Goal: Task Accomplishment & Management: Use online tool/utility

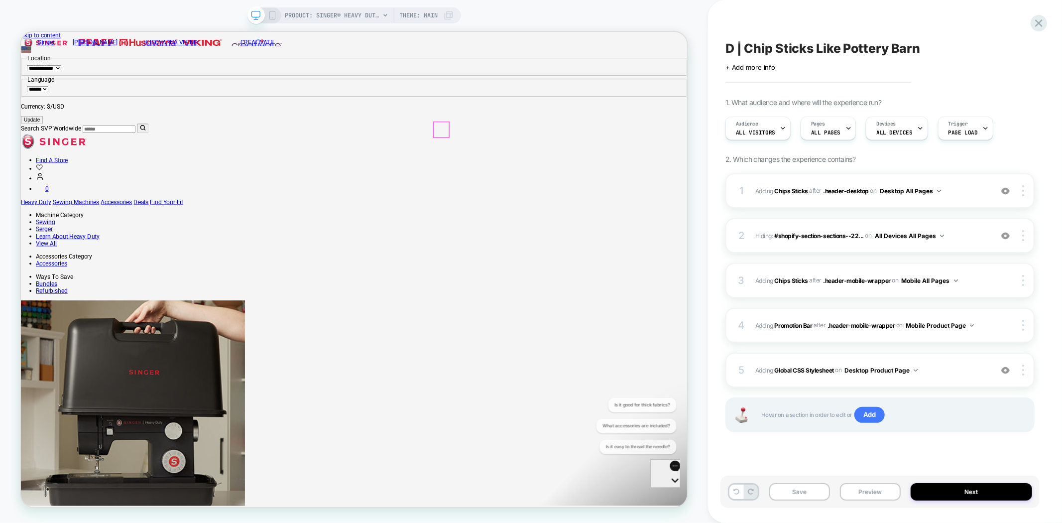
click at [868, 489] on button "Preview" at bounding box center [870, 491] width 61 height 17
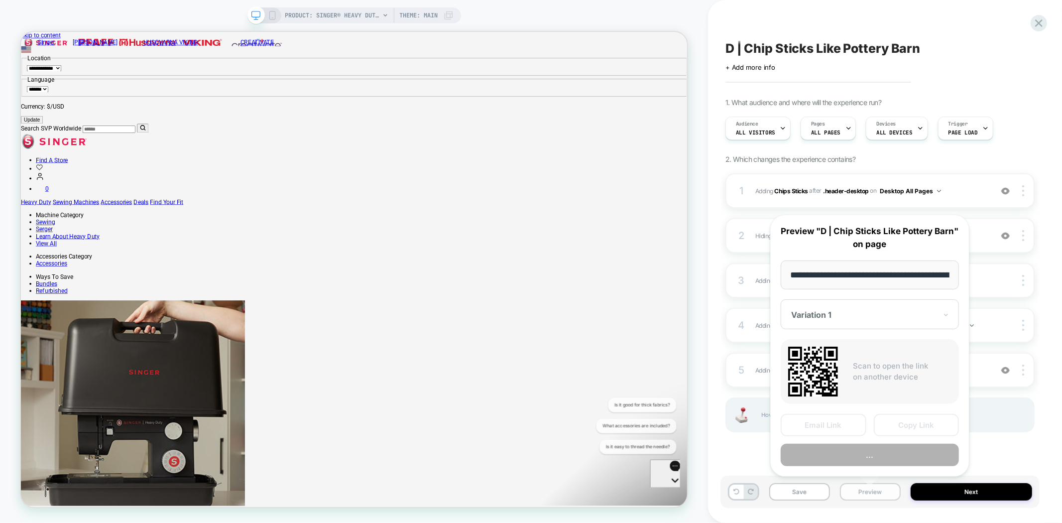
scroll to position [0, 278]
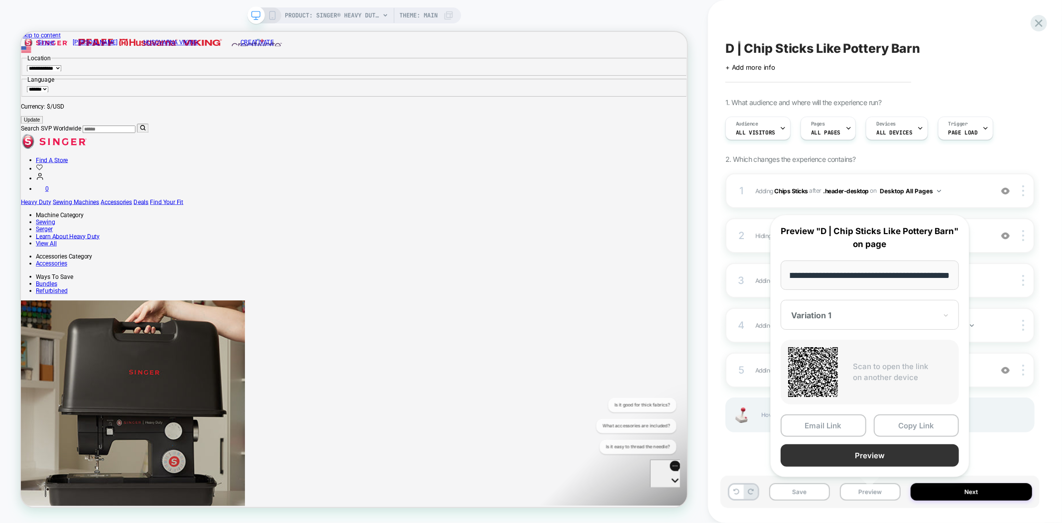
click at [878, 455] on button "Preview" at bounding box center [870, 455] width 178 height 22
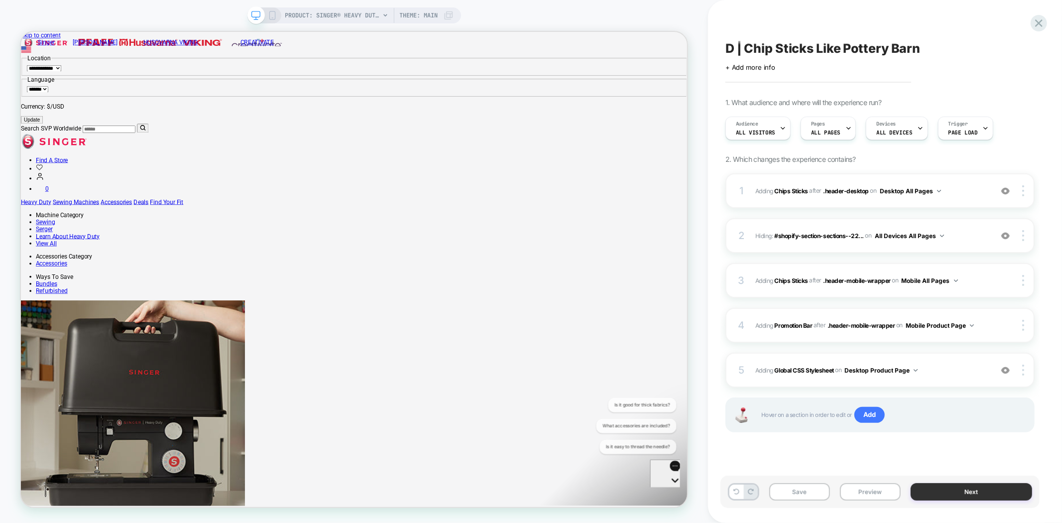
click at [938, 493] on button "Next" at bounding box center [972, 491] width 122 height 17
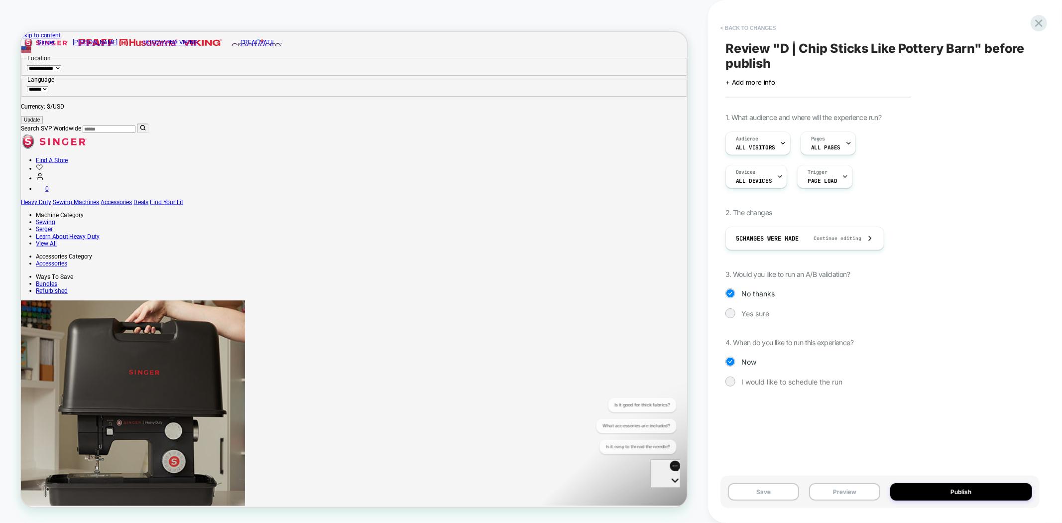
click at [748, 23] on button "< Back to changes" at bounding box center [749, 28] width 66 height 16
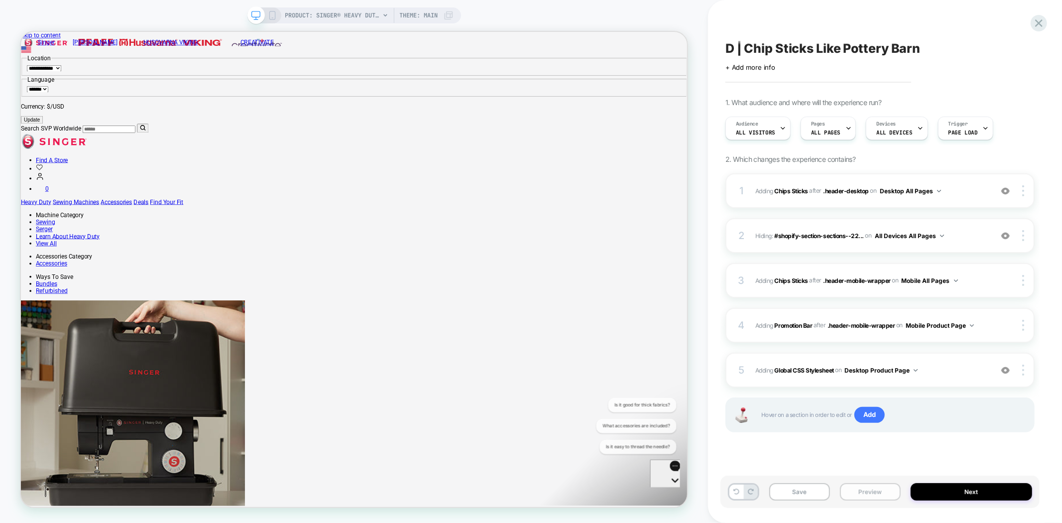
click at [870, 489] on button "Preview" at bounding box center [870, 491] width 61 height 17
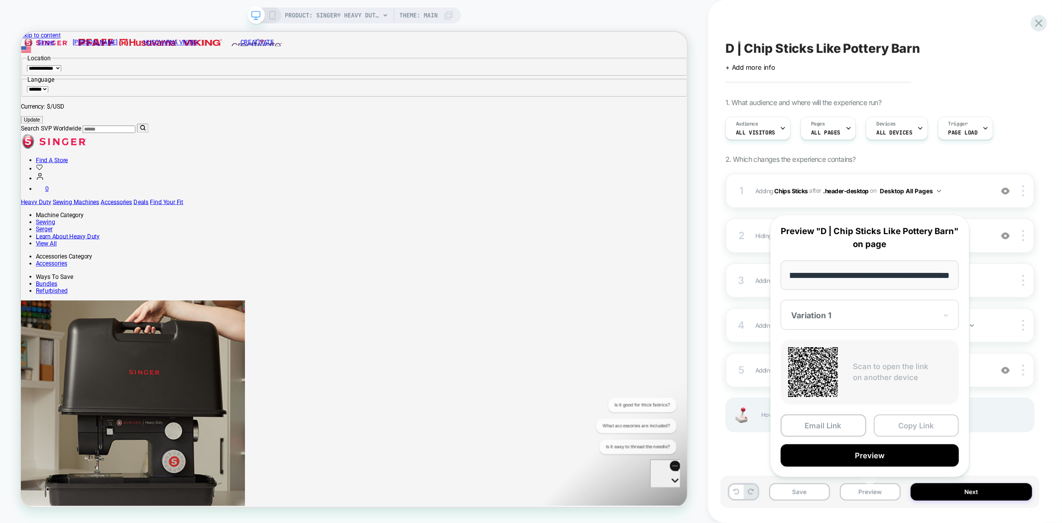
click at [929, 424] on button "Copy Link" at bounding box center [917, 425] width 86 height 22
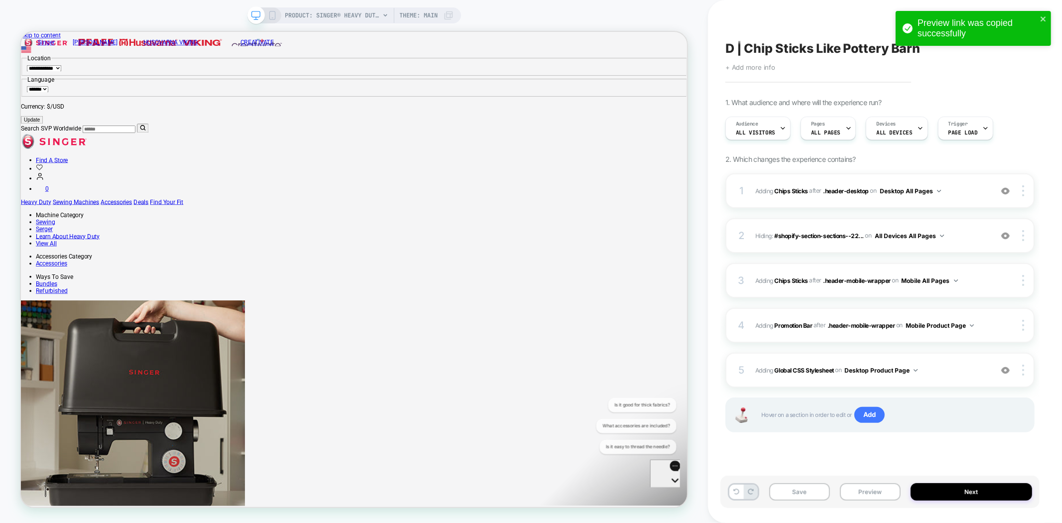
click at [752, 65] on span "+ Add more info" at bounding box center [751, 67] width 50 height 8
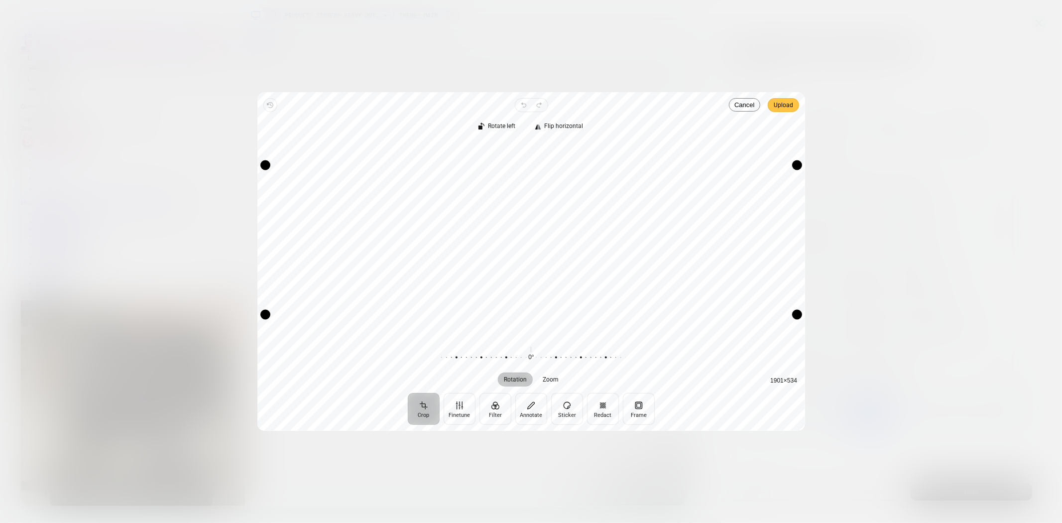
click at [783, 108] on span "Upload" at bounding box center [783, 105] width 19 height 12
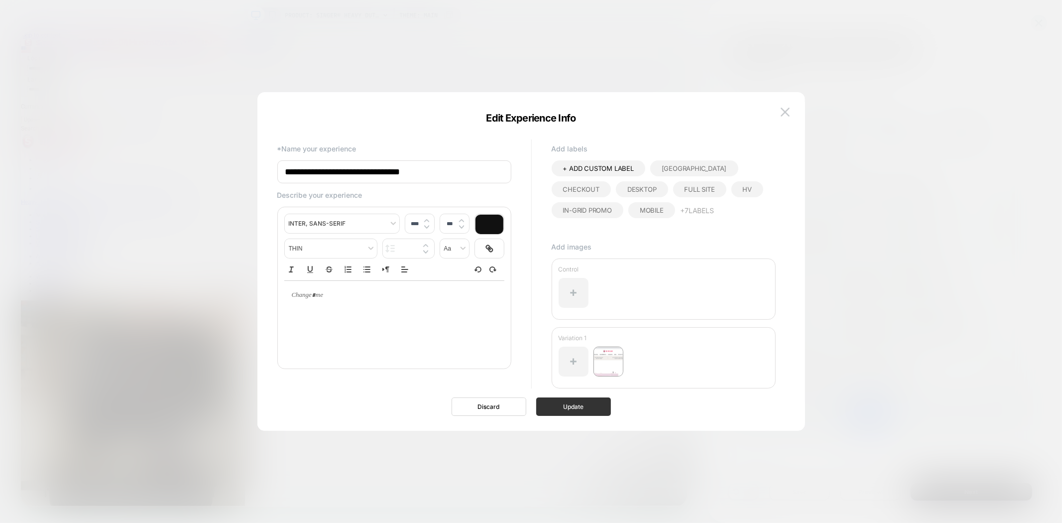
click at [588, 406] on button "Update" at bounding box center [573, 406] width 75 height 18
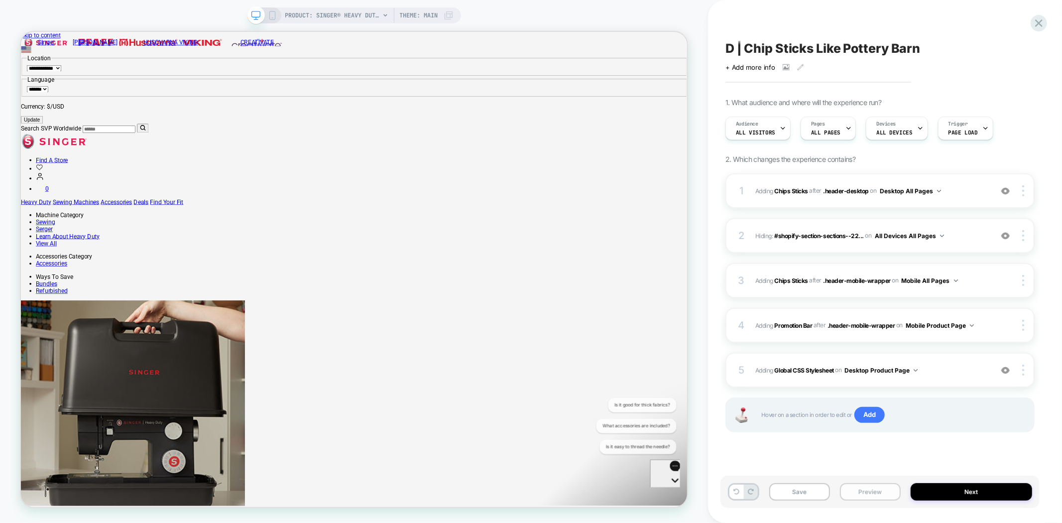
click at [875, 485] on button "Preview" at bounding box center [870, 491] width 61 height 17
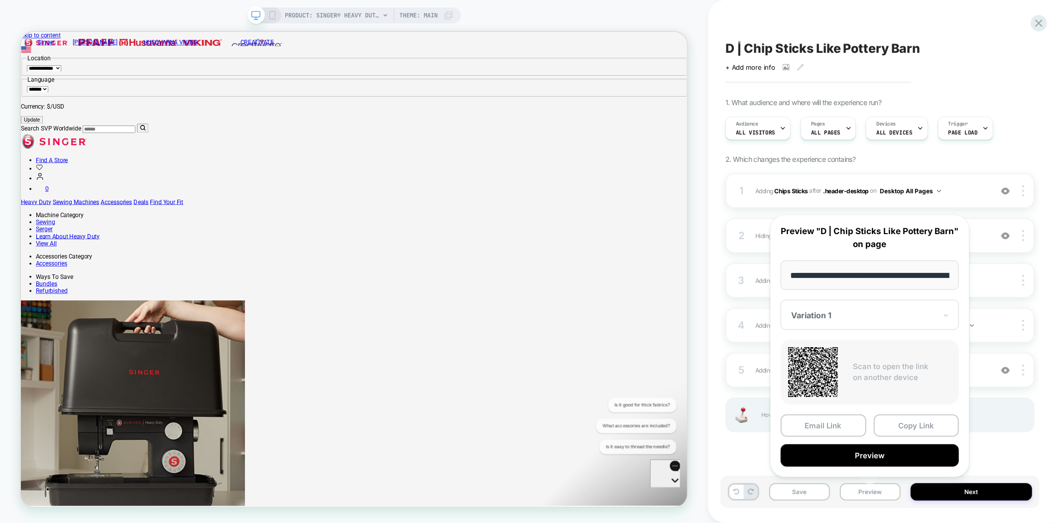
click at [873, 307] on div "Variation 1" at bounding box center [870, 315] width 178 height 30
click at [816, 370] on div "CONTROL" at bounding box center [870, 368] width 168 height 18
click at [887, 457] on button "Preview" at bounding box center [870, 455] width 178 height 22
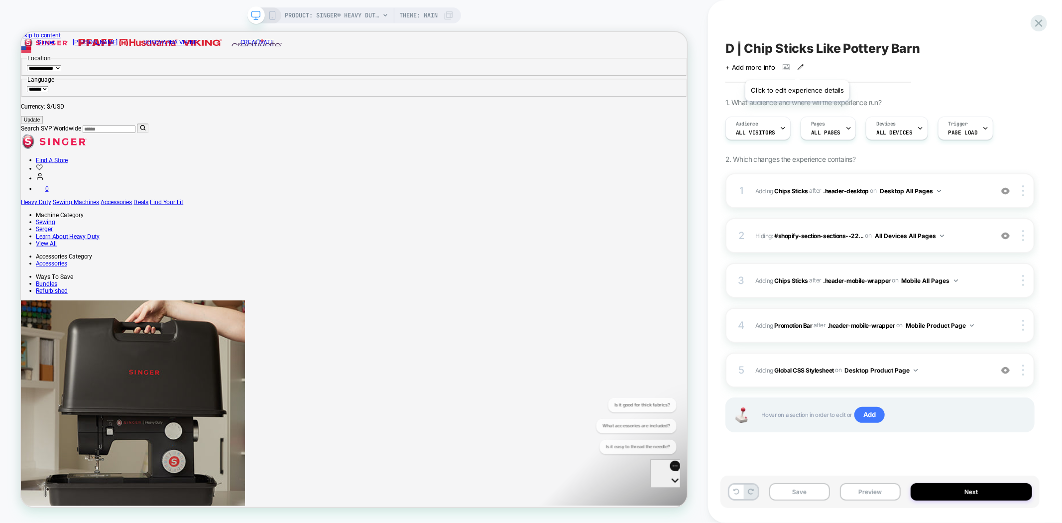
click at [797, 66] on icon at bounding box center [800, 67] width 7 height 7
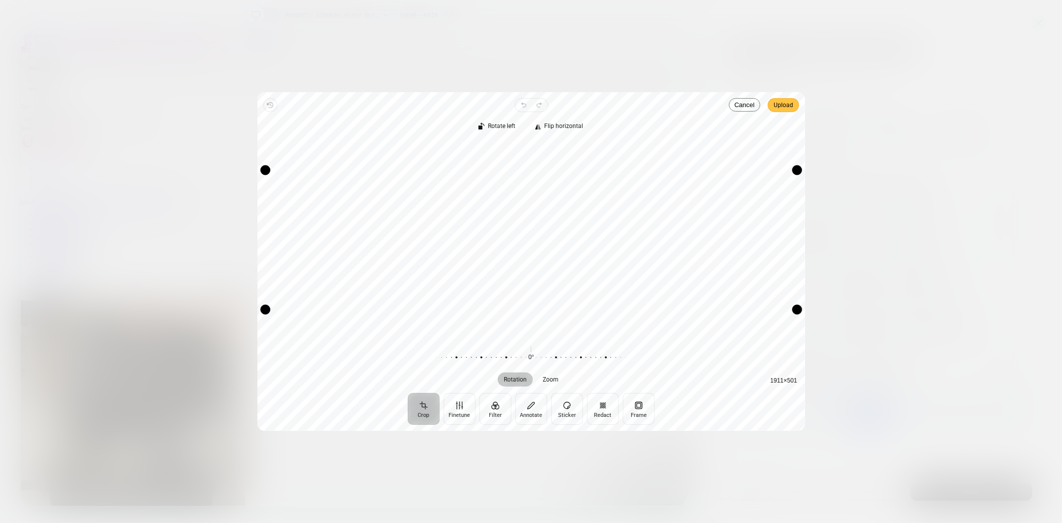
click at [778, 106] on span "Upload" at bounding box center [783, 105] width 19 height 12
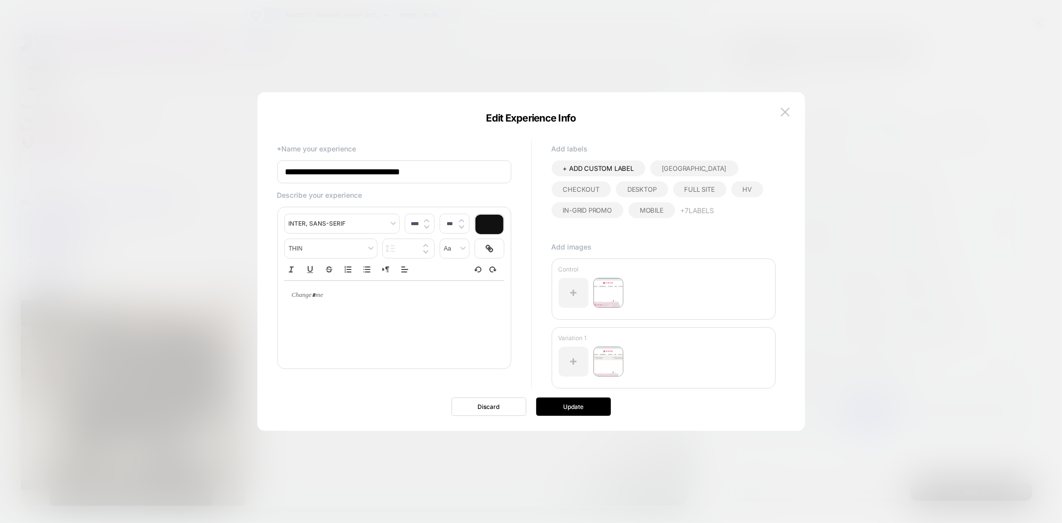
click at [351, 278] on div "**********" at bounding box center [394, 287] width 220 height 146
type input "****"
click at [343, 304] on div at bounding box center [394, 295] width 220 height 29
click at [318, 304] on div at bounding box center [394, 295] width 220 height 29
click at [573, 409] on button "Update" at bounding box center [573, 406] width 75 height 18
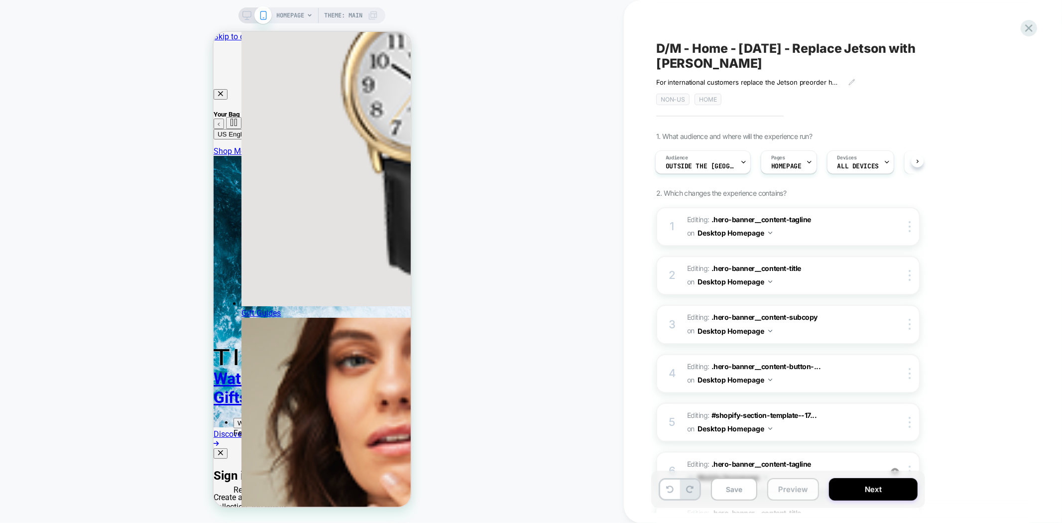
click at [803, 490] on button "Preview" at bounding box center [793, 489] width 52 height 22
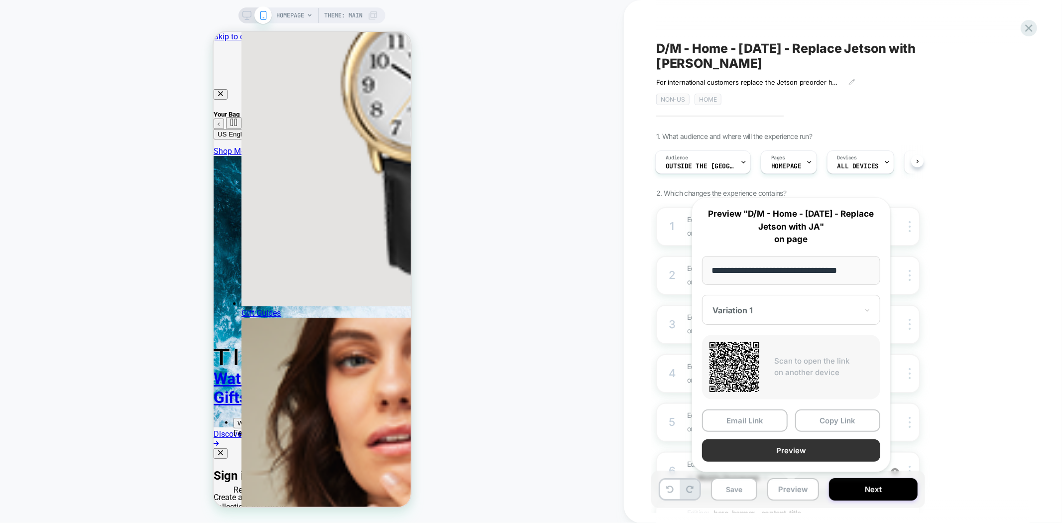
click at [811, 448] on button "Preview" at bounding box center [791, 450] width 178 height 22
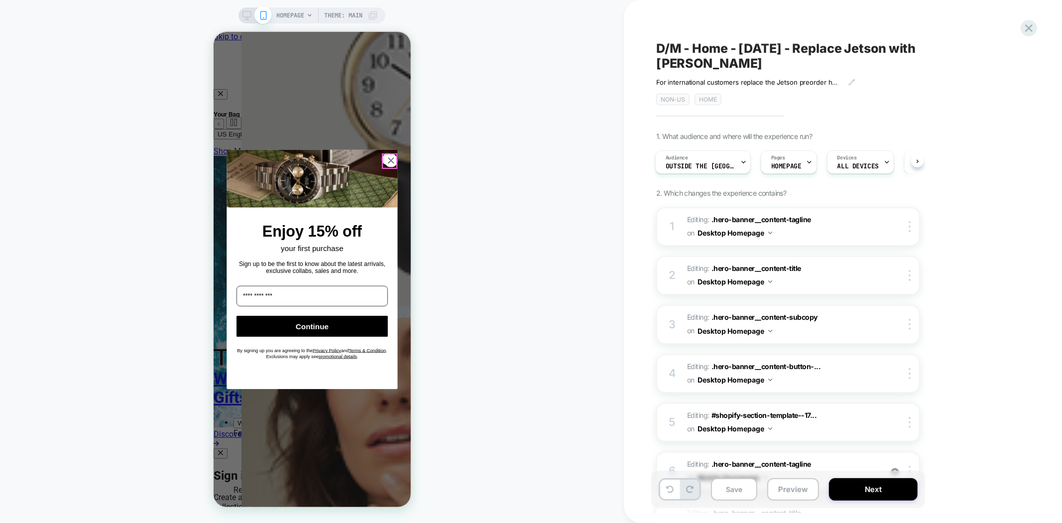
drag, startPoint x: 386, startPoint y: 155, endPoint x: 392, endPoint y: 156, distance: 6.2
click at [386, 154] on circle "Close dialog" at bounding box center [390, 160] width 12 height 12
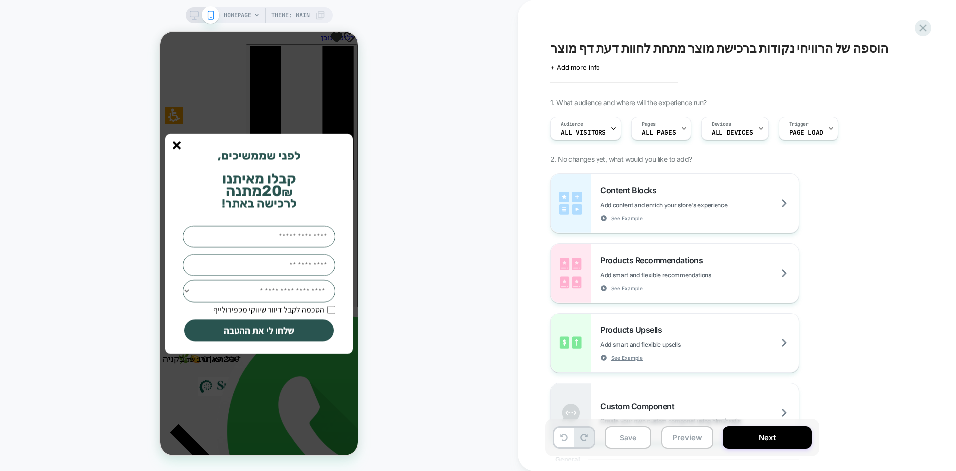
click at [173, 148] on line "סגור" at bounding box center [176, 144] width 7 height 7
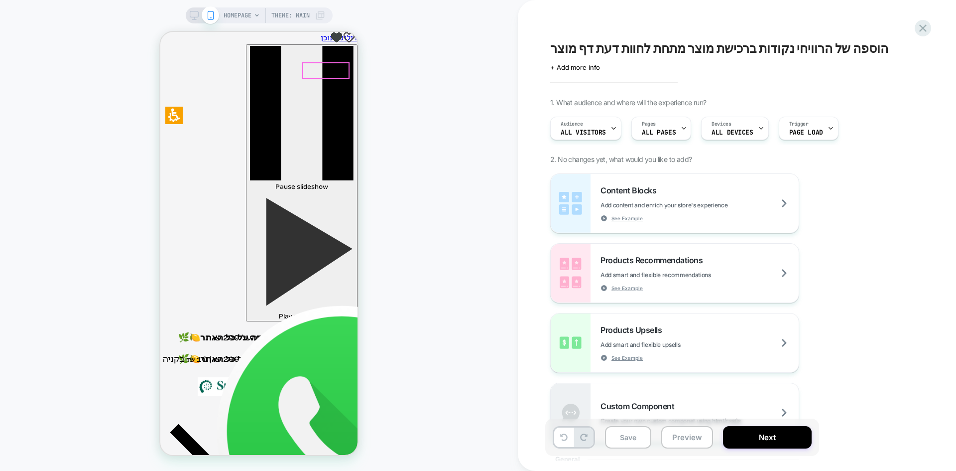
click at [249, 21] on span "HOMEPAGE" at bounding box center [238, 15] width 28 height 16
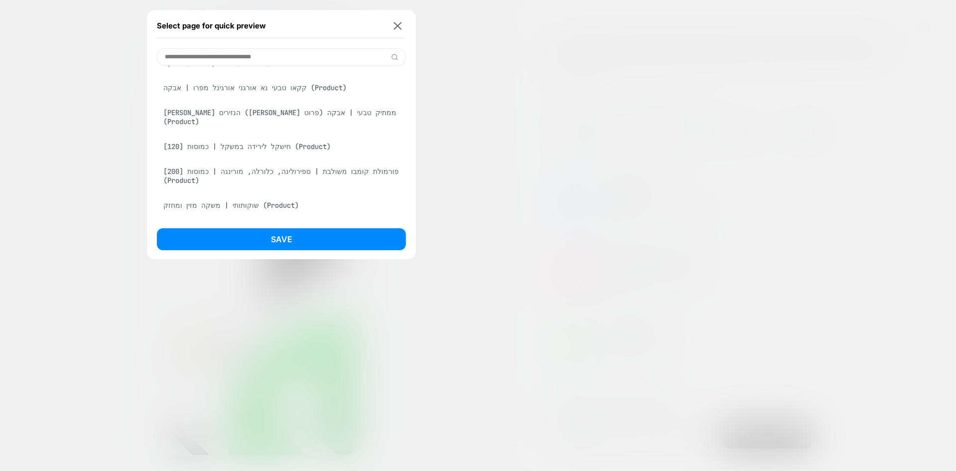
scroll to position [349, 0]
click at [301, 112] on div "פרי הנזירים (מונק פרוט) ממתיק טבעי | אבקה (Product)" at bounding box center [281, 115] width 249 height 28
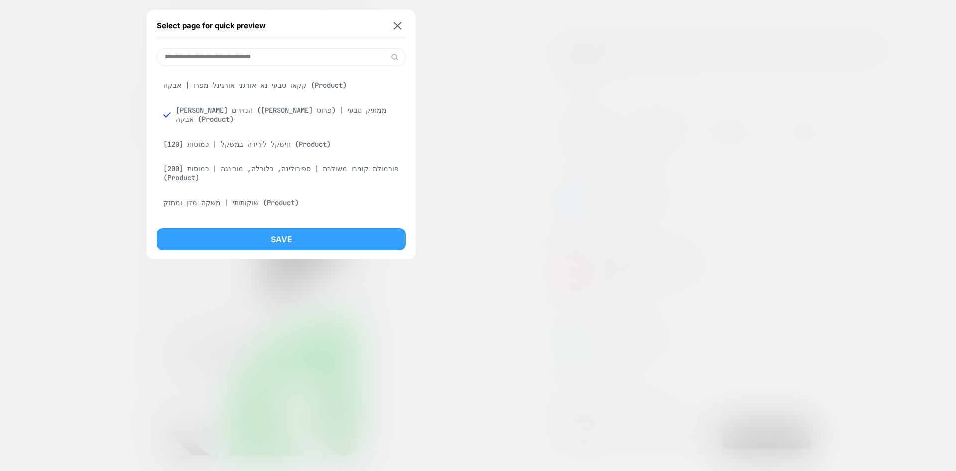
click at [297, 246] on button "Save" at bounding box center [281, 239] width 249 height 22
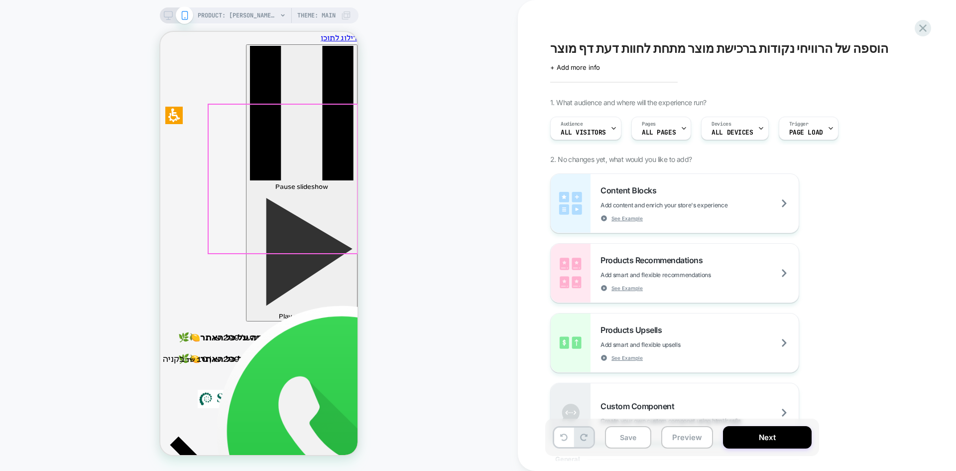
scroll to position [0, 0]
click at [653, 126] on span "Pages" at bounding box center [649, 124] width 14 height 7
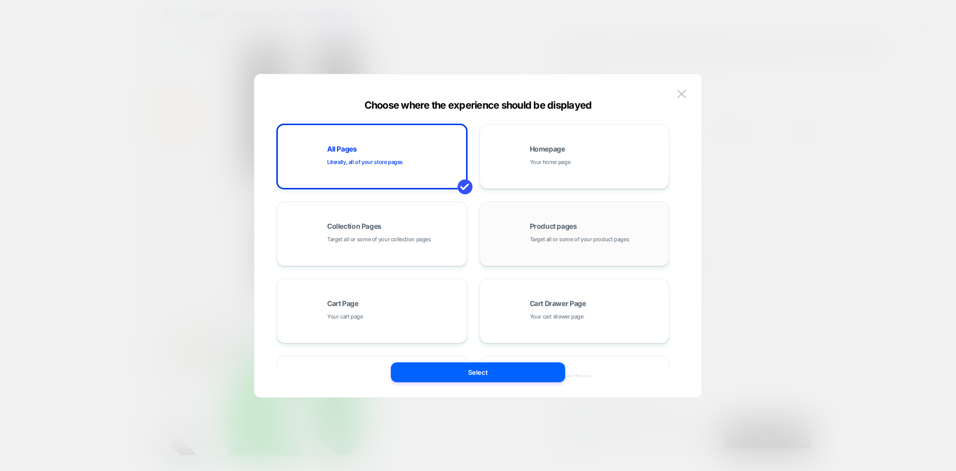
click at [534, 221] on div "Product pages Target all or some of your product pages" at bounding box center [574, 233] width 179 height 55
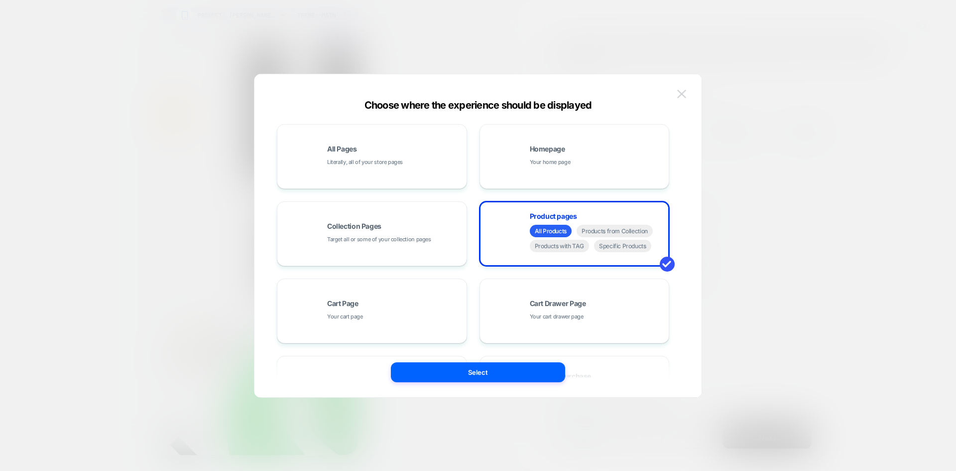
click at [681, 90] on img at bounding box center [681, 94] width 9 height 8
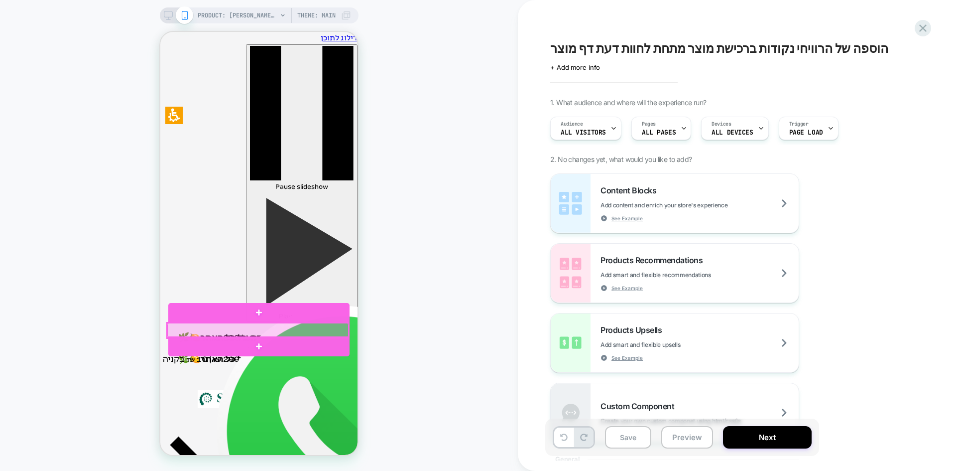
click at [271, 333] on div at bounding box center [257, 330] width 181 height 15
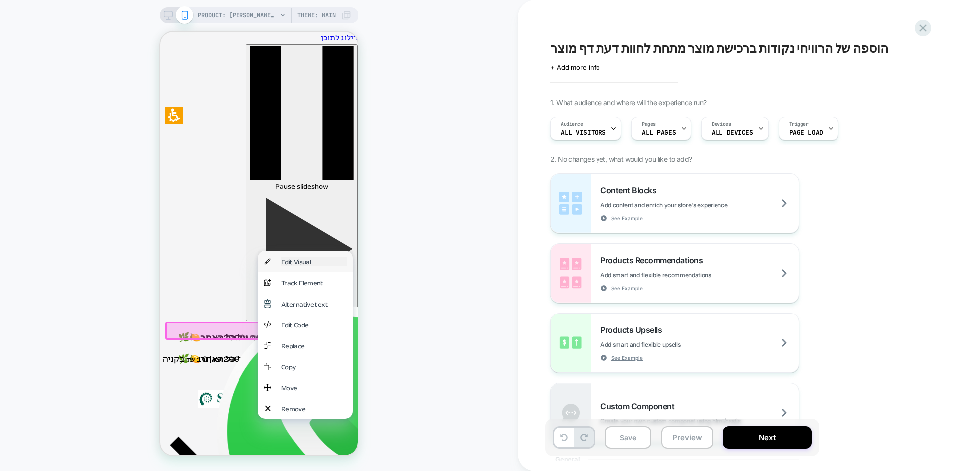
click at [302, 261] on div "Edit Visual" at bounding box center [313, 261] width 65 height 8
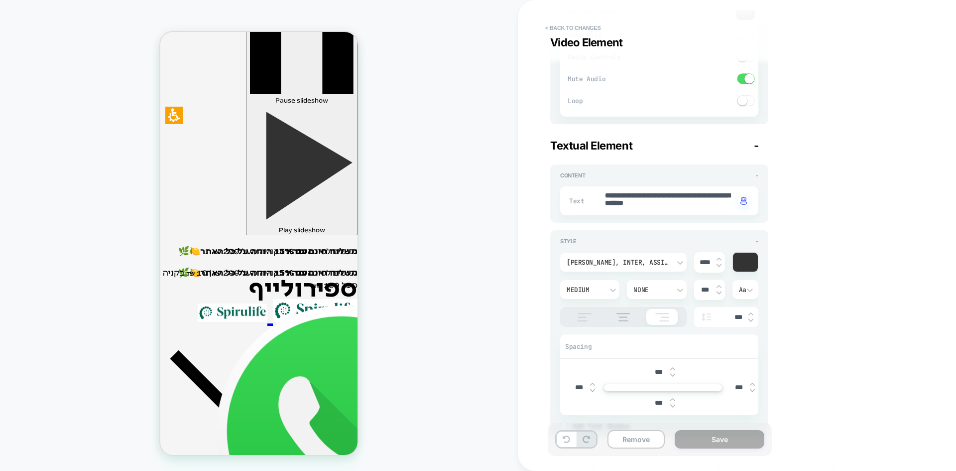
scroll to position [272, 0]
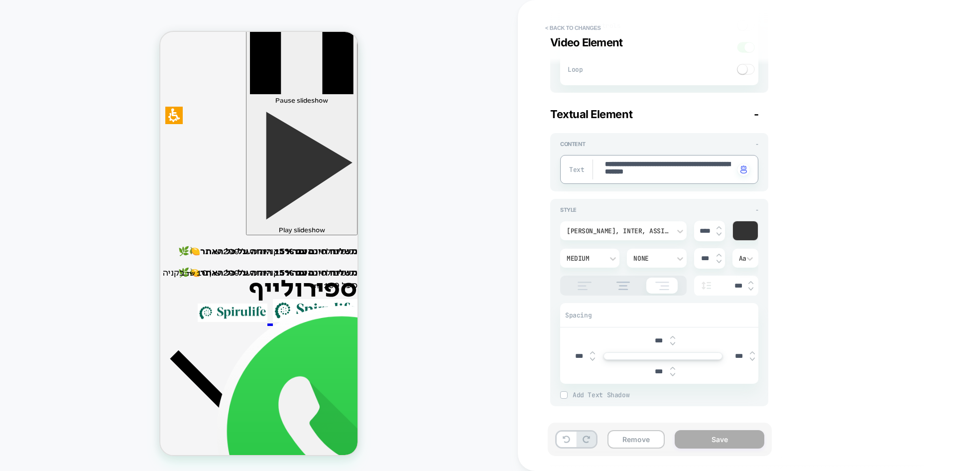
click at [675, 178] on textarea "**********" at bounding box center [669, 169] width 130 height 20
type textarea "*"
type textarea "**********"
type textarea "*"
type textarea "**********"
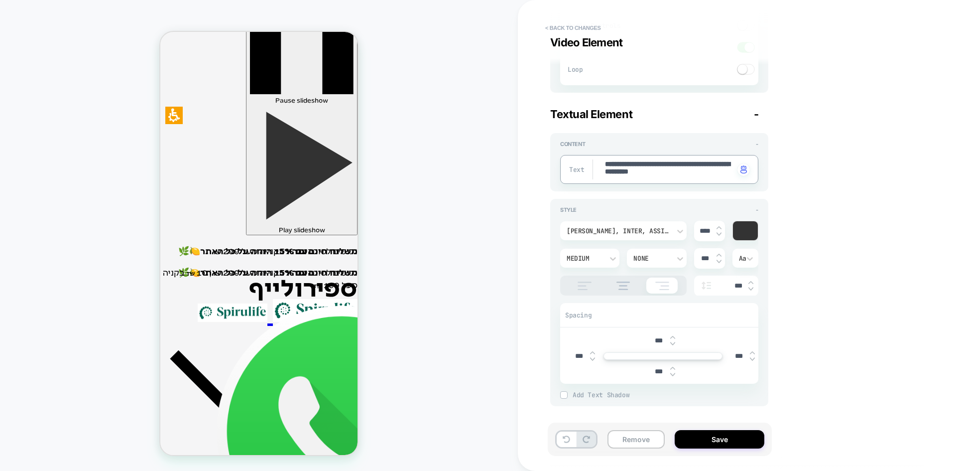
type textarea "*"
type textarea "**********"
type textarea "*"
type textarea "**********"
type textarea "*"
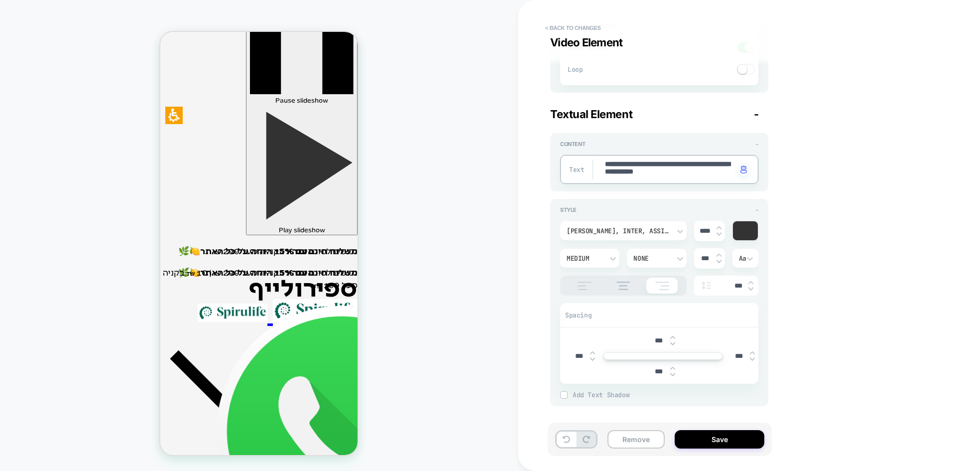
type textarea "**********"
type textarea "*"
type textarea "**********"
type textarea "*"
type textarea "**********"
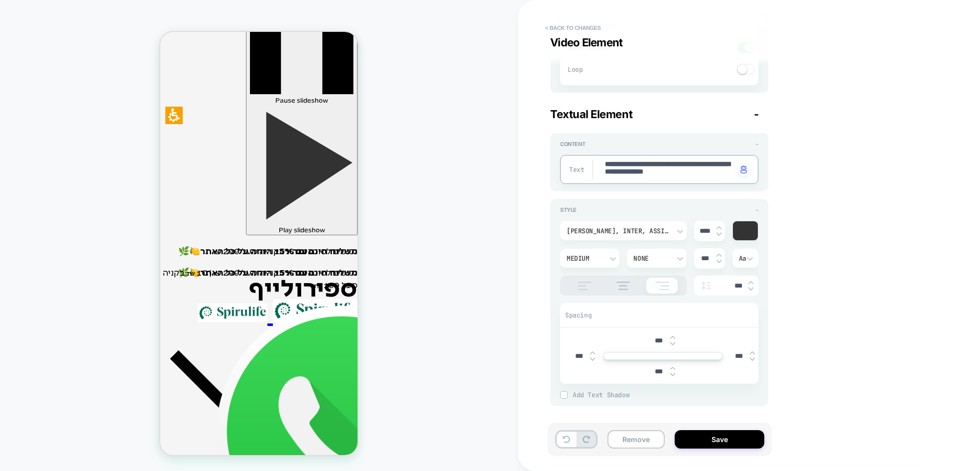
type textarea "*"
type textarea "**********"
type textarea "*"
type textarea "**********"
type textarea "*"
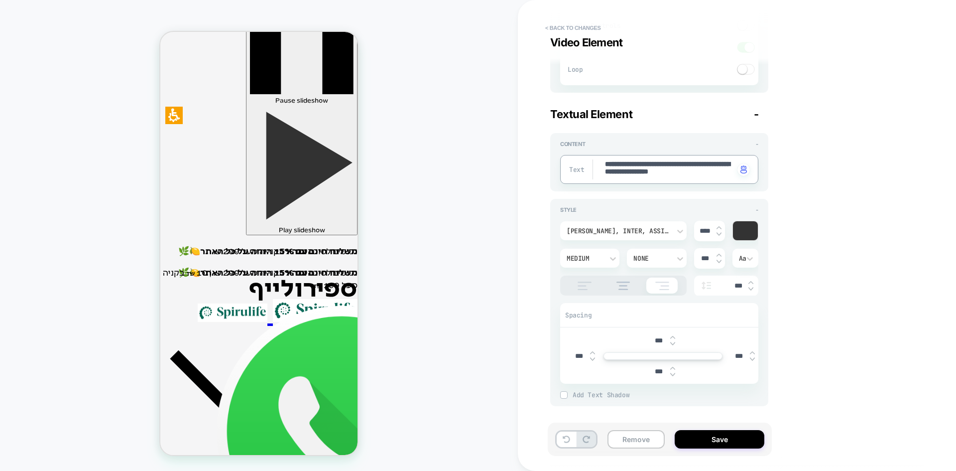
type textarea "**********"
type textarea "*"
type textarea "**********"
click at [832, 213] on div "**********" at bounding box center [731, 235] width 373 height 451
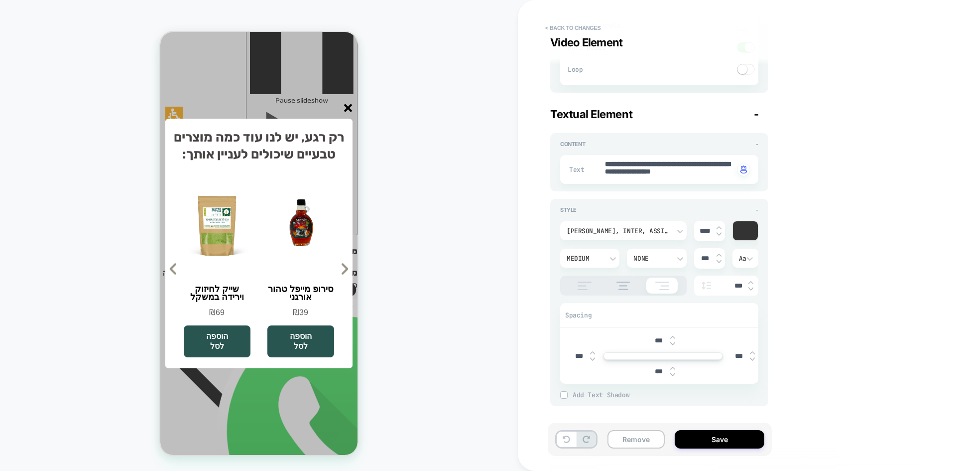
type textarea "*"
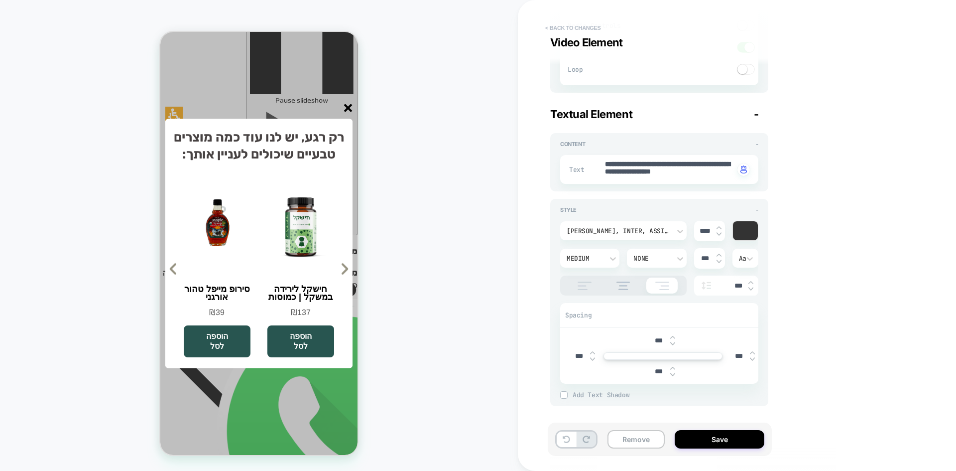
click at [558, 23] on button "< Back to changes" at bounding box center [573, 28] width 66 height 16
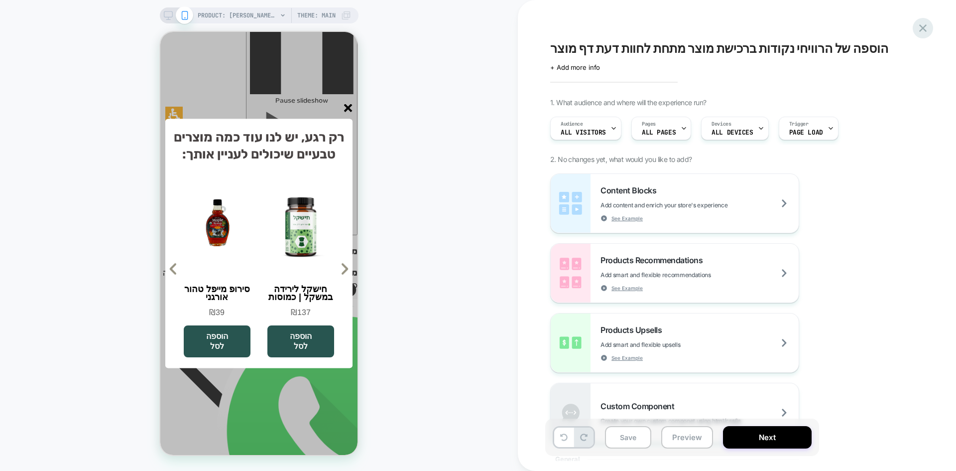
click at [923, 33] on icon at bounding box center [922, 27] width 13 height 13
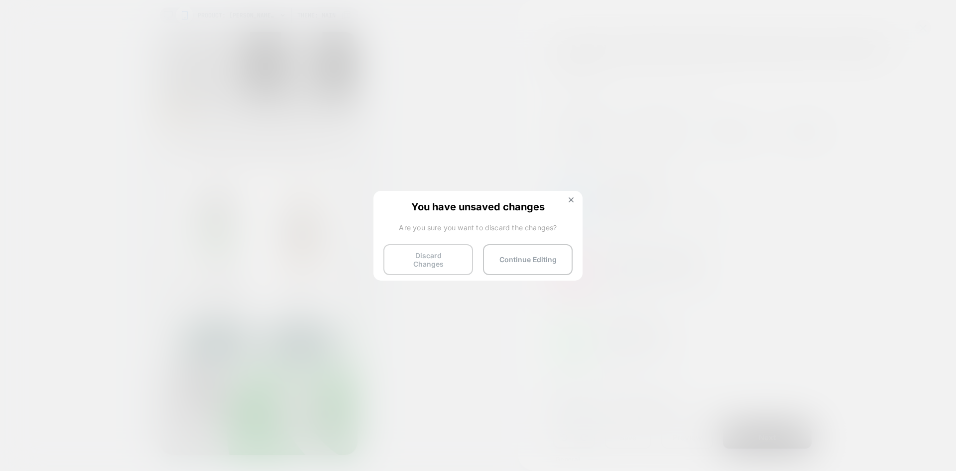
click at [443, 254] on button "Discard Changes" at bounding box center [428, 259] width 90 height 31
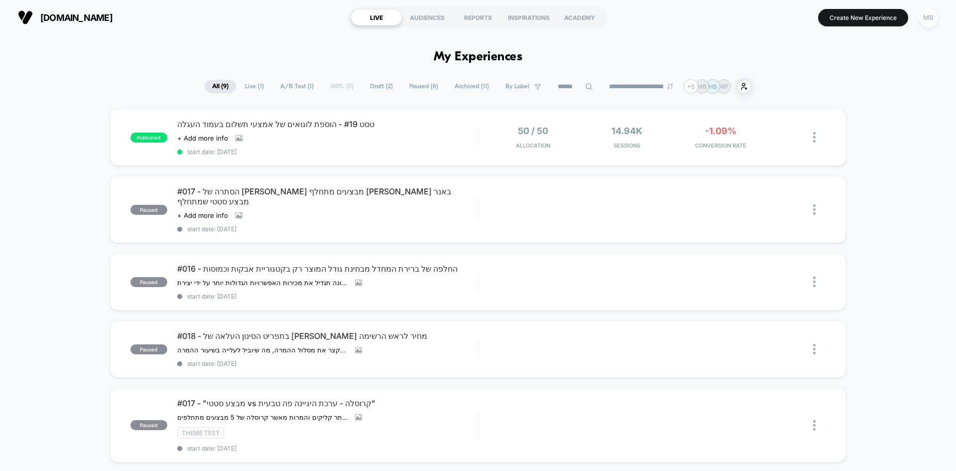
click at [928, 20] on div "MB" at bounding box center [928, 17] width 19 height 19
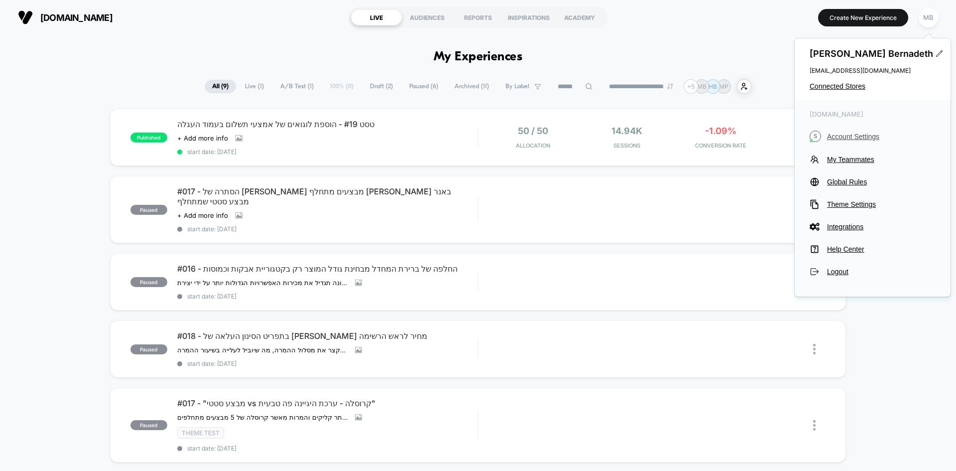
click at [864, 139] on span "Account Settings" at bounding box center [881, 136] width 109 height 8
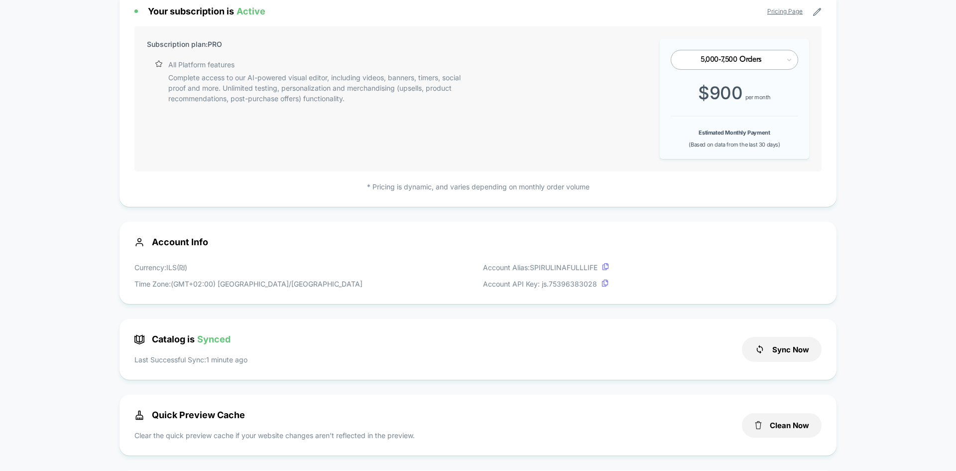
scroll to position [100, 0]
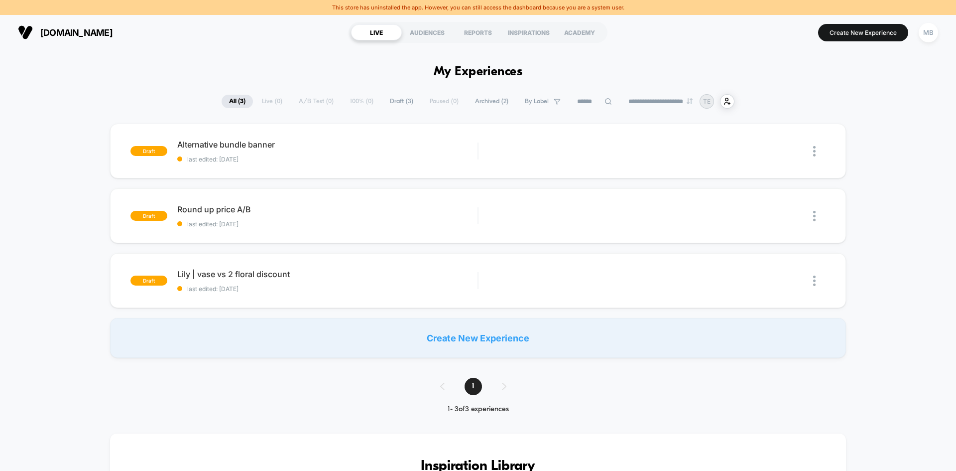
click at [494, 100] on span "Archived ( 2 )" at bounding box center [492, 101] width 48 height 13
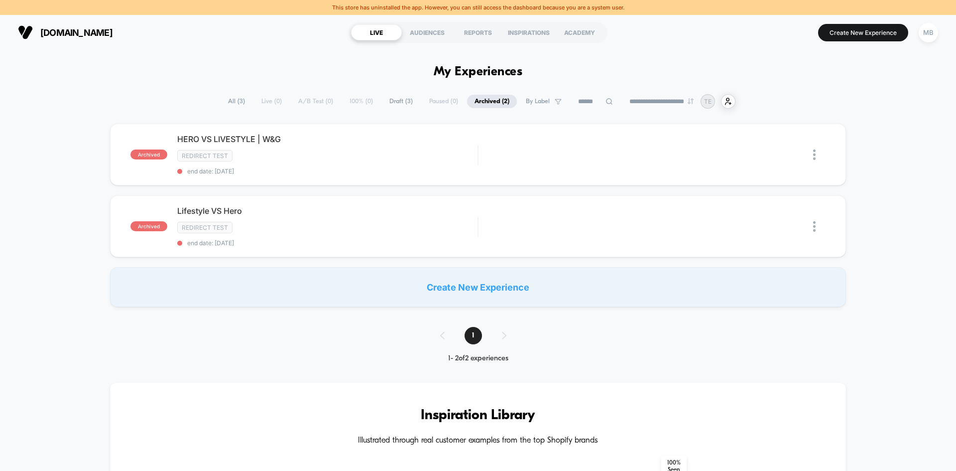
click at [225, 97] on span "All ( 3 )" at bounding box center [237, 101] width 32 height 13
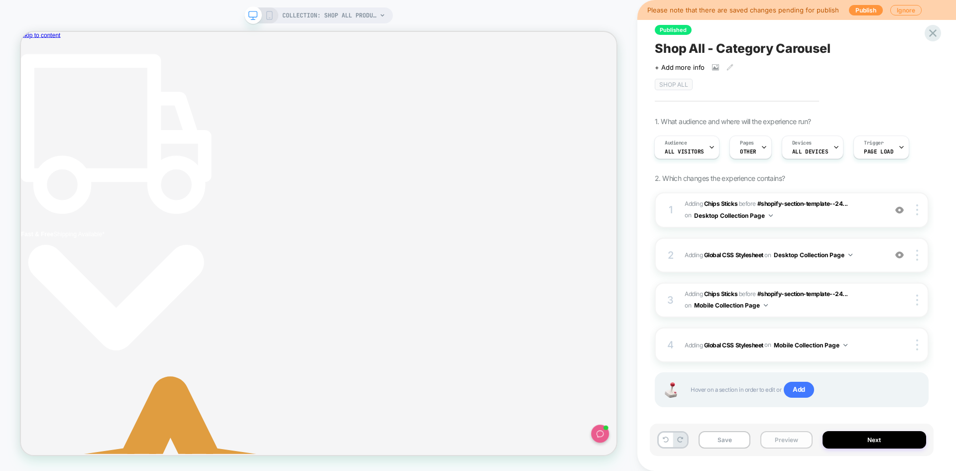
click at [788, 439] on button "Preview" at bounding box center [786, 439] width 52 height 17
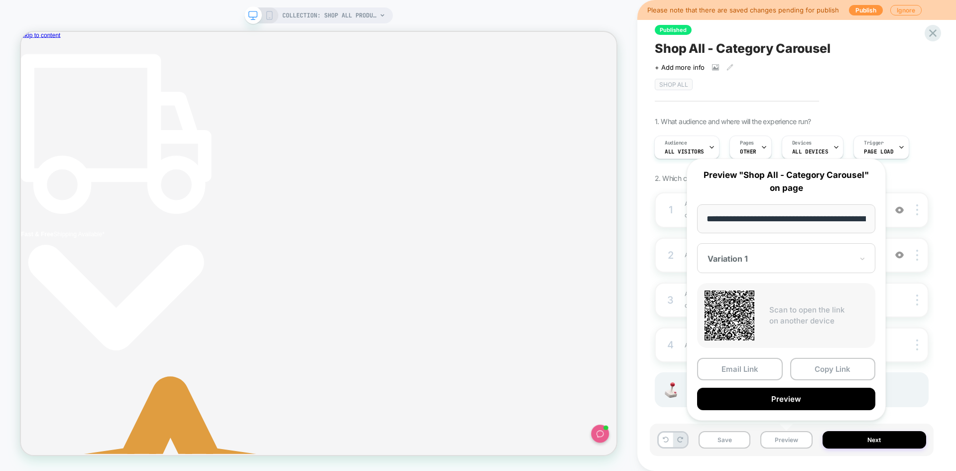
scroll to position [0, 75]
click at [796, 404] on button "Preview" at bounding box center [786, 399] width 178 height 22
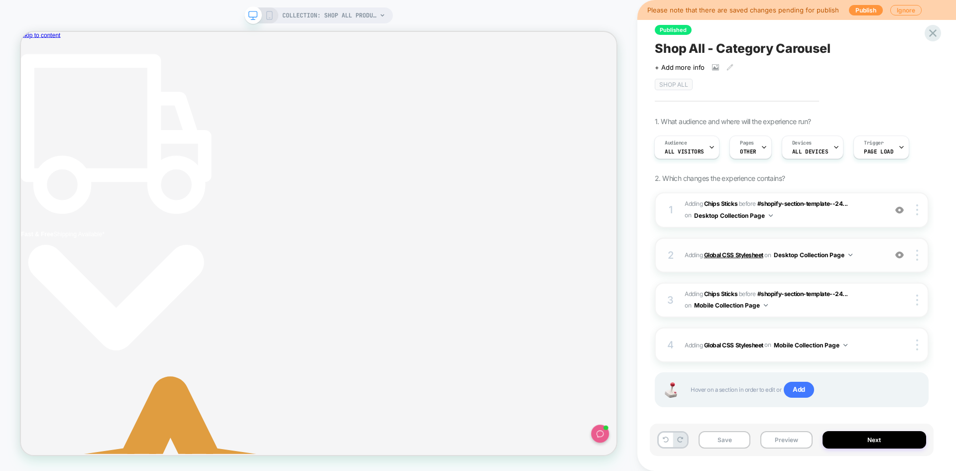
click at [725, 254] on b "Global CSS Stylesheet" at bounding box center [733, 254] width 59 height 7
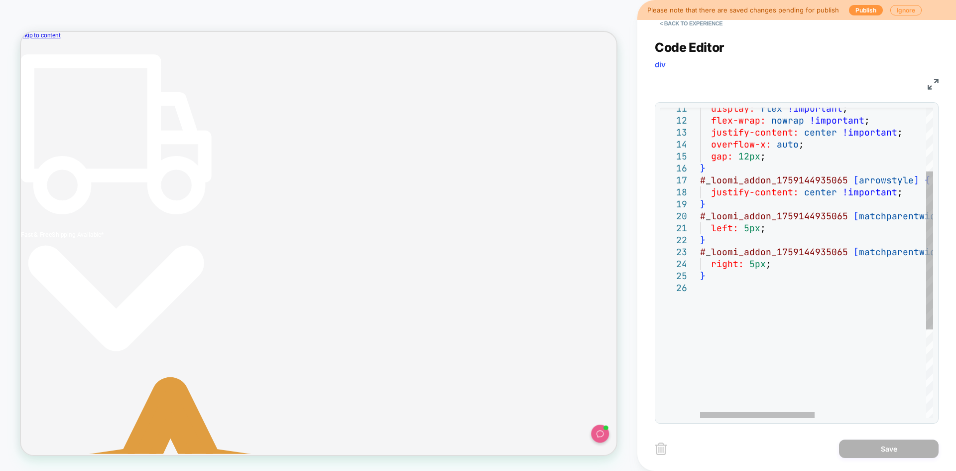
click at [730, 245] on div "display: flex !important ; flex-wrap: nowrap !important ; justify-content: cent…" at bounding box center [929, 287] width 459 height 609
type textarea "**********"
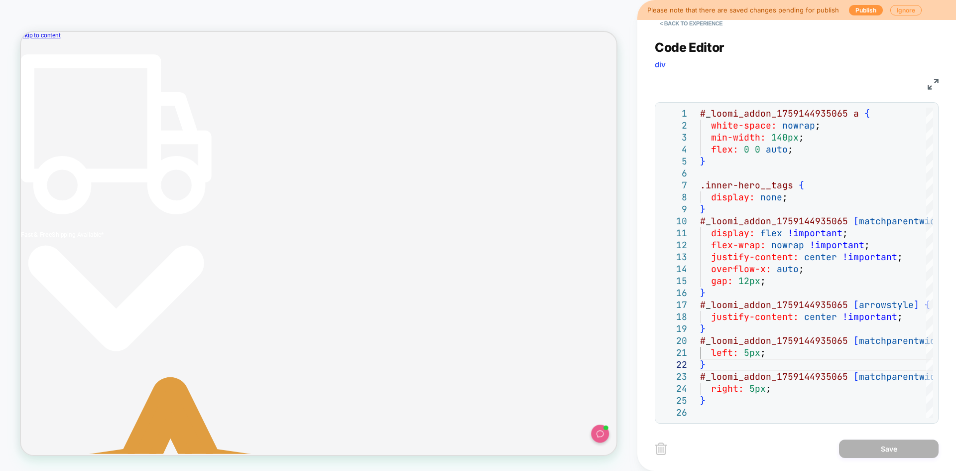
click at [639, 63] on div "**********" at bounding box center [796, 235] width 319 height 471
click at [689, 24] on button "< Back to experience" at bounding box center [691, 23] width 73 height 16
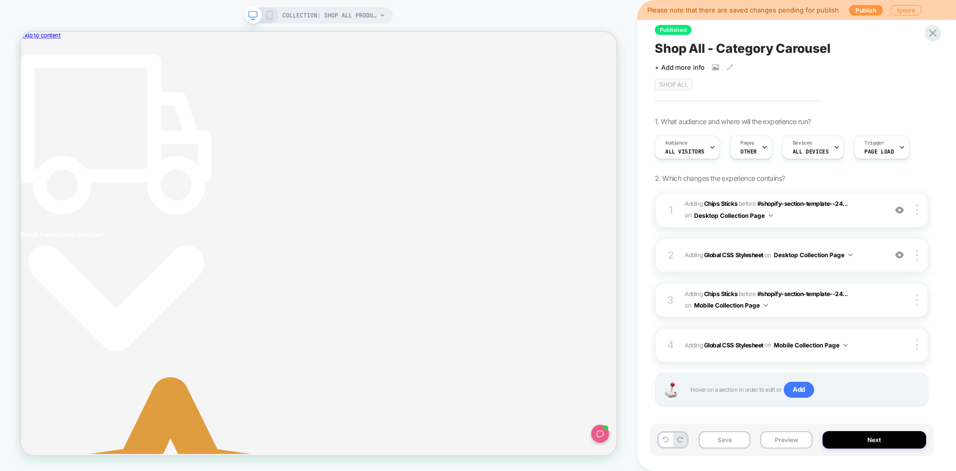
scroll to position [0, 0]
click at [791, 443] on button "Preview" at bounding box center [786, 439] width 52 height 17
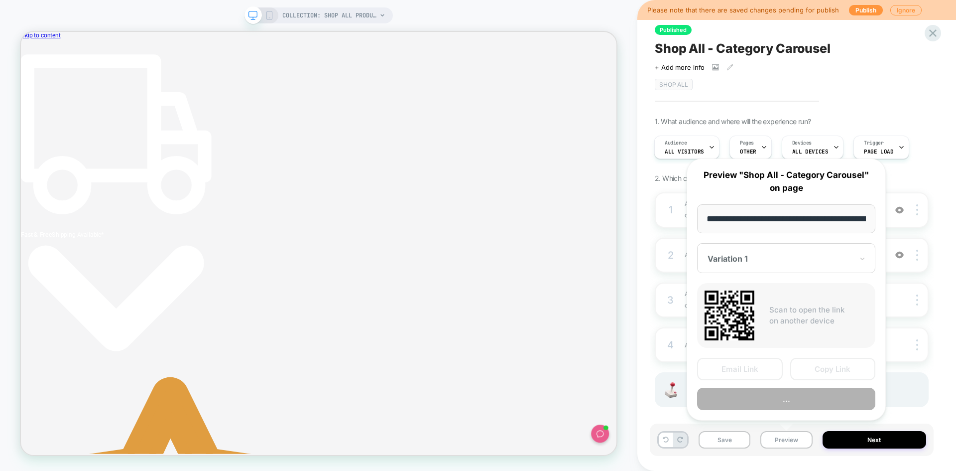
scroll to position [0, 75]
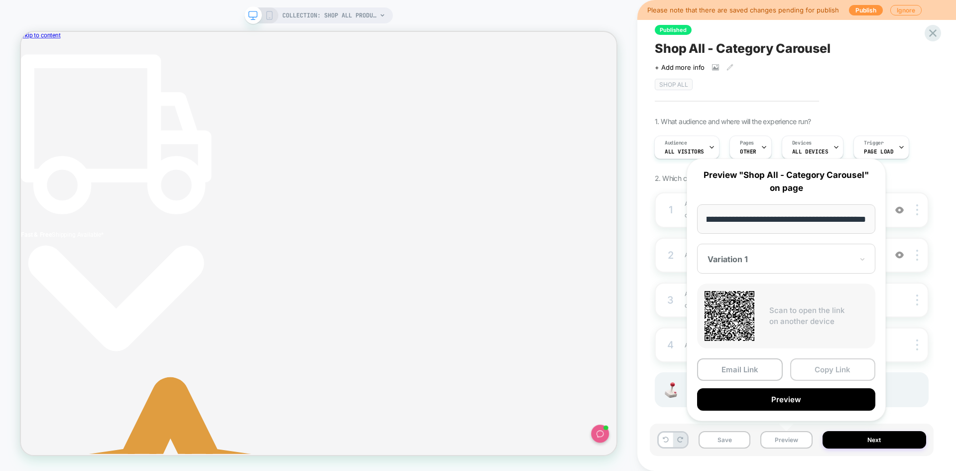
click at [832, 366] on button "Copy Link" at bounding box center [833, 369] width 86 height 22
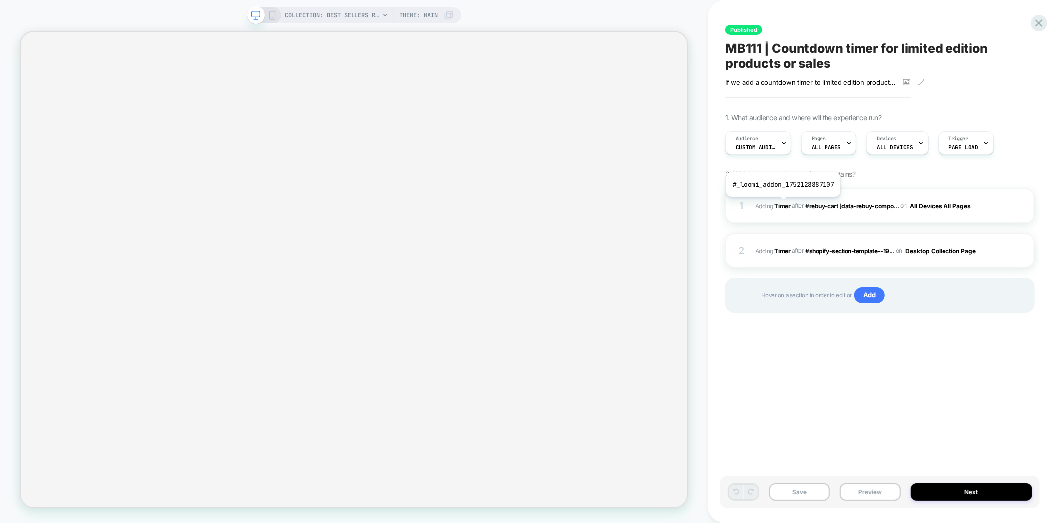
click at [782, 204] on b "Timer" at bounding box center [783, 205] width 16 height 7
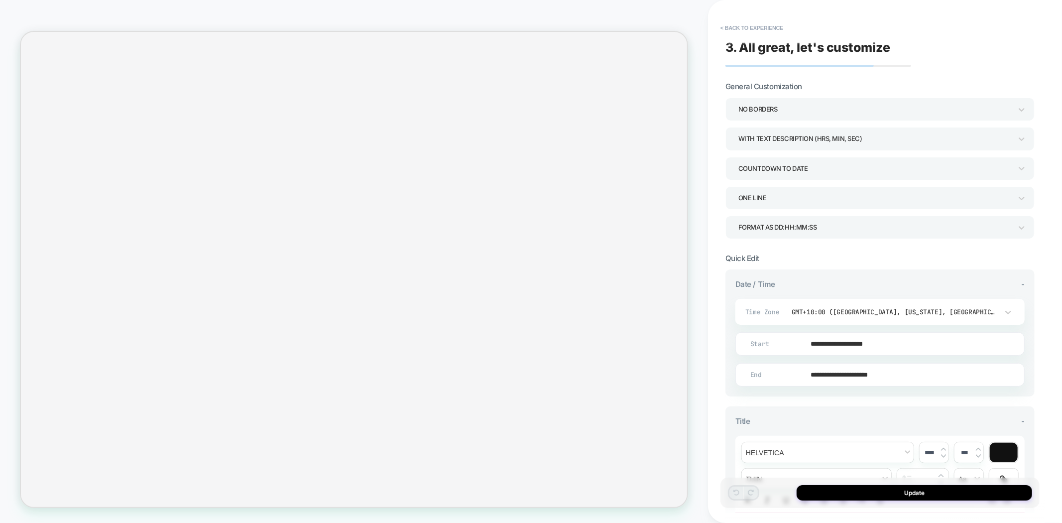
click at [733, 23] on button "< Back to experience" at bounding box center [752, 28] width 73 height 16
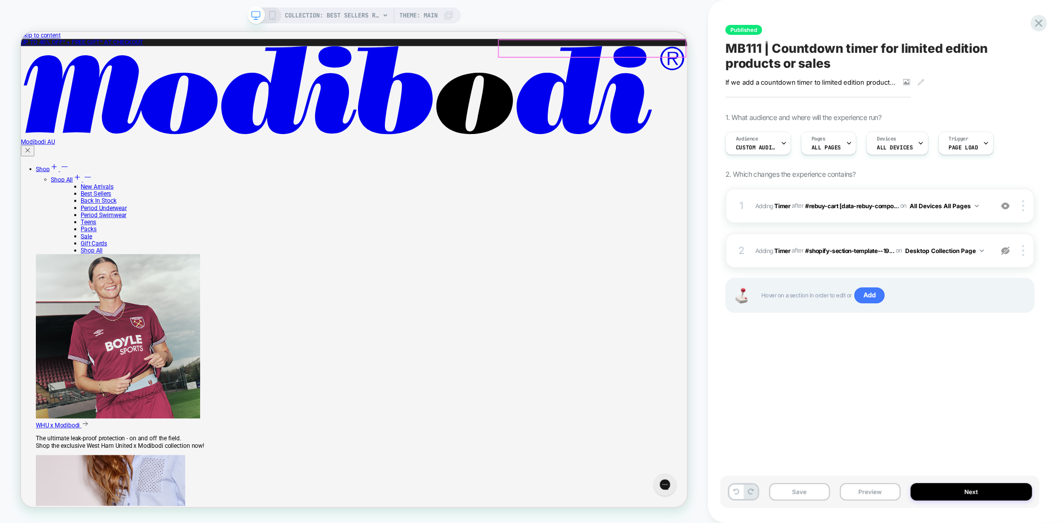
drag, startPoint x: 640, startPoint y: 215, endPoint x: 604, endPoint y: 220, distance: 36.7
click at [864, 488] on button "Preview" at bounding box center [870, 491] width 61 height 17
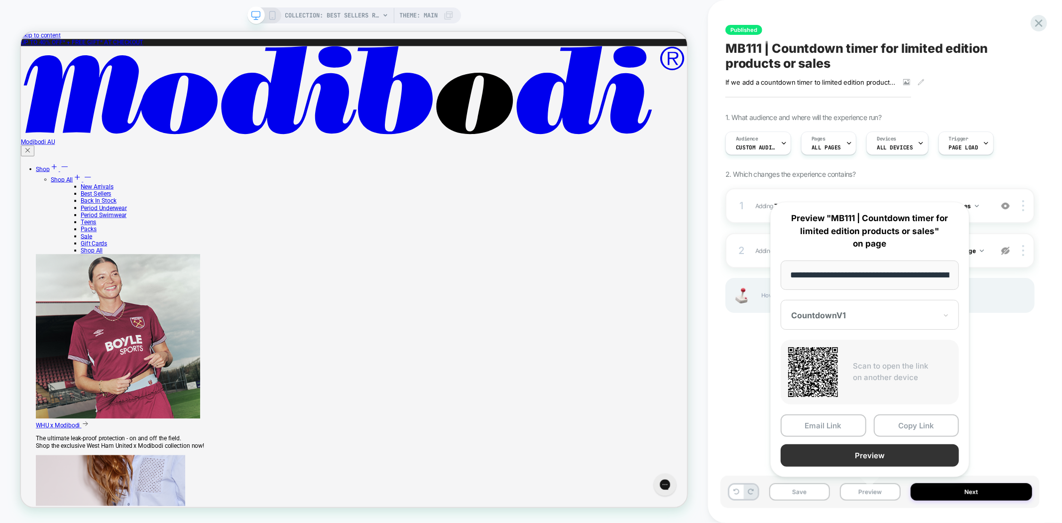
click at [867, 446] on button "Preview" at bounding box center [870, 455] width 178 height 22
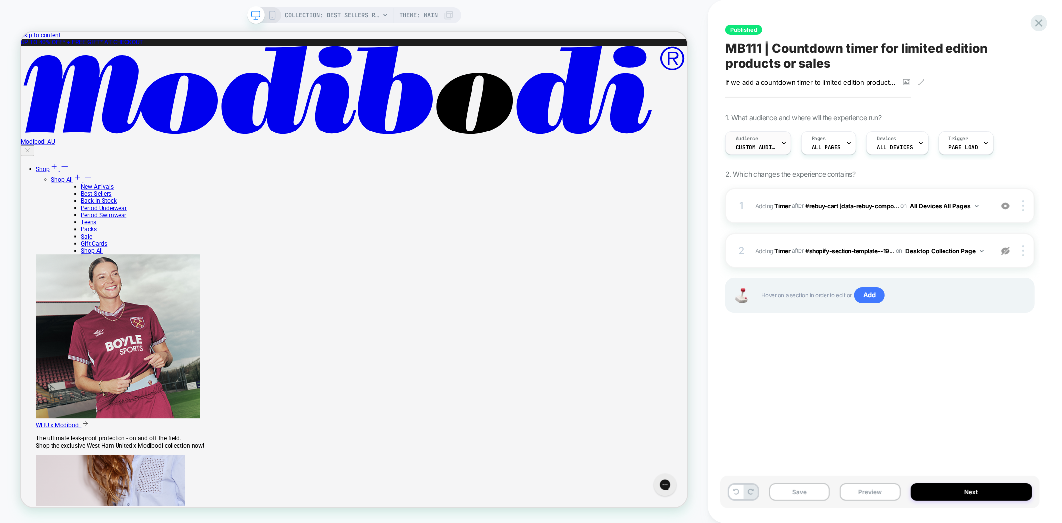
click at [755, 140] on span "Audience" at bounding box center [747, 138] width 22 height 7
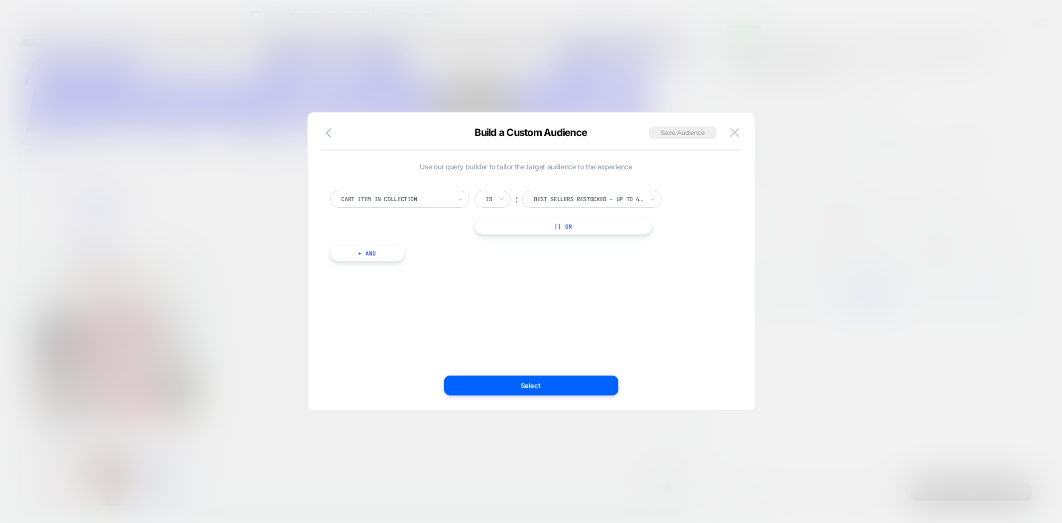
click at [829, 167] on div at bounding box center [531, 261] width 1062 height 523
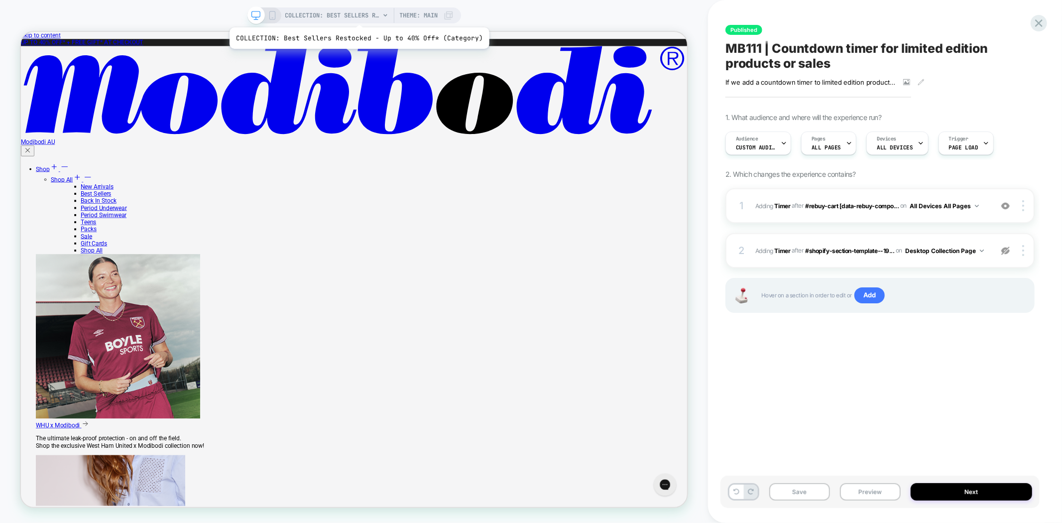
click at [355, 8] on span "COLLECTION: Best Sellers Restocked - Up to 40% Off* (Category)" at bounding box center [332, 15] width 95 height 16
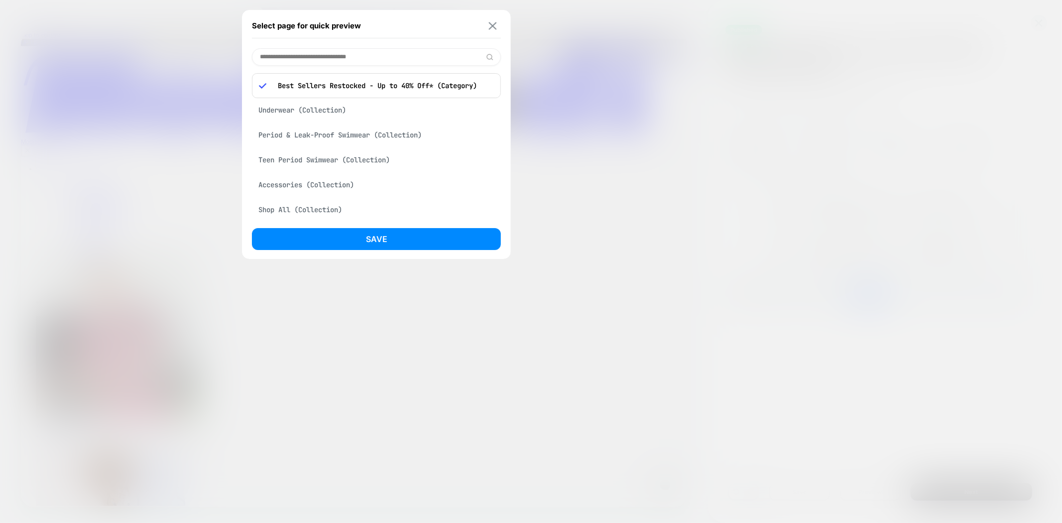
click at [489, 28] on img at bounding box center [493, 25] width 8 height 7
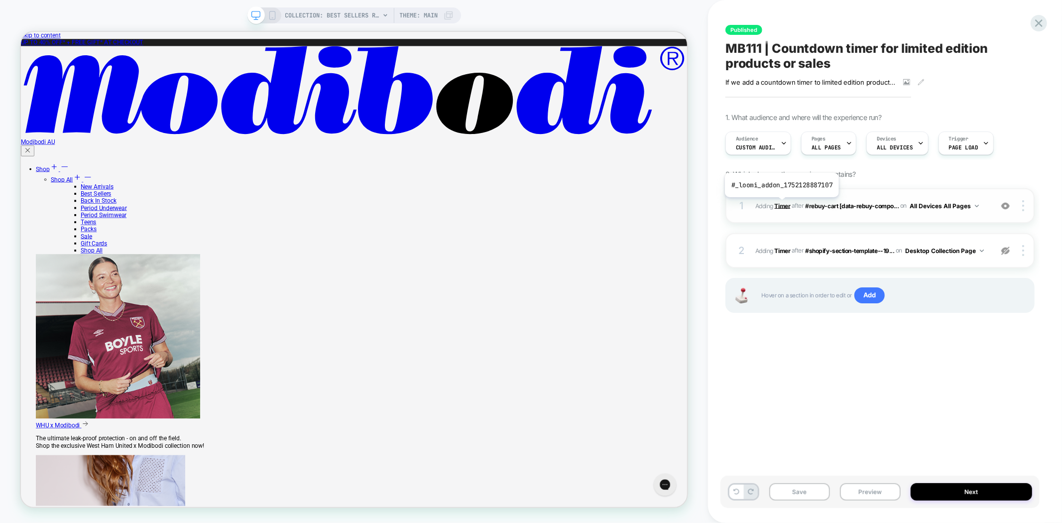
click at [781, 205] on b "Timer" at bounding box center [783, 205] width 16 height 7
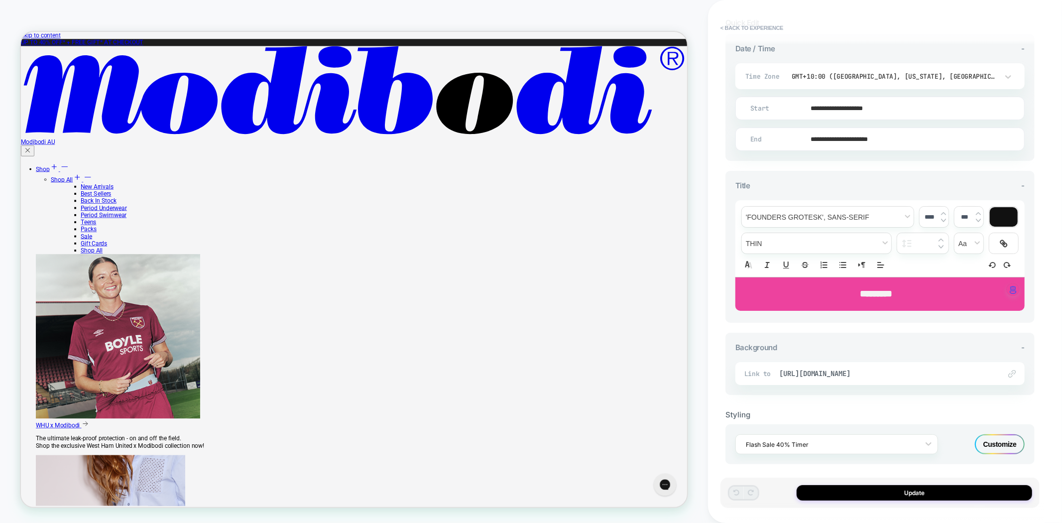
scroll to position [239, 0]
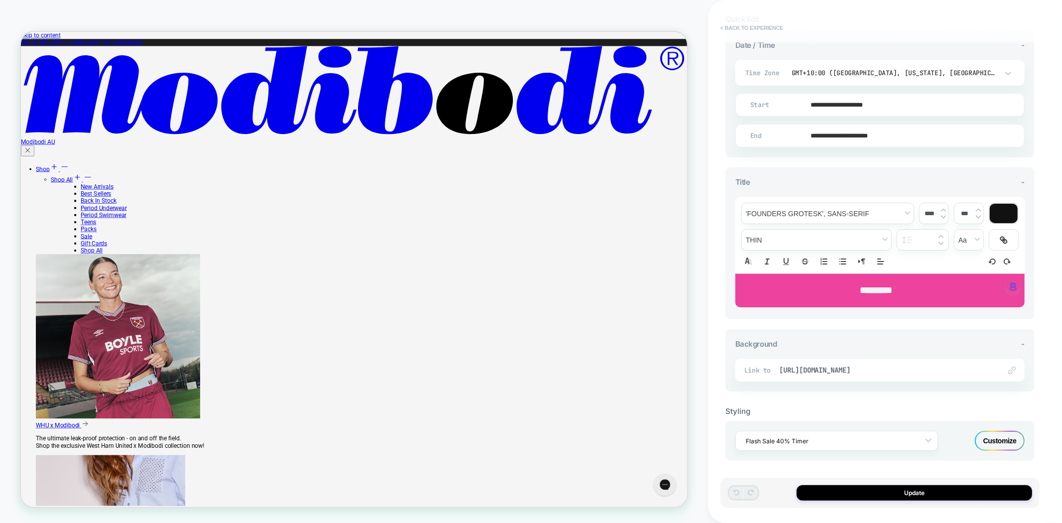
click at [743, 28] on button "< Back to experience" at bounding box center [752, 28] width 73 height 16
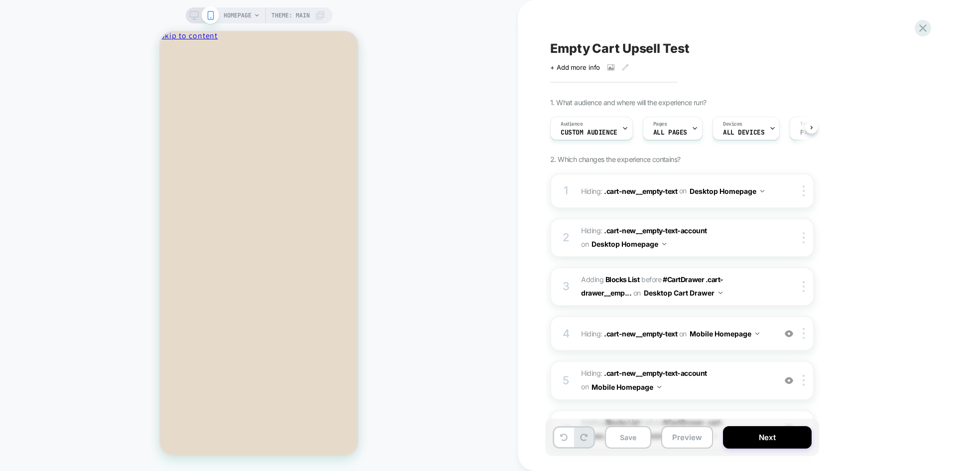
scroll to position [0, 0]
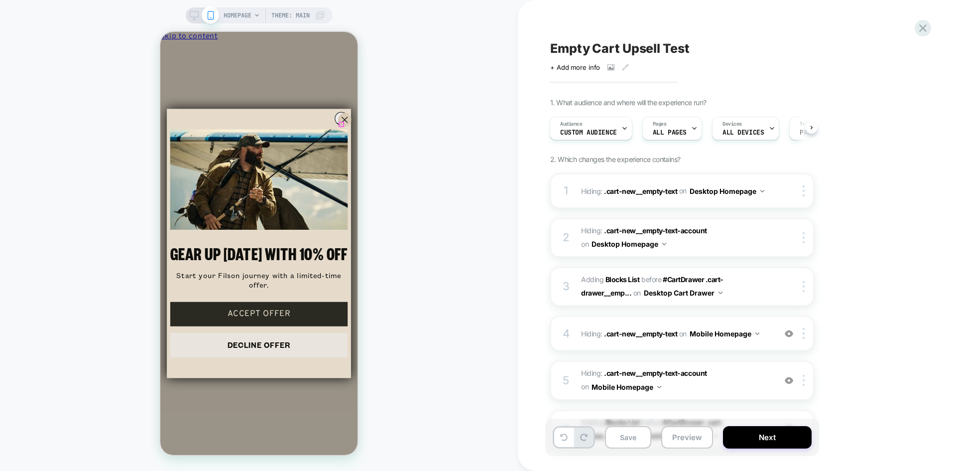
click at [342, 122] on icon "Close dialog" at bounding box center [344, 119] width 5 height 5
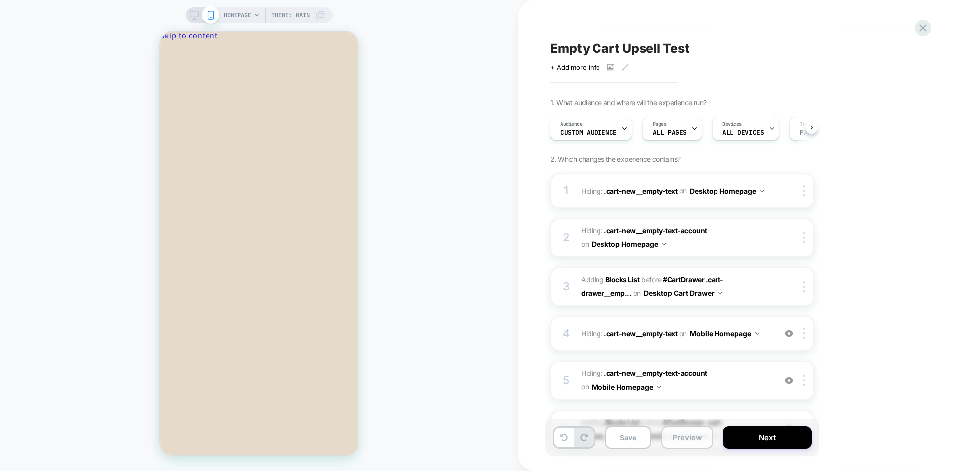
click at [706, 442] on button "Preview" at bounding box center [687, 437] width 52 height 22
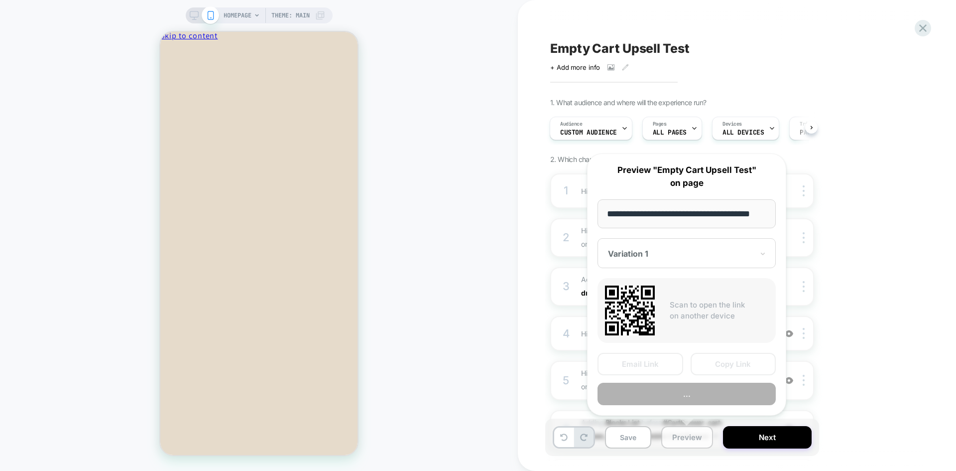
scroll to position [0, 15]
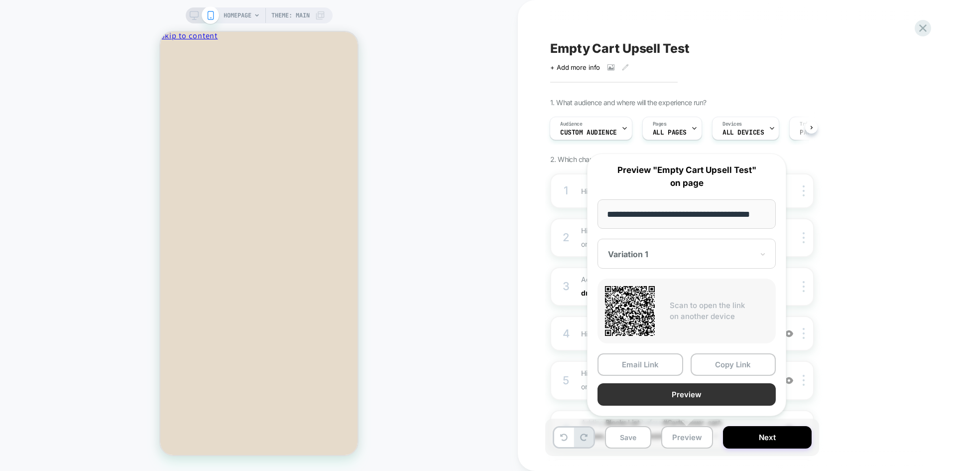
click at [700, 403] on button "Preview" at bounding box center [687, 394] width 178 height 22
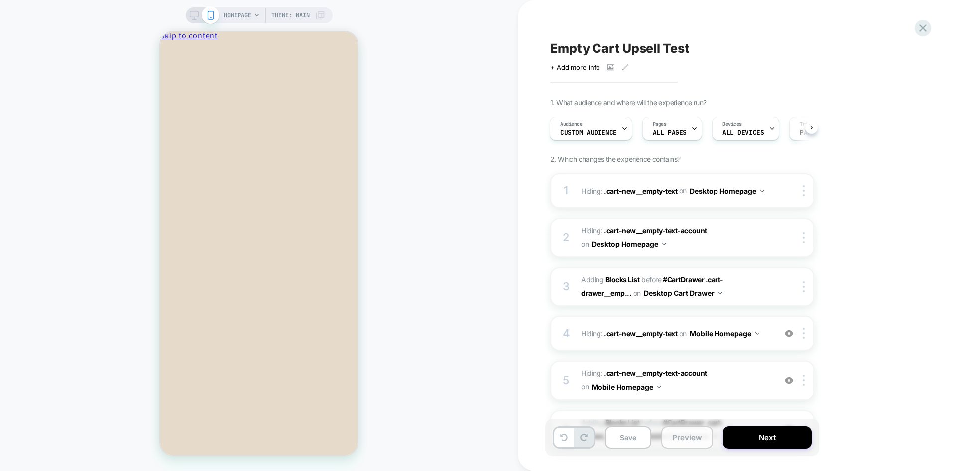
click at [690, 437] on button "Preview" at bounding box center [687, 437] width 52 height 22
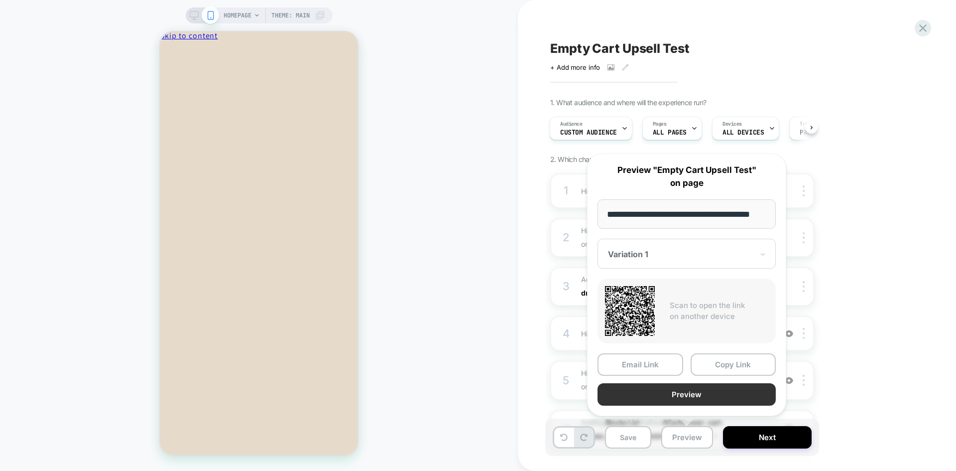
click at [707, 401] on button "Preview" at bounding box center [687, 394] width 178 height 22
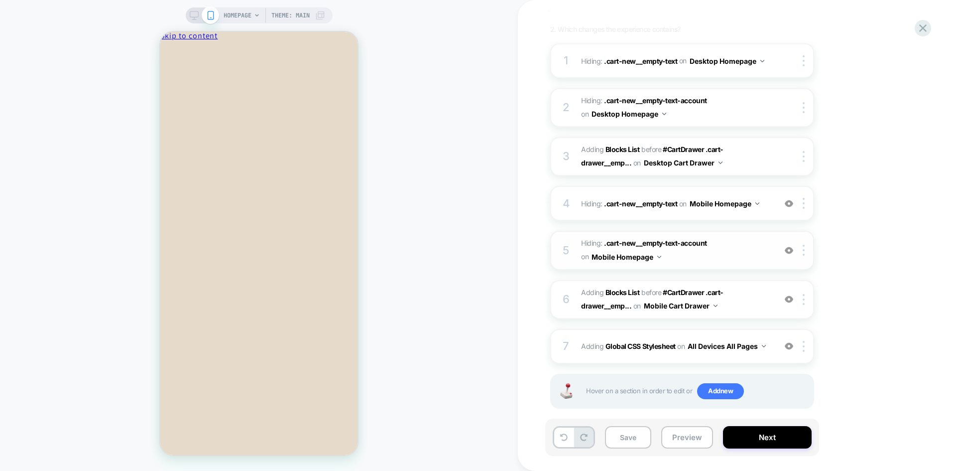
scroll to position [142, 0]
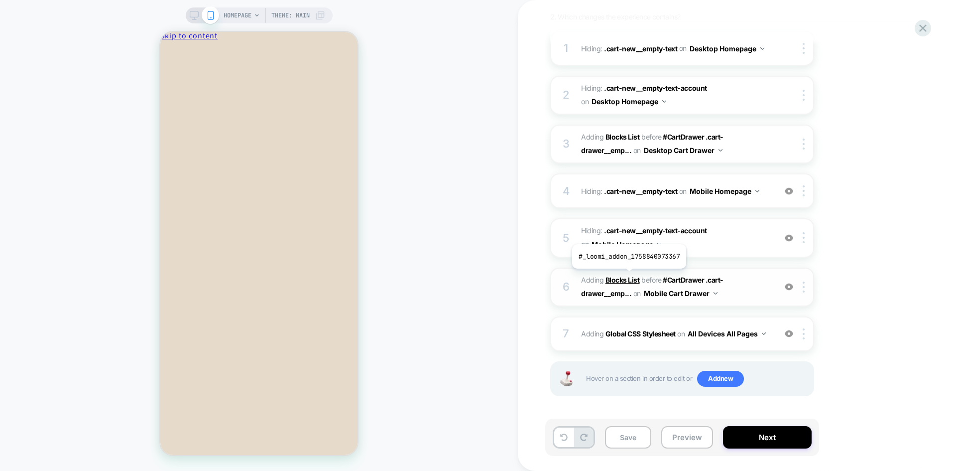
click at [628, 276] on b "Blocks List" at bounding box center [623, 279] width 34 height 8
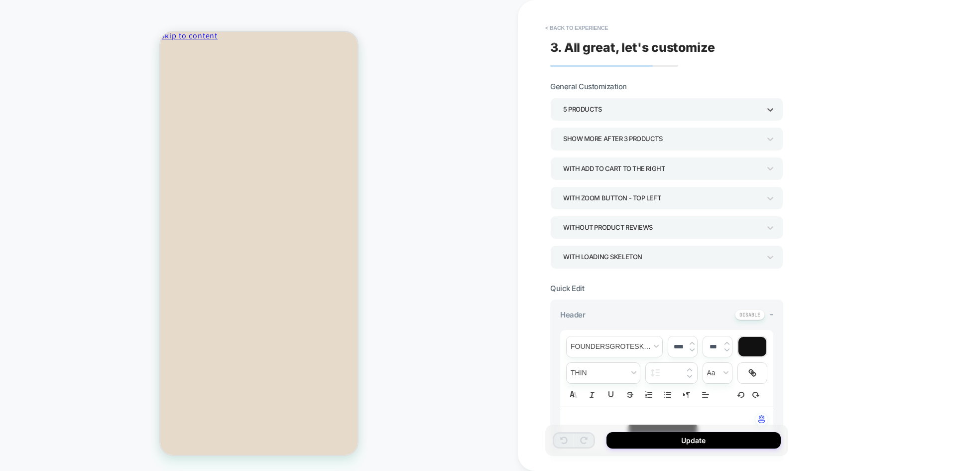
click at [620, 113] on div "5 Products" at bounding box center [661, 109] width 197 height 13
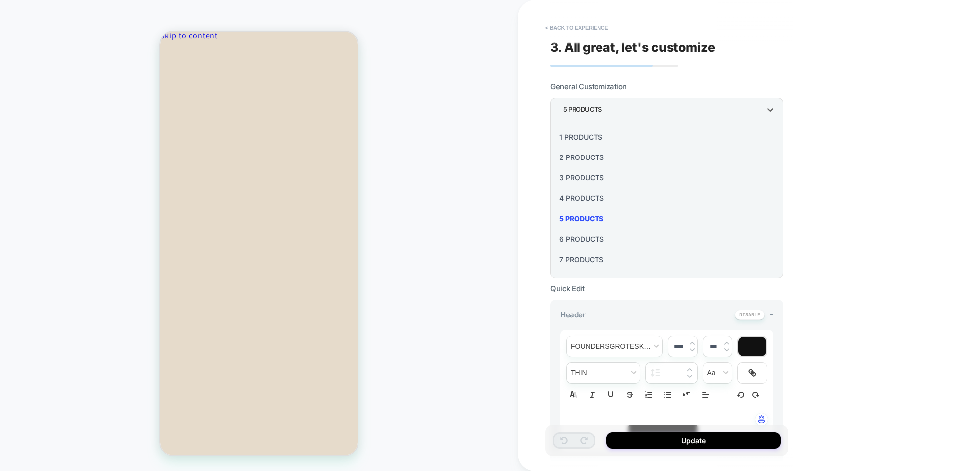
click at [581, 262] on div "7 Products" at bounding box center [666, 259] width 225 height 20
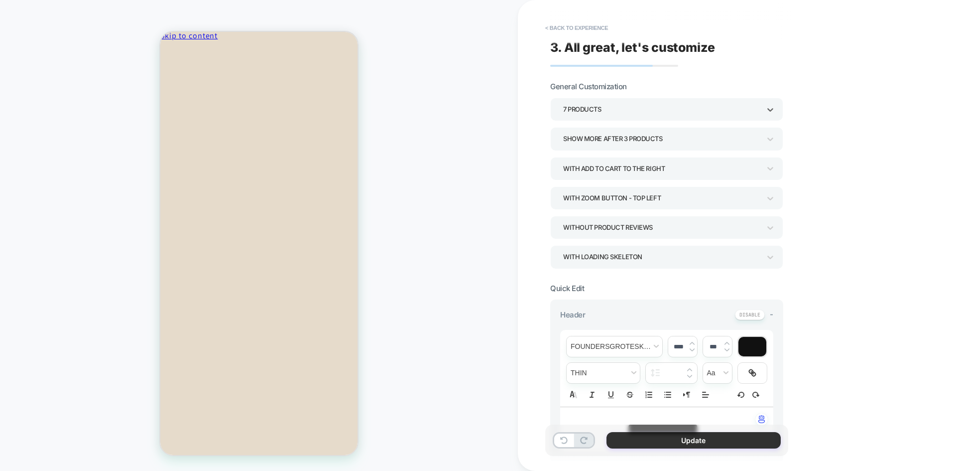
click at [667, 447] on button "Update" at bounding box center [694, 440] width 174 height 16
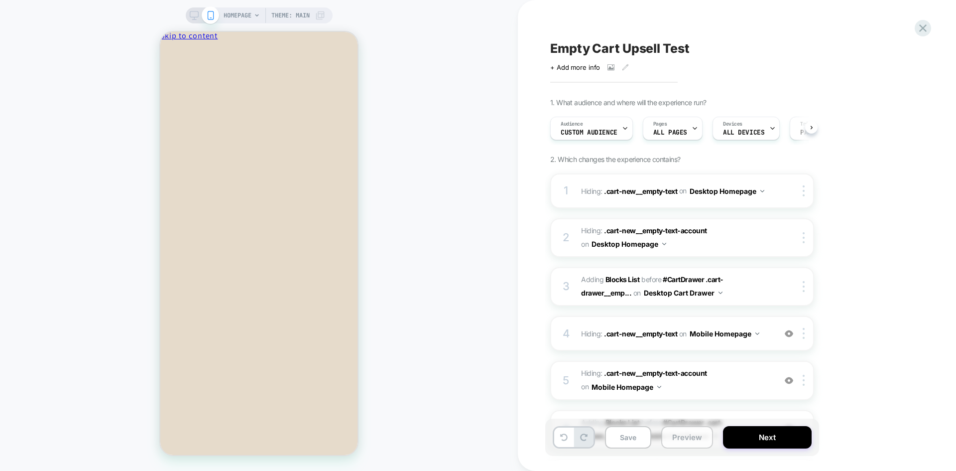
scroll to position [0, 0]
click at [695, 445] on button "Preview" at bounding box center [687, 437] width 52 height 22
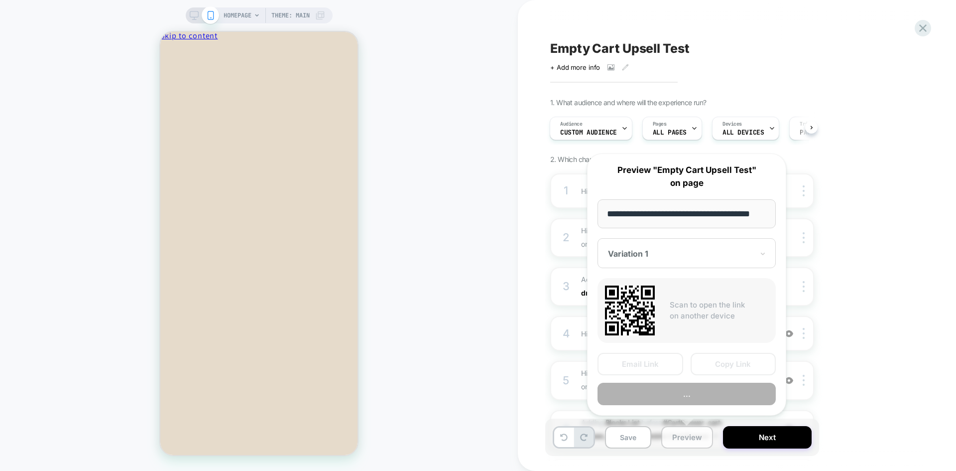
scroll to position [0, 15]
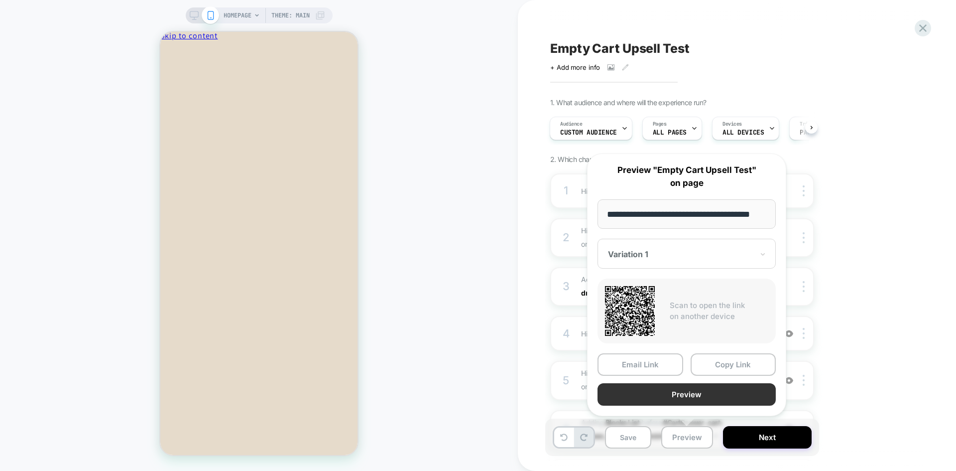
click at [721, 395] on button "Preview" at bounding box center [687, 394] width 178 height 22
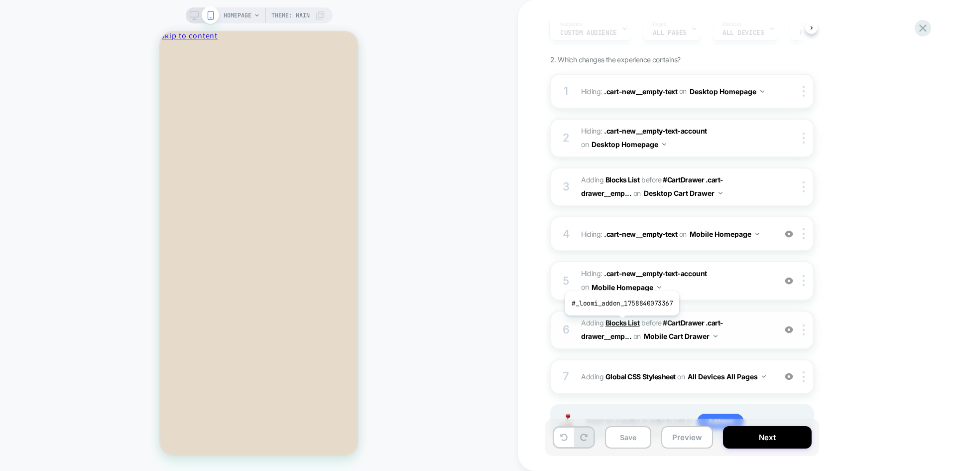
scroll to position [142, 0]
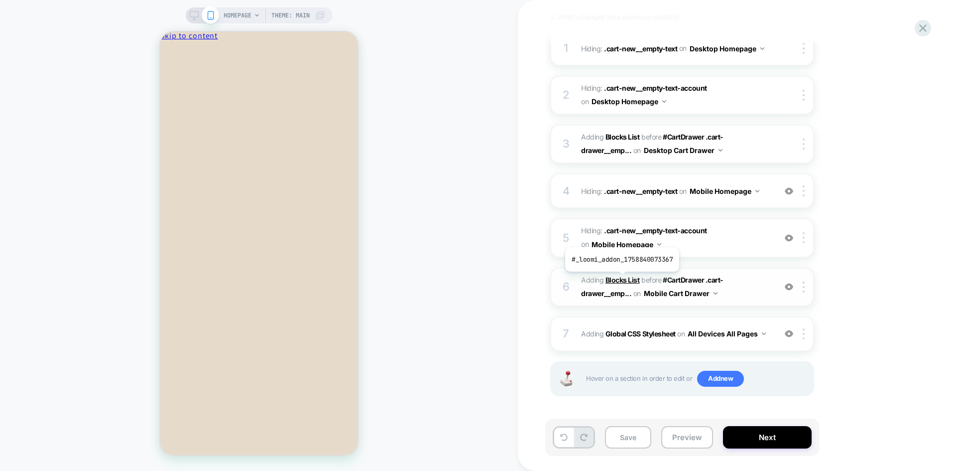
click at [621, 279] on b "Blocks List" at bounding box center [623, 279] width 34 height 8
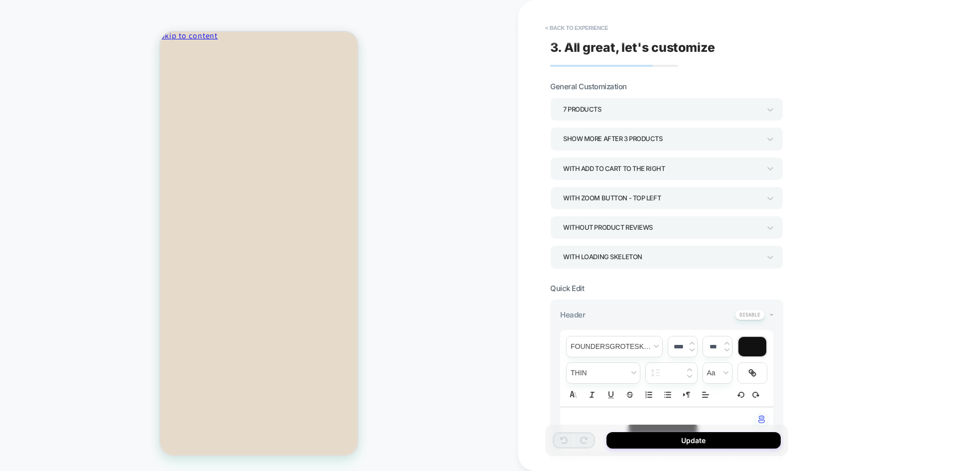
click at [599, 103] on div "7 Products" at bounding box center [661, 109] width 197 height 13
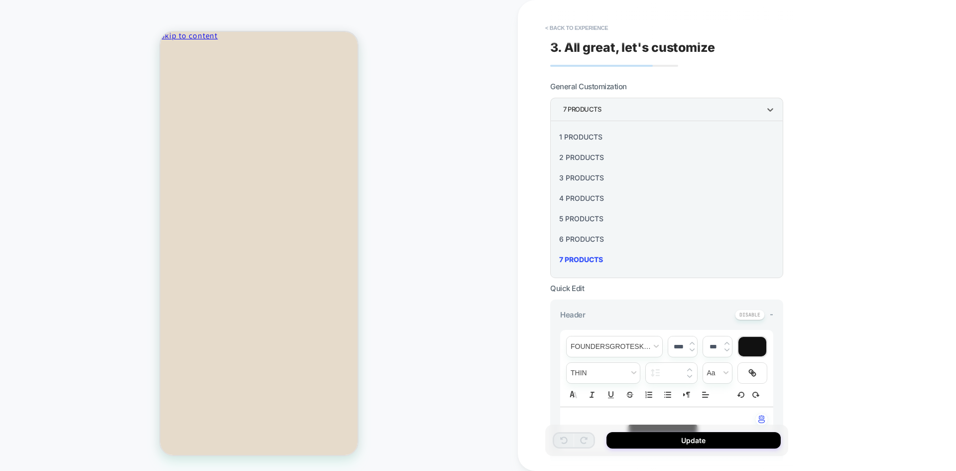
click at [865, 210] on div at bounding box center [478, 235] width 956 height 471
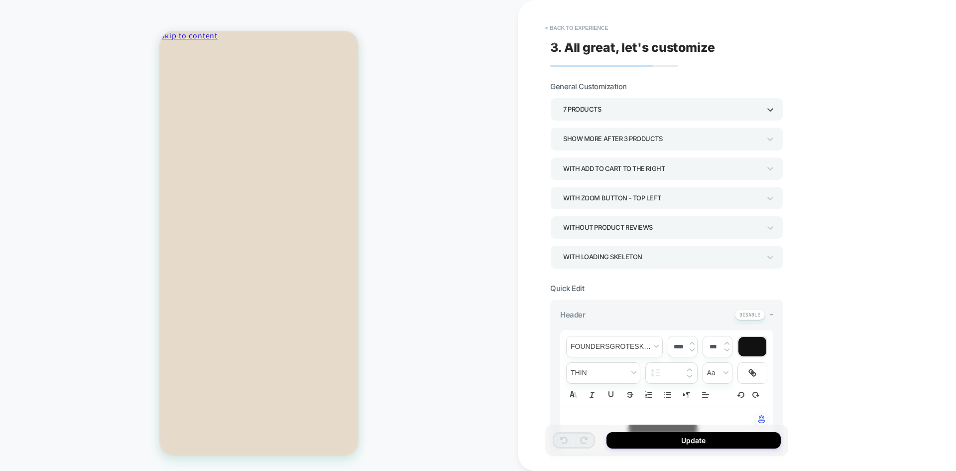
click at [598, 108] on div "7 Products" at bounding box center [661, 109] width 197 height 13
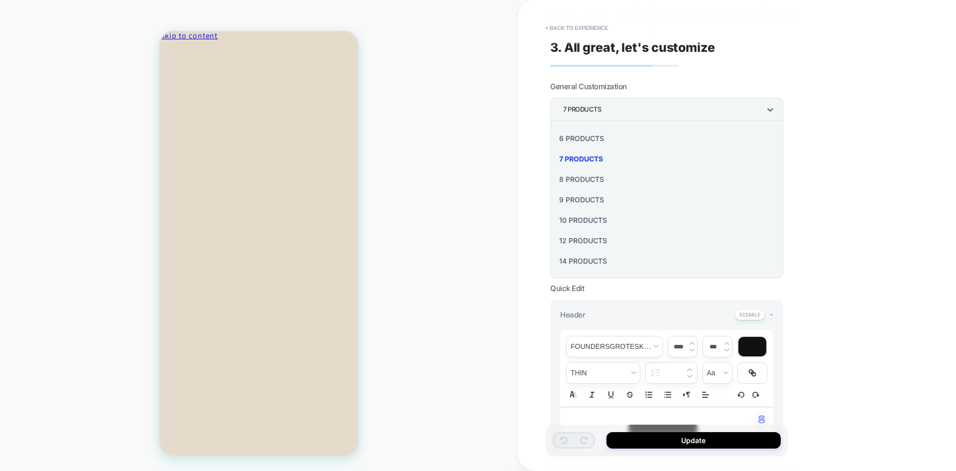
scroll to position [120, 0]
click at [575, 222] on div "12 Products" at bounding box center [666, 221] width 225 height 20
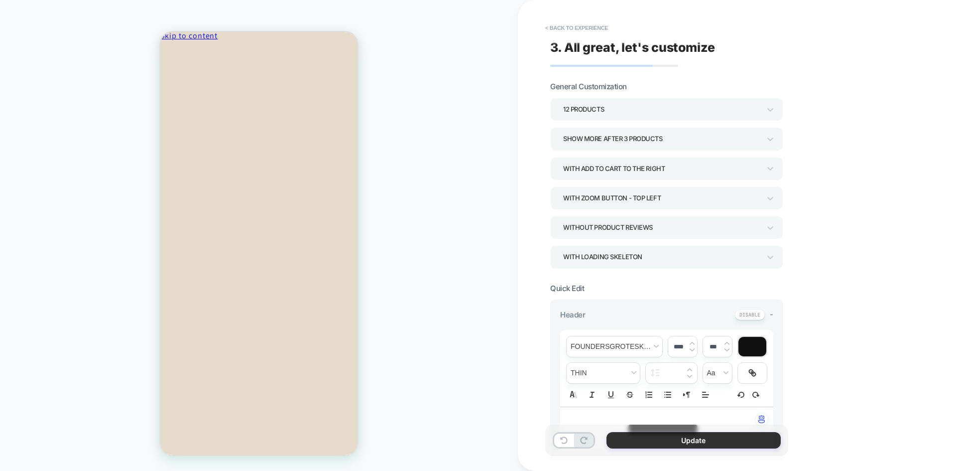
click at [720, 442] on button "Update" at bounding box center [694, 440] width 174 height 16
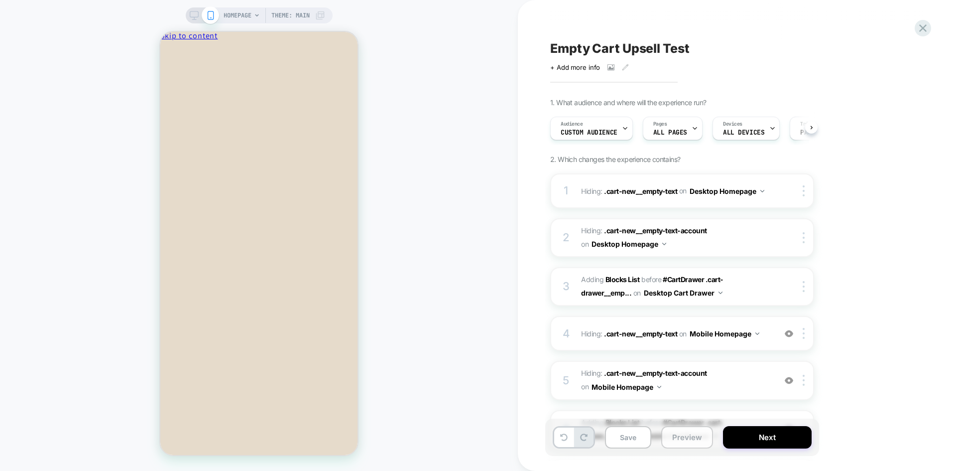
scroll to position [0, 0]
drag, startPoint x: 685, startPoint y: 438, endPoint x: 693, endPoint y: 405, distance: 33.5
click at [685, 438] on button "Preview" at bounding box center [687, 437] width 52 height 22
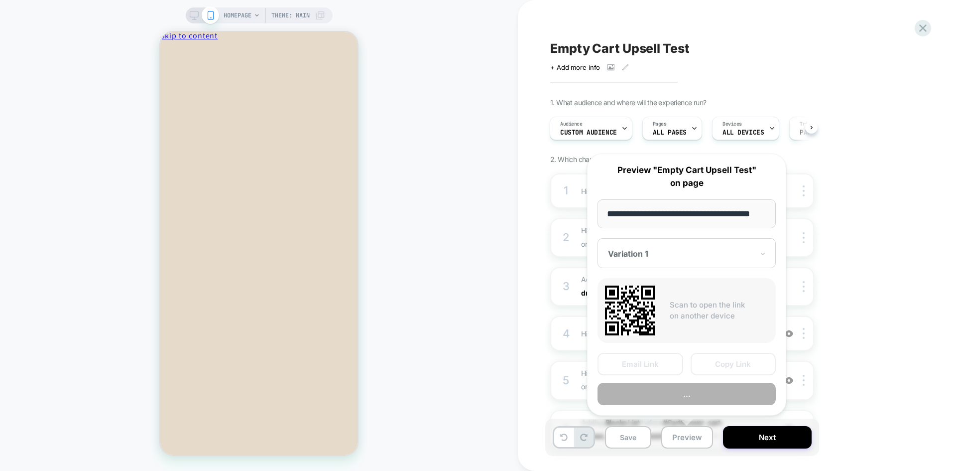
scroll to position [0, 15]
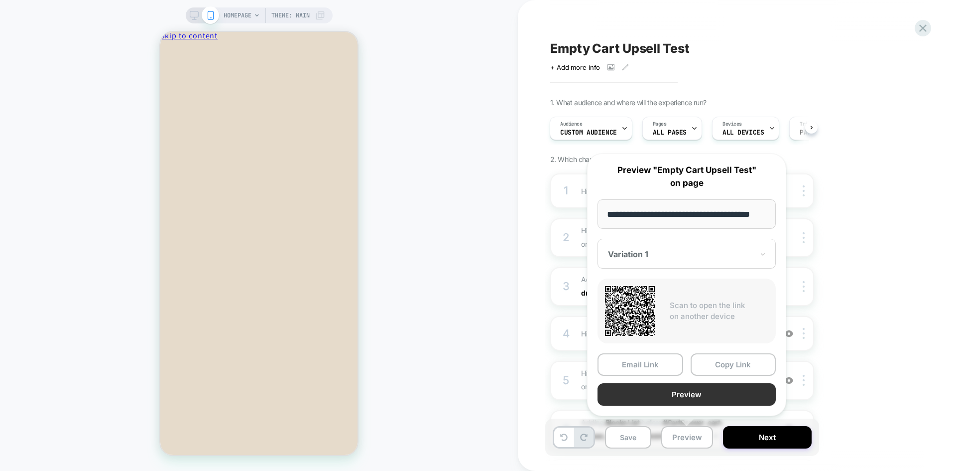
click at [703, 397] on button "Preview" at bounding box center [687, 394] width 178 height 22
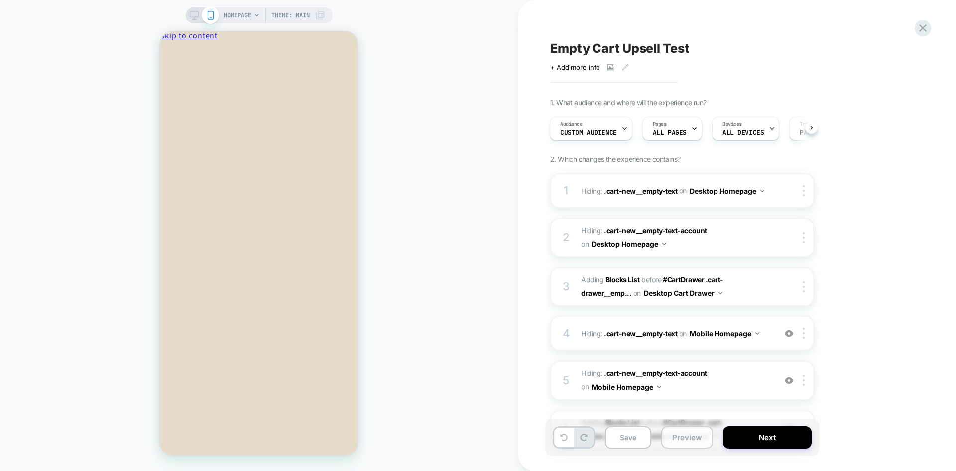
click at [675, 430] on button "Preview" at bounding box center [687, 437] width 52 height 22
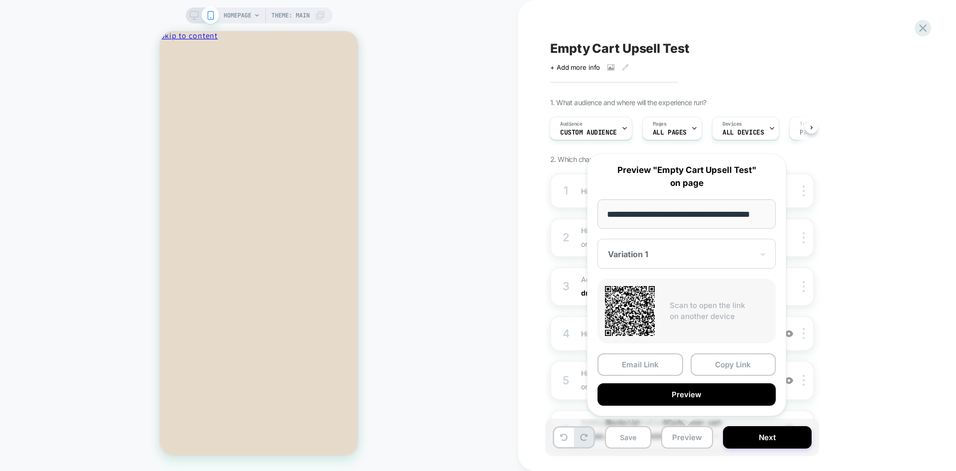
scroll to position [0, 0]
click at [727, 364] on button "Copy Link" at bounding box center [734, 364] width 86 height 22
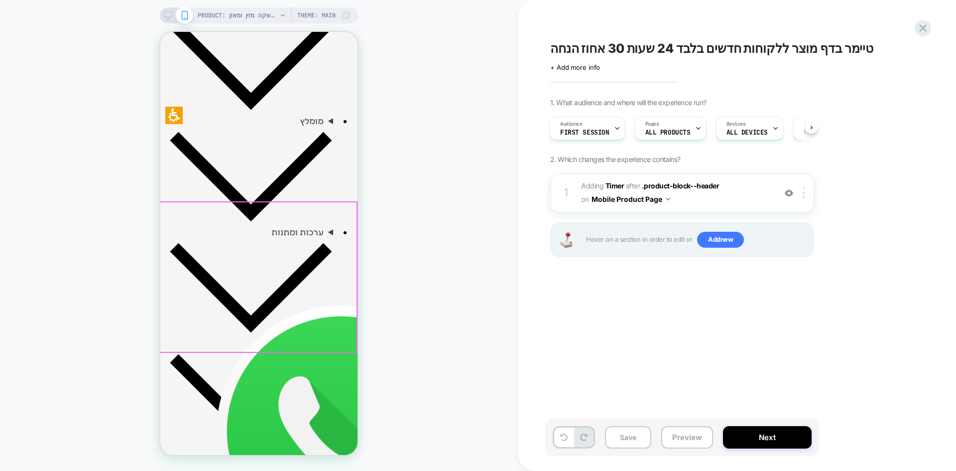
scroll to position [797, 0]
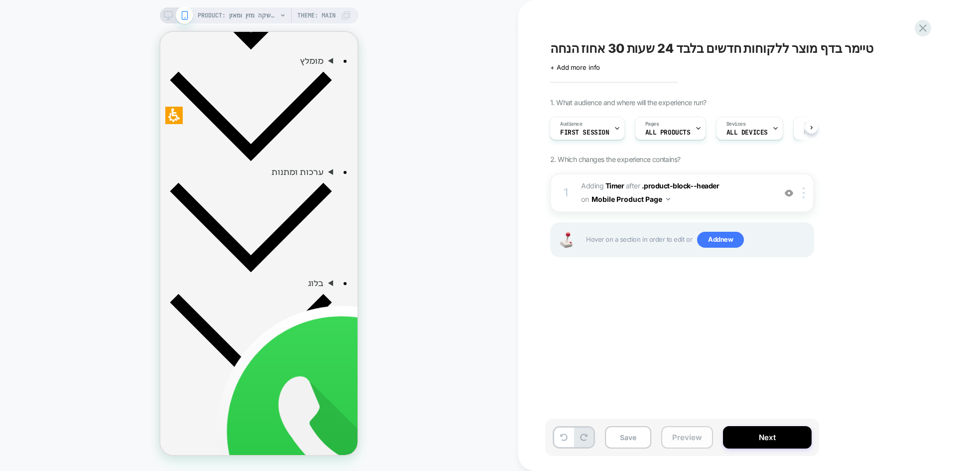
drag, startPoint x: 688, startPoint y: 437, endPoint x: 690, endPoint y: 430, distance: 7.1
click at [689, 437] on button "Preview" at bounding box center [687, 437] width 52 height 22
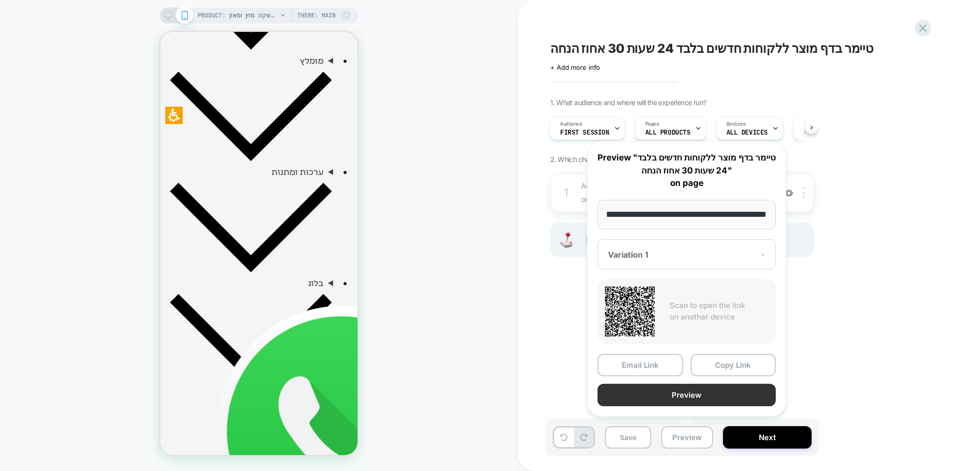
scroll to position [0, 0]
click at [688, 391] on button "Preview" at bounding box center [687, 394] width 178 height 22
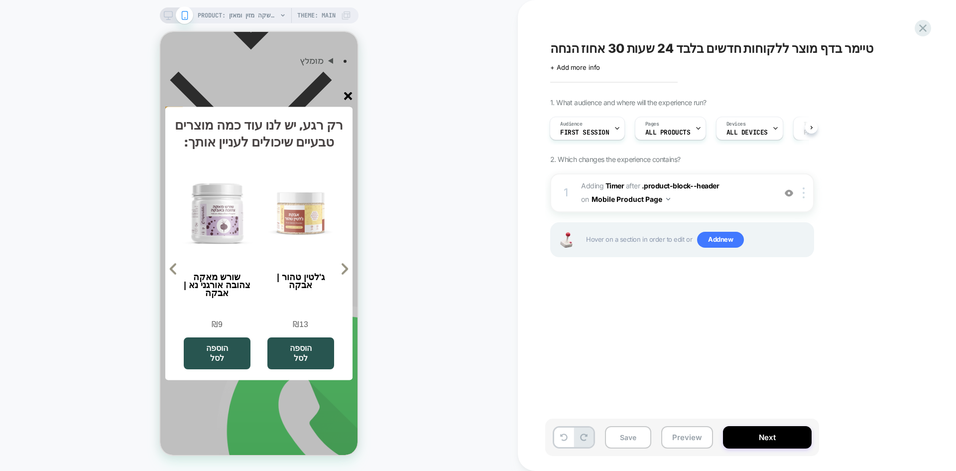
click at [349, 92] on icon "סגור" at bounding box center [348, 96] width 8 height 8
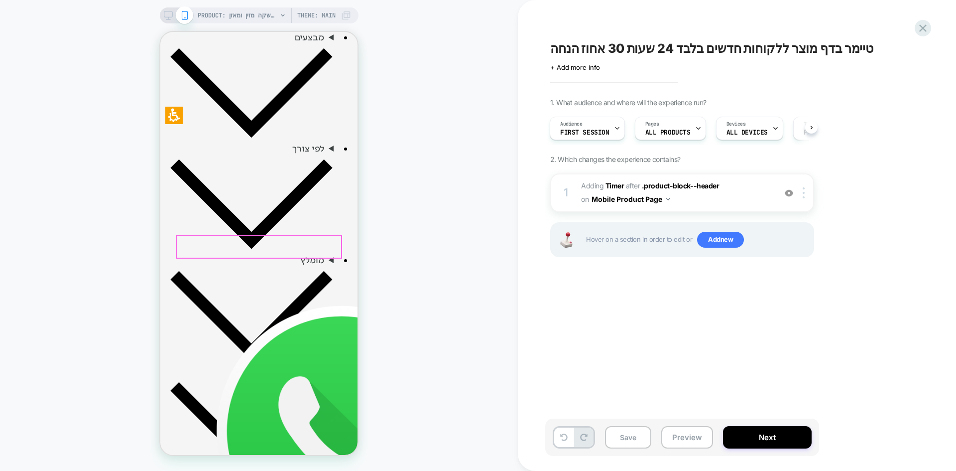
scroll to position [647, 0]
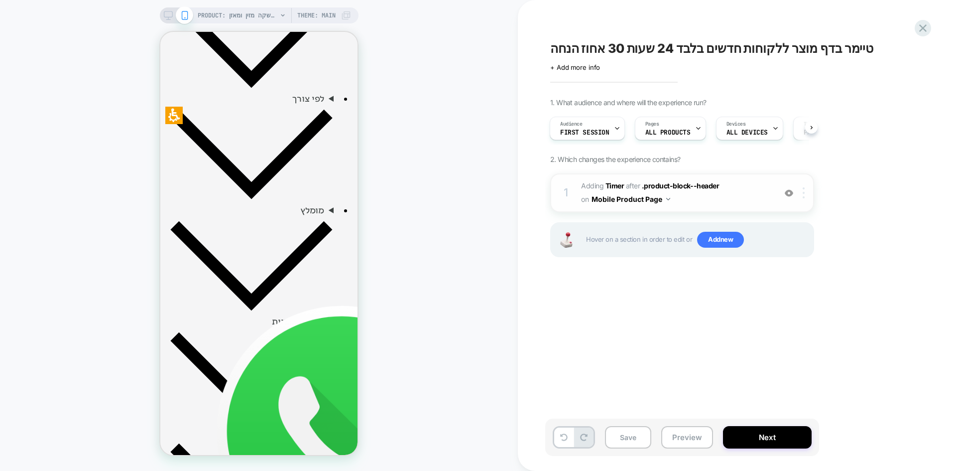
click at [806, 195] on div at bounding box center [805, 192] width 16 height 11
click at [805, 193] on img at bounding box center [804, 192] width 2 height 11
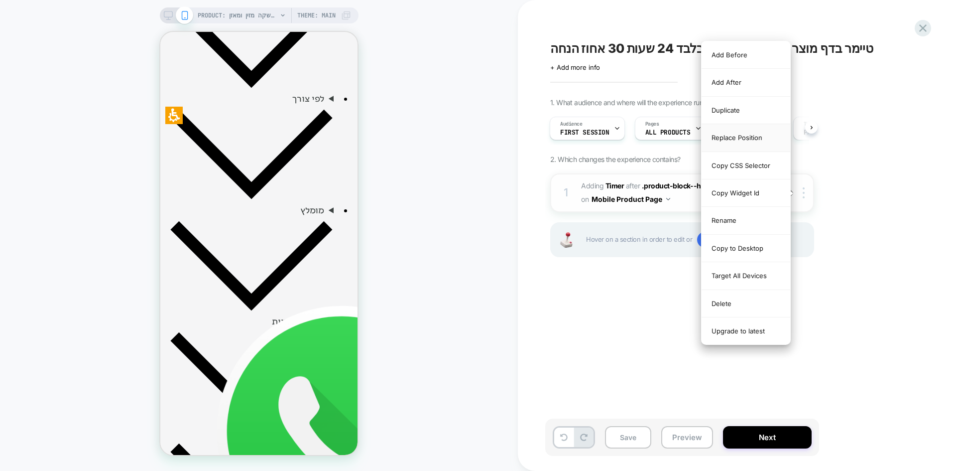
click at [734, 136] on div "Replace Position" at bounding box center [746, 137] width 89 height 27
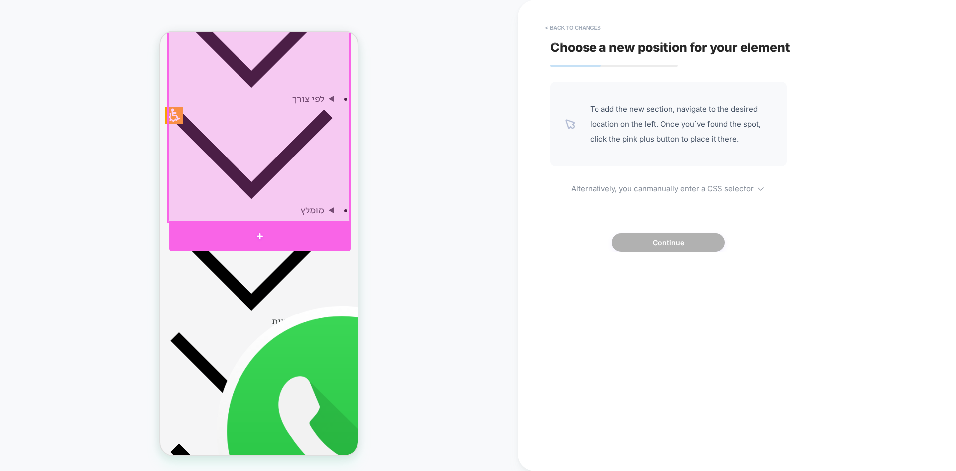
click at [255, 233] on div at bounding box center [259, 236] width 181 height 30
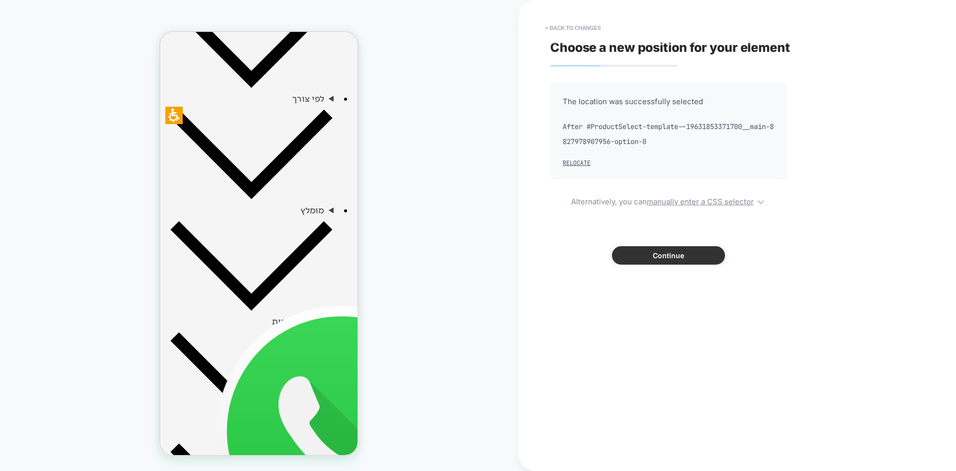
click at [684, 254] on button "Continue" at bounding box center [668, 255] width 113 height 18
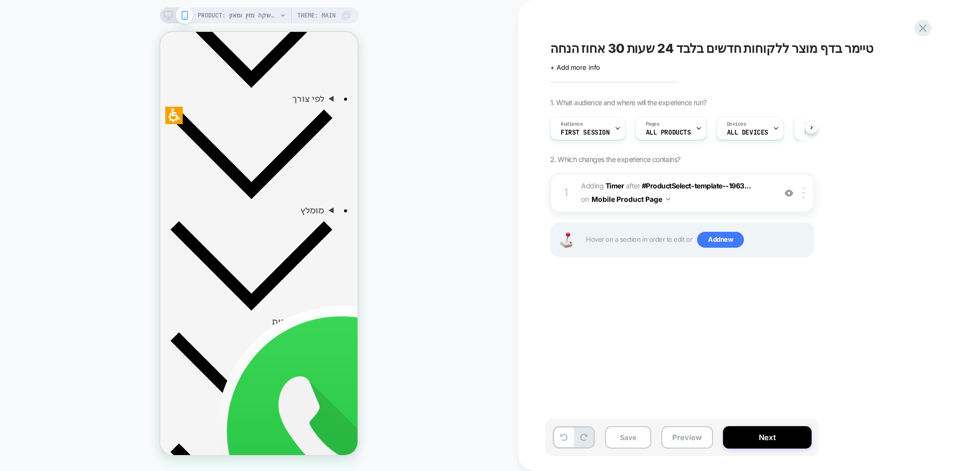
scroll to position [0, 0]
click at [627, 446] on button "Save" at bounding box center [628, 437] width 46 height 22
click at [699, 445] on button "Preview" at bounding box center [687, 437] width 52 height 22
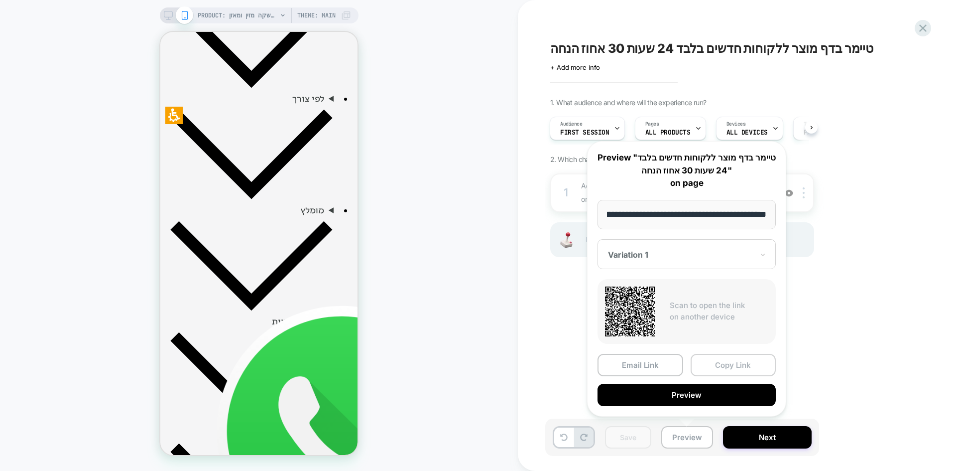
scroll to position [0, 0]
click at [738, 360] on button "Copy Link" at bounding box center [734, 365] width 86 height 22
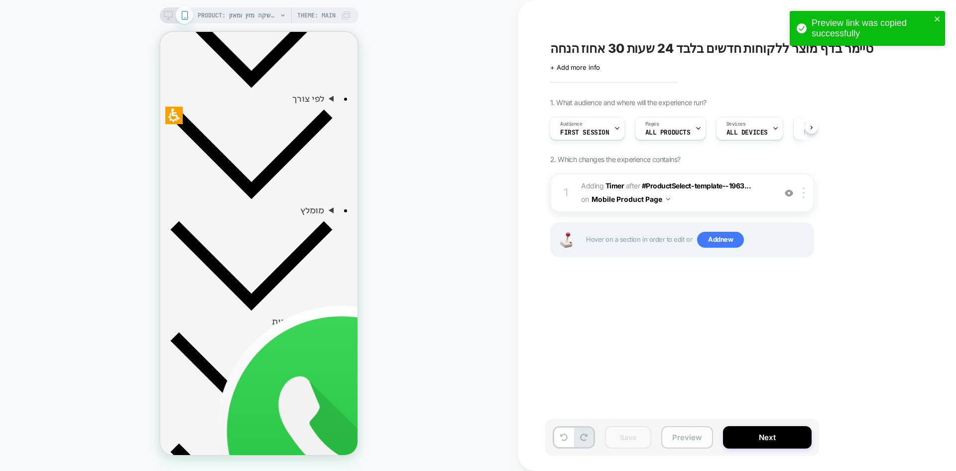
click at [700, 446] on button "Preview" at bounding box center [687, 437] width 52 height 22
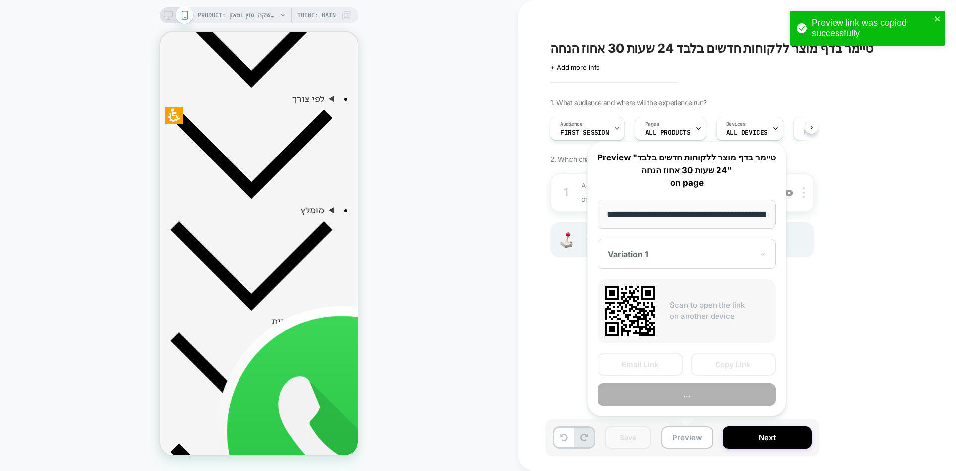
scroll to position [0, 846]
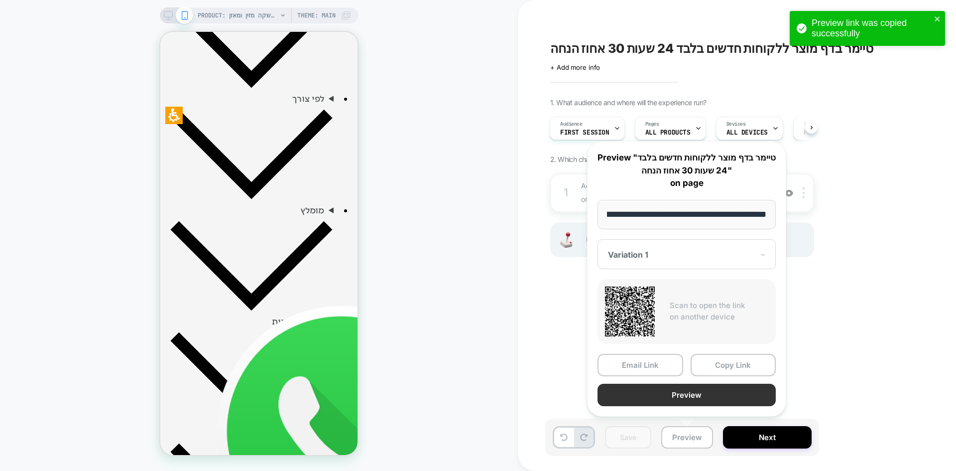
click at [710, 396] on button "Preview" at bounding box center [687, 394] width 178 height 22
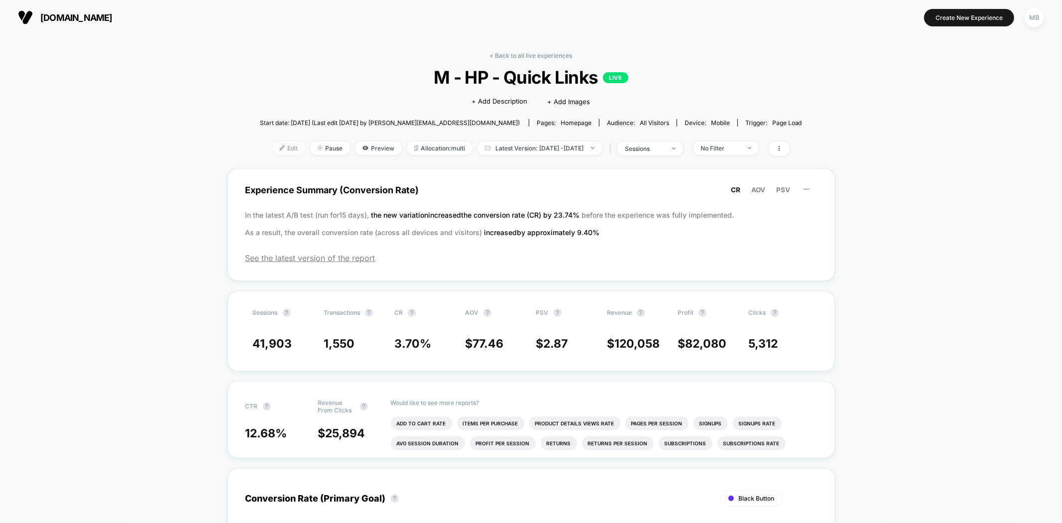
click at [280, 148] on img at bounding box center [282, 147] width 5 height 5
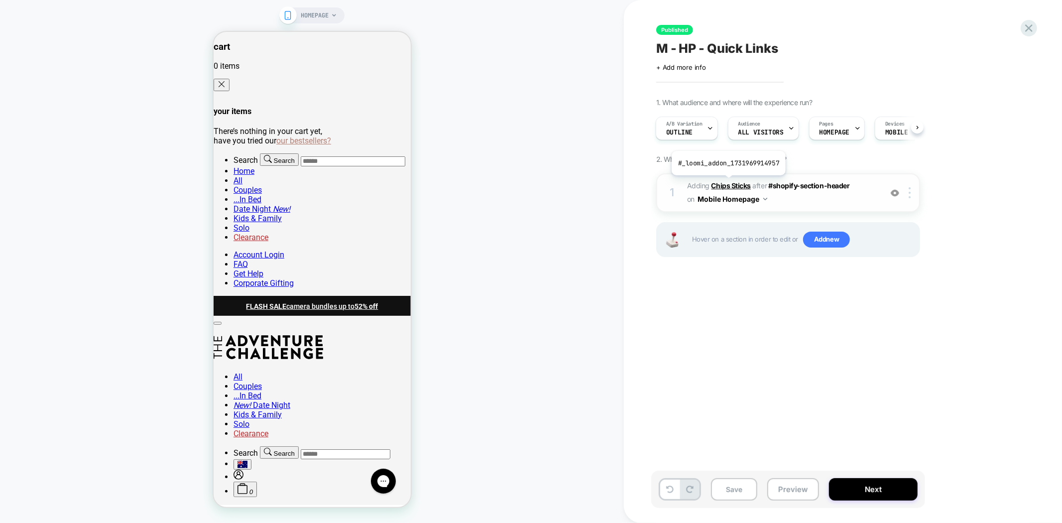
click at [728, 183] on b "Chips Sticks" at bounding box center [731, 185] width 39 height 8
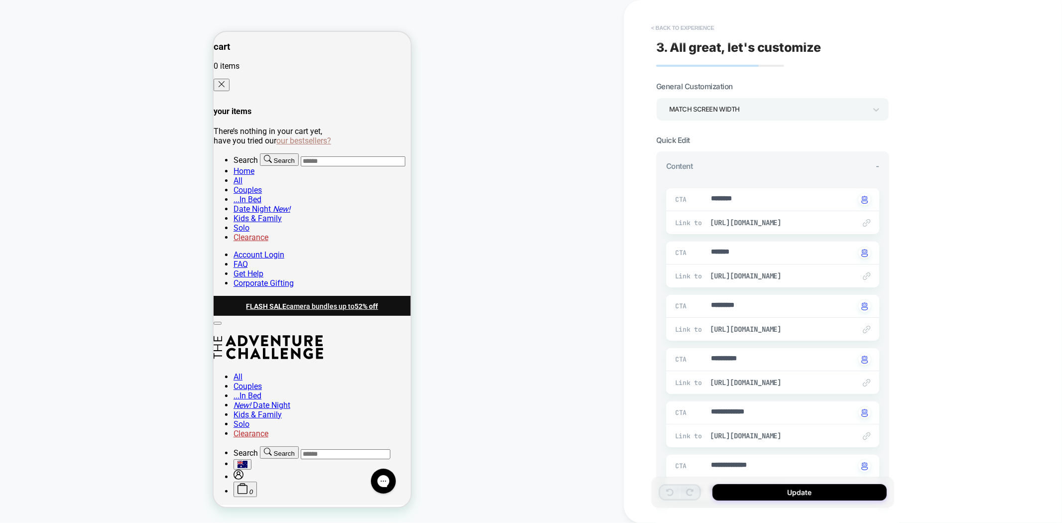
type textarea "*"
click at [666, 31] on button "< Back to experience" at bounding box center [682, 28] width 73 height 16
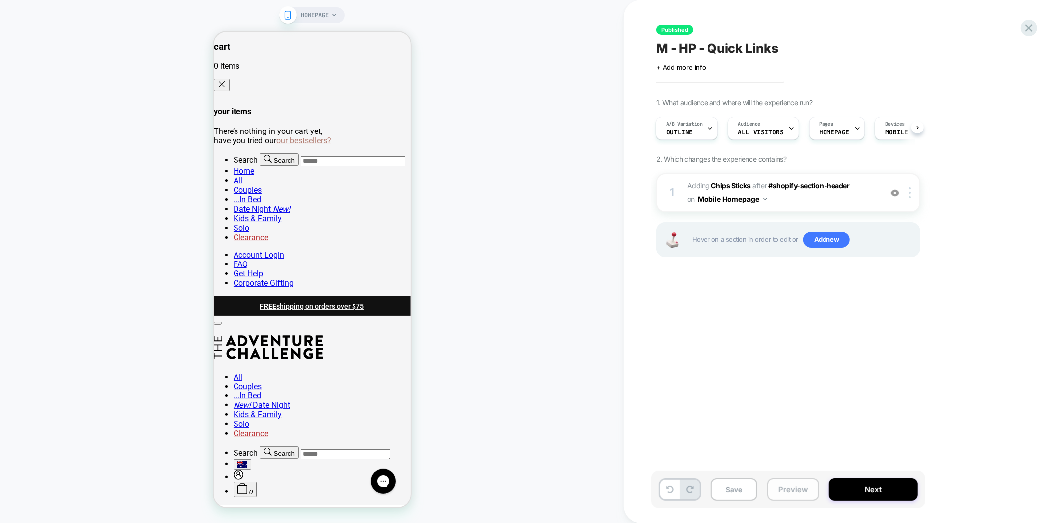
click at [800, 490] on button "Preview" at bounding box center [793, 489] width 52 height 22
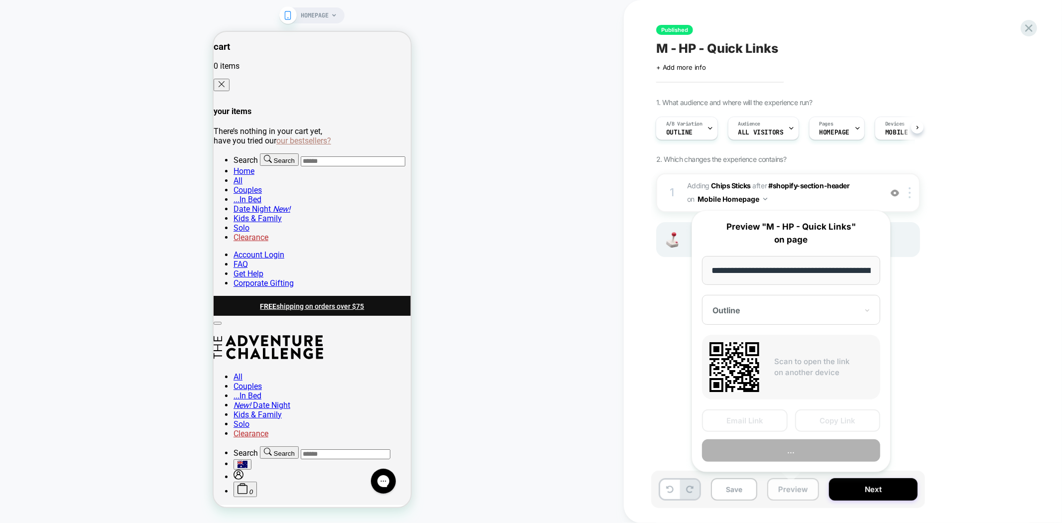
scroll to position [0, 85]
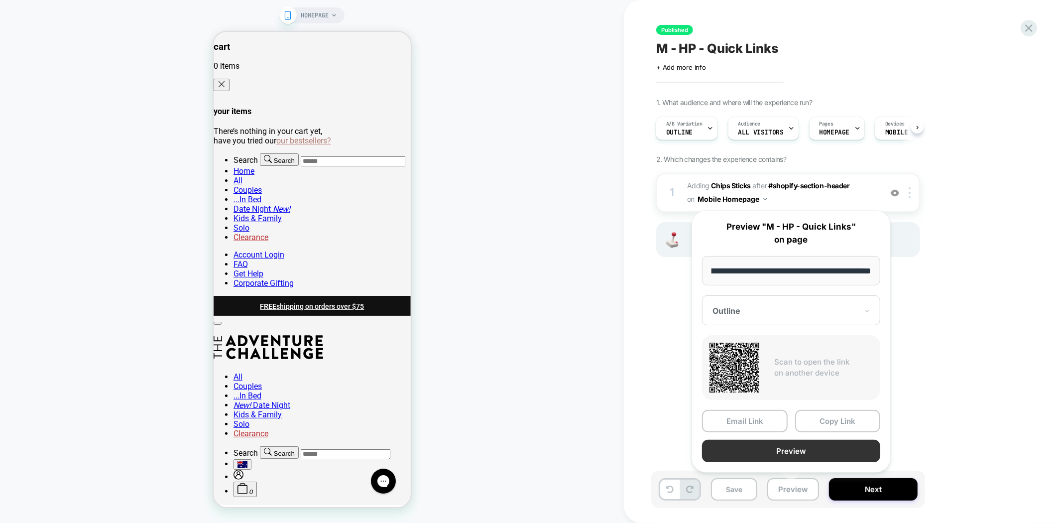
click at [807, 450] on button "Preview" at bounding box center [791, 451] width 178 height 22
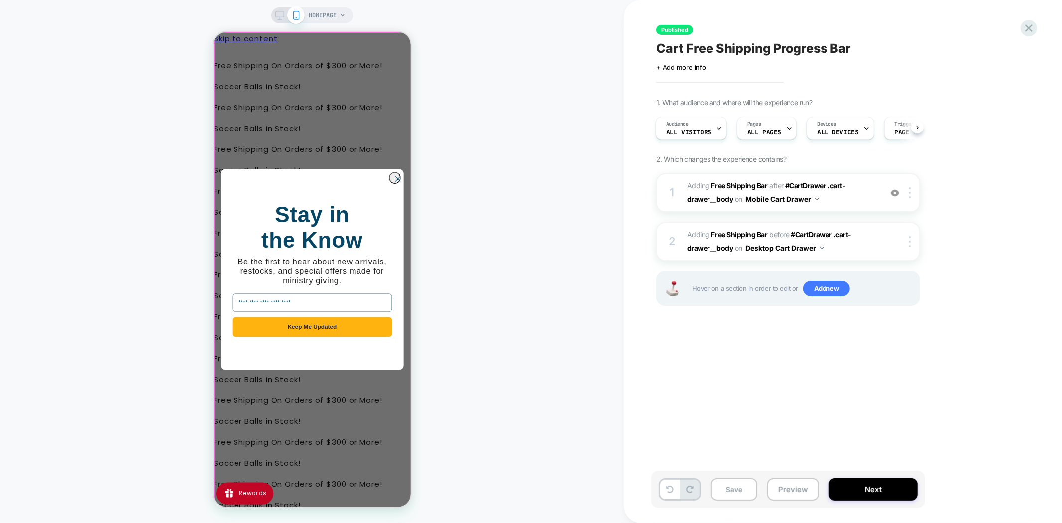
click at [401, 49] on div "Close dialog Stay in the Know Be the first to hear about new arrivals, restocks…" at bounding box center [311, 268] width 197 height 475
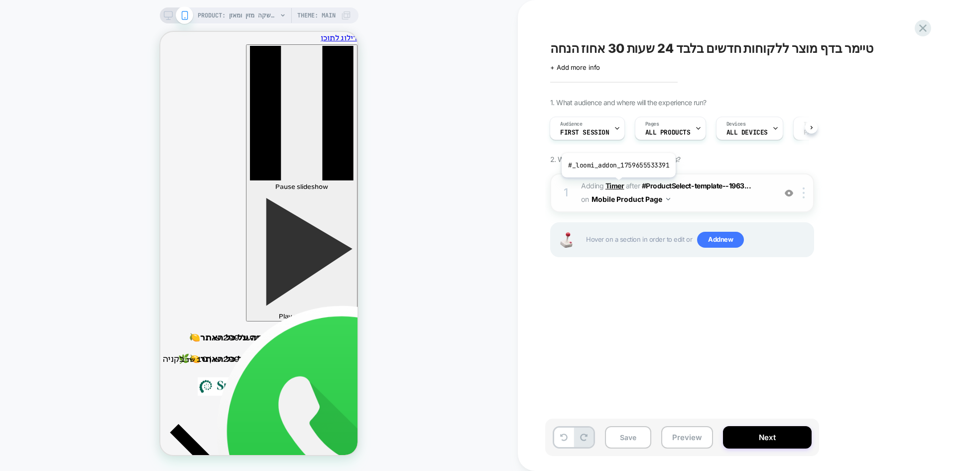
click at [617, 185] on b "Timer" at bounding box center [615, 185] width 19 height 8
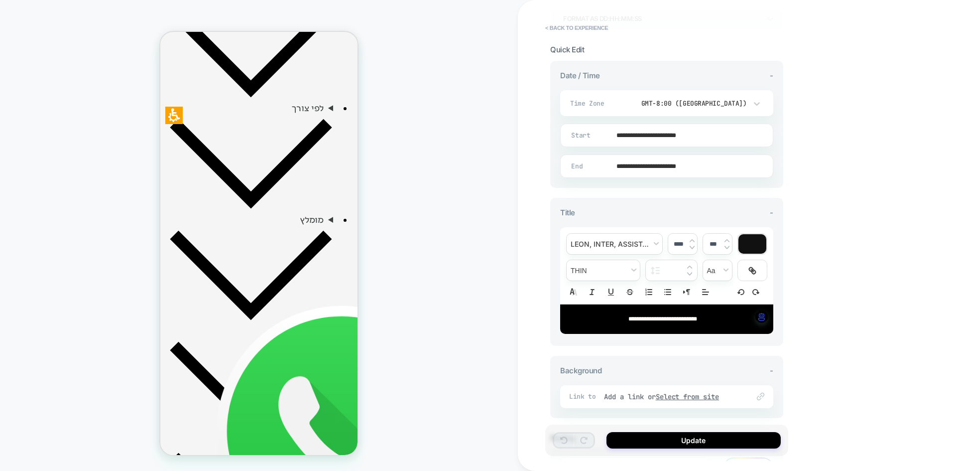
scroll to position [50, 0]
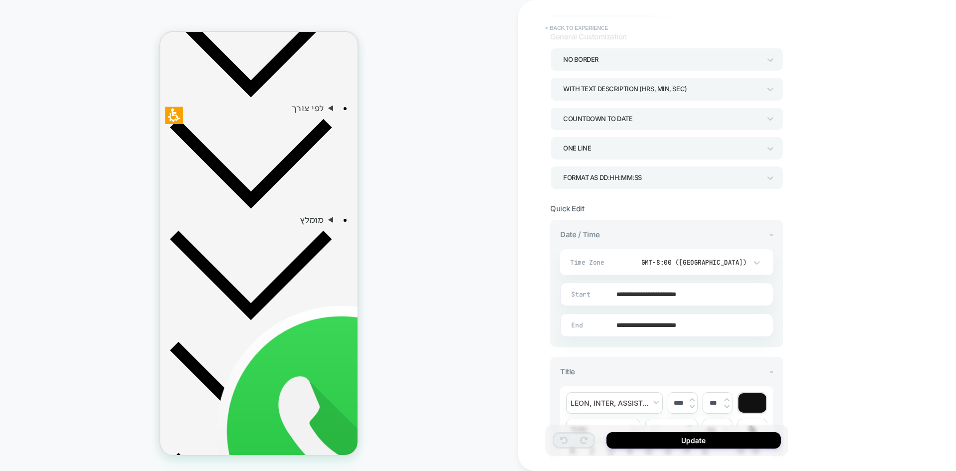
click at [557, 28] on button "< Back to experience" at bounding box center [576, 28] width 73 height 16
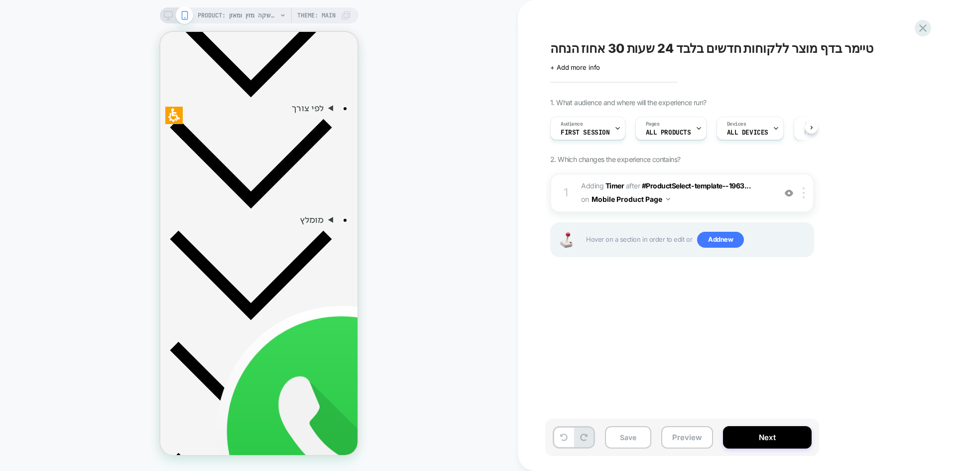
scroll to position [0, 0]
click at [614, 185] on b "Timer" at bounding box center [615, 185] width 19 height 8
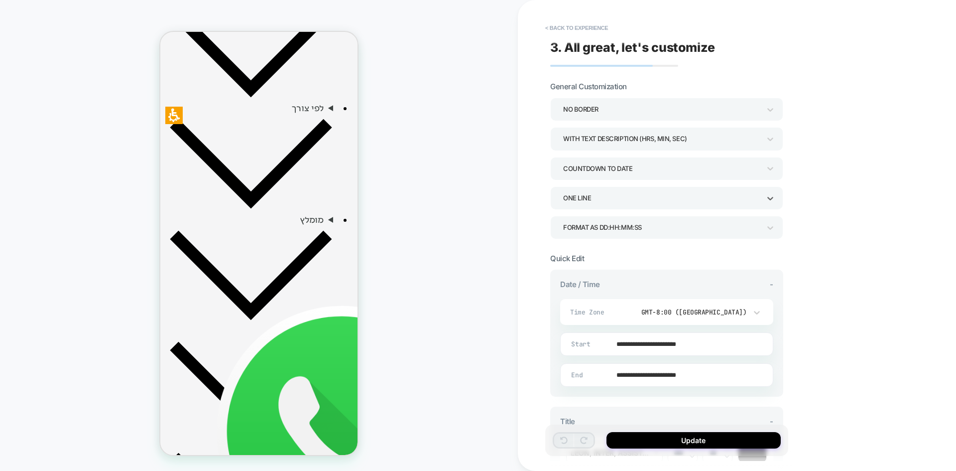
click at [627, 202] on div "ONE LINE" at bounding box center [661, 197] width 197 height 13
click at [584, 246] on div "MULTI LINES" at bounding box center [666, 246] width 225 height 20
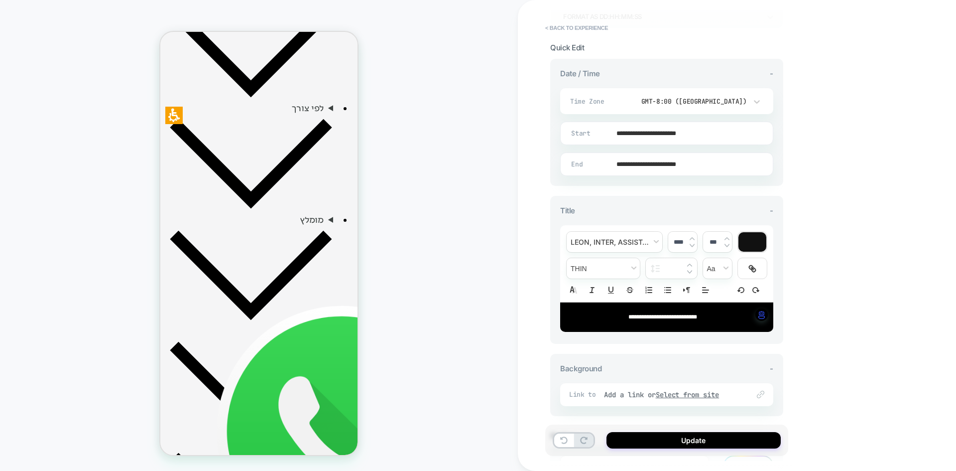
scroll to position [249, 0]
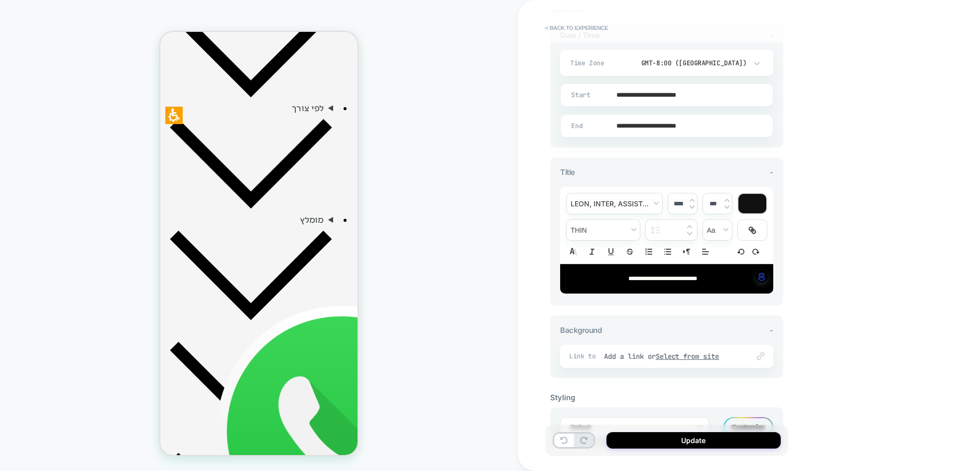
click at [668, 276] on span "**********" at bounding box center [662, 278] width 69 height 6
type input "****"
drag, startPoint x: 714, startPoint y: 278, endPoint x: 612, endPoint y: 275, distance: 101.6
click at [612, 275] on p "**********" at bounding box center [663, 278] width 186 height 9
drag, startPoint x: 683, startPoint y: 279, endPoint x: 697, endPoint y: 276, distance: 14.3
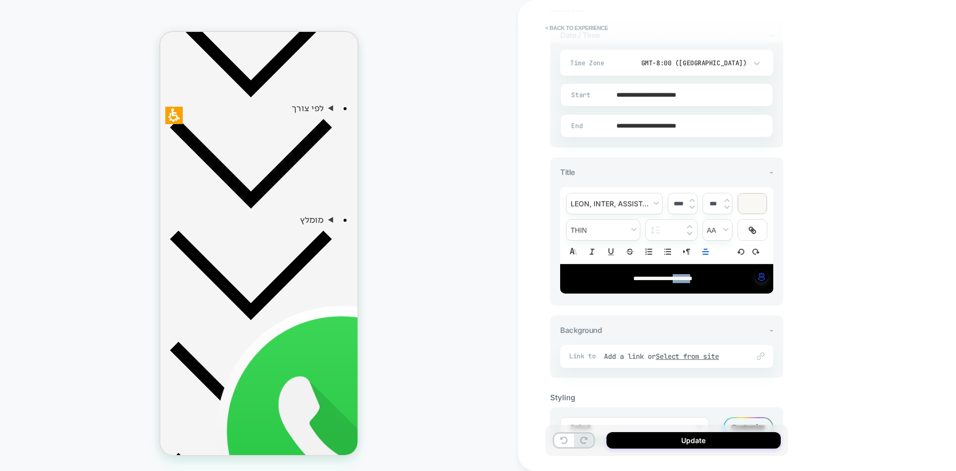
click at [692, 276] on span "**********" at bounding box center [662, 278] width 59 height 6
click at [751, 201] on div at bounding box center [752, 203] width 28 height 19
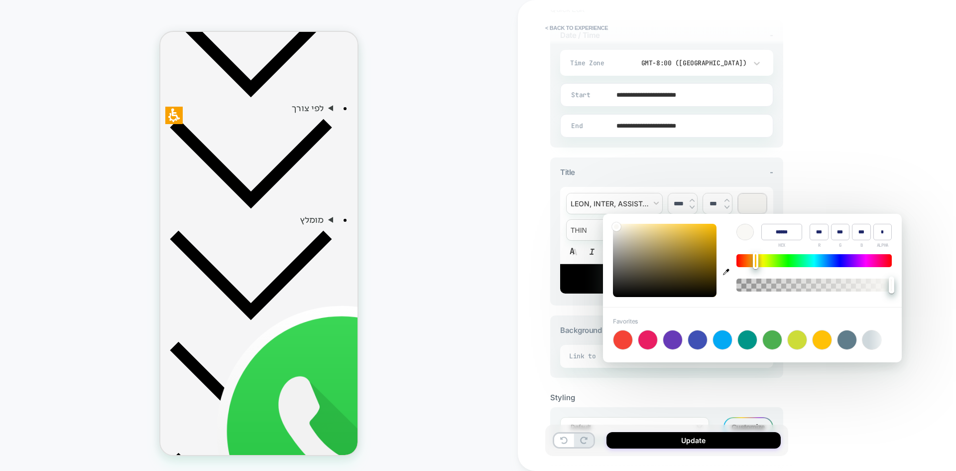
type input "******"
type input "***"
type input "**"
click at [712, 230] on div at bounding box center [665, 260] width 104 height 73
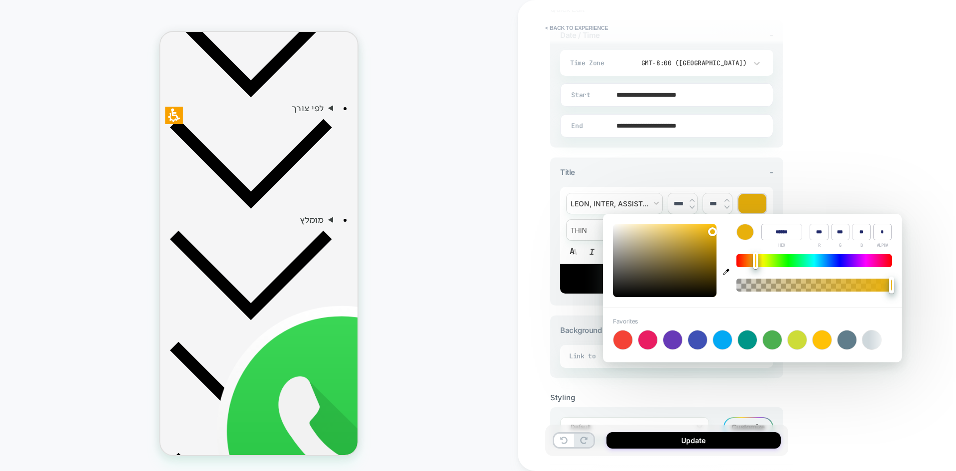
click at [844, 177] on div "**********" at bounding box center [737, 235] width 438 height 471
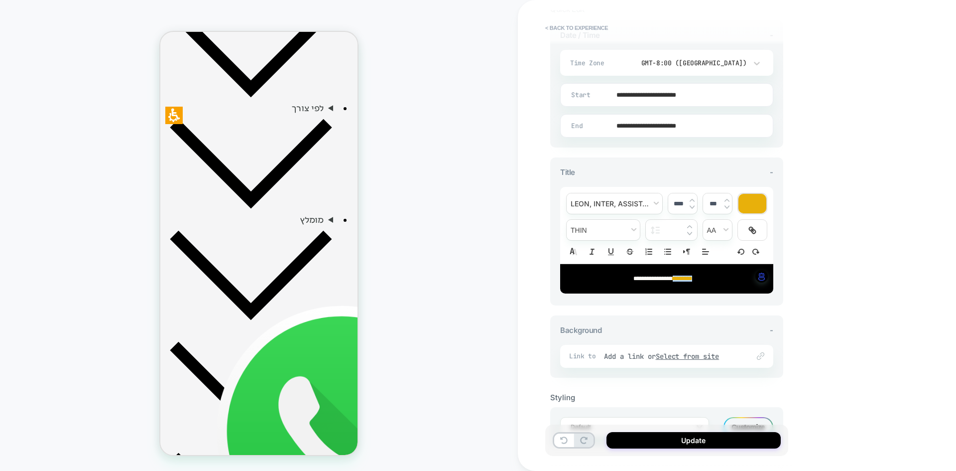
click at [720, 282] on p "**********" at bounding box center [663, 278] width 186 height 9
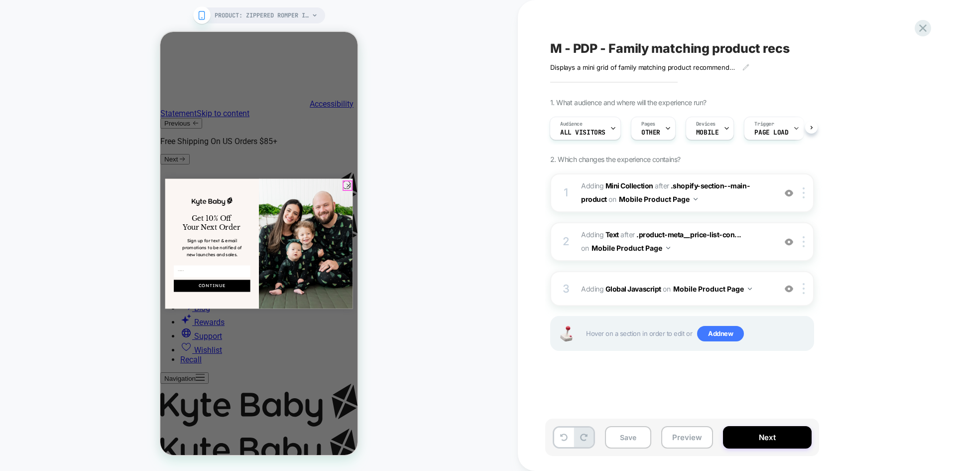
click at [345, 183] on circle "Close dialog" at bounding box center [349, 185] width 8 height 8
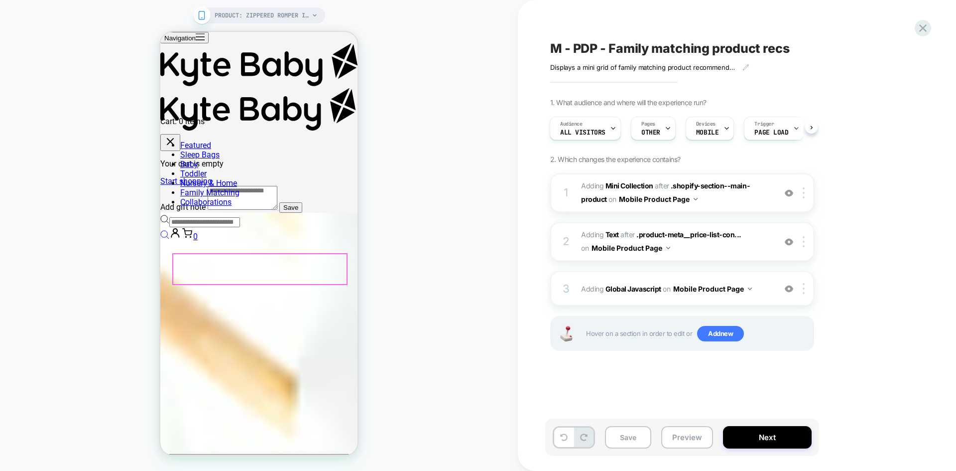
scroll to position [598, 0]
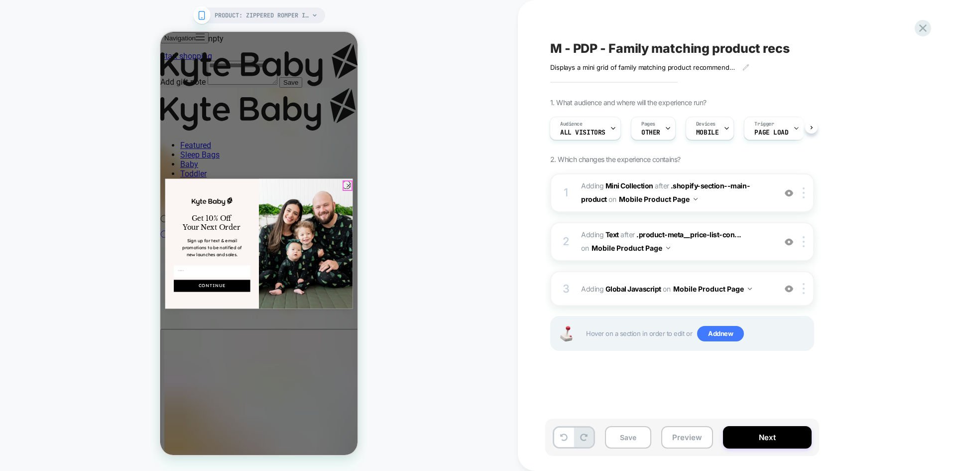
click at [346, 185] on circle "Close dialog" at bounding box center [349, 185] width 8 height 8
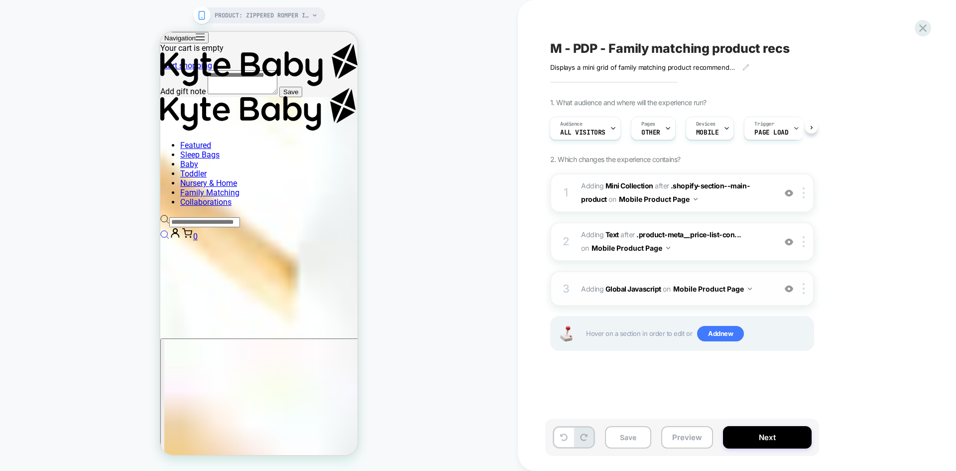
scroll to position [607, 0]
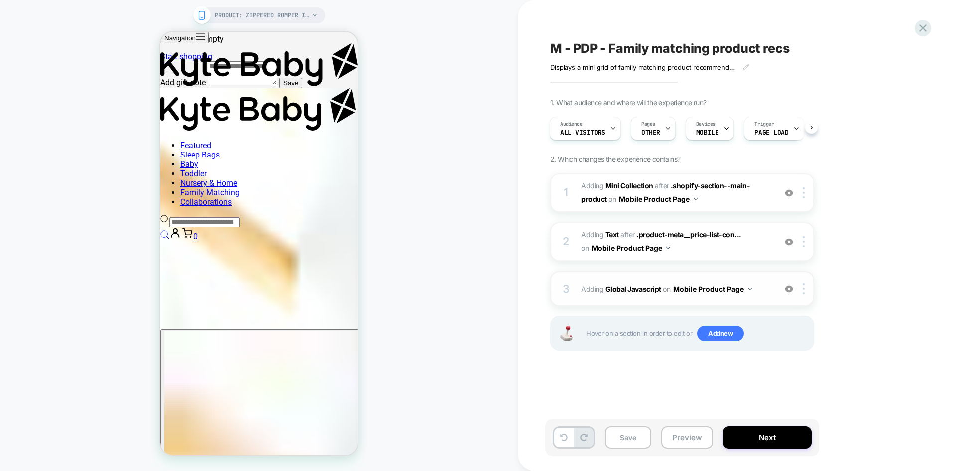
click at [790, 293] on div at bounding box center [789, 288] width 16 height 11
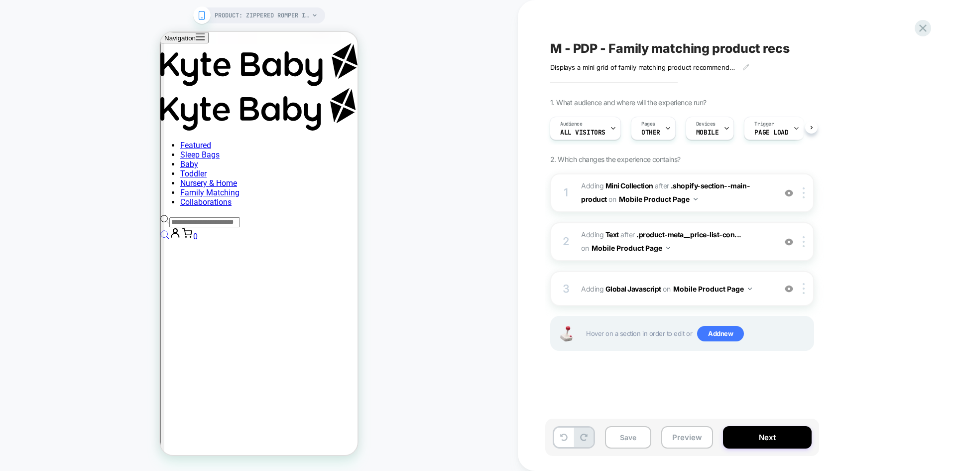
scroll to position [4083, 0]
click at [641, 289] on b "Global Javascript" at bounding box center [634, 288] width 56 height 8
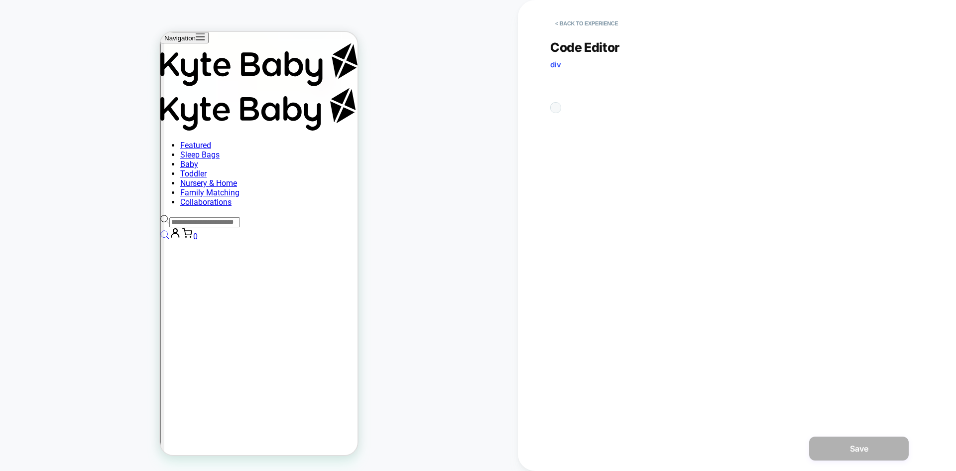
scroll to position [4092, 0]
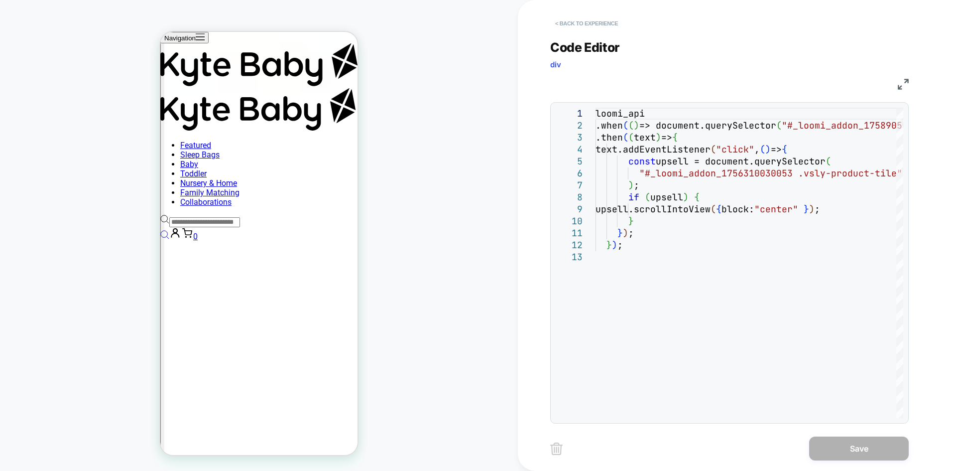
click at [571, 19] on button "< Back to experience" at bounding box center [586, 23] width 73 height 16
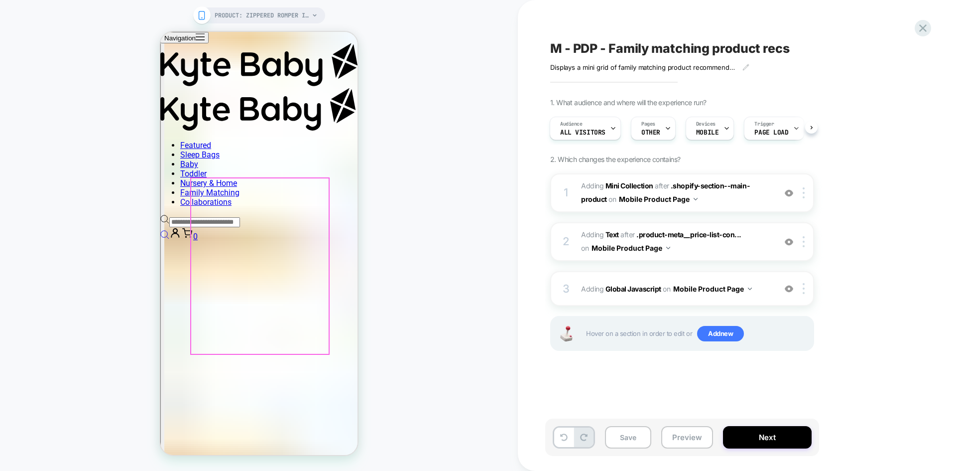
scroll to position [2191, 0]
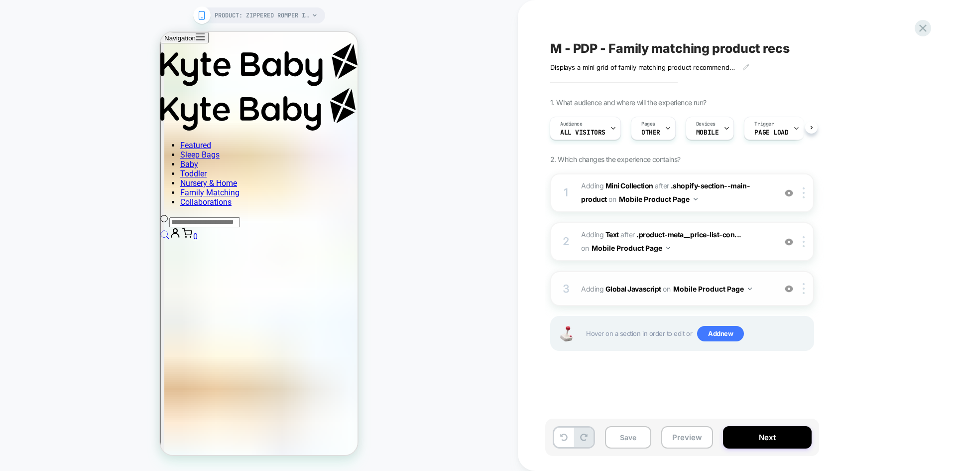
click at [792, 290] on img at bounding box center [789, 288] width 8 height 8
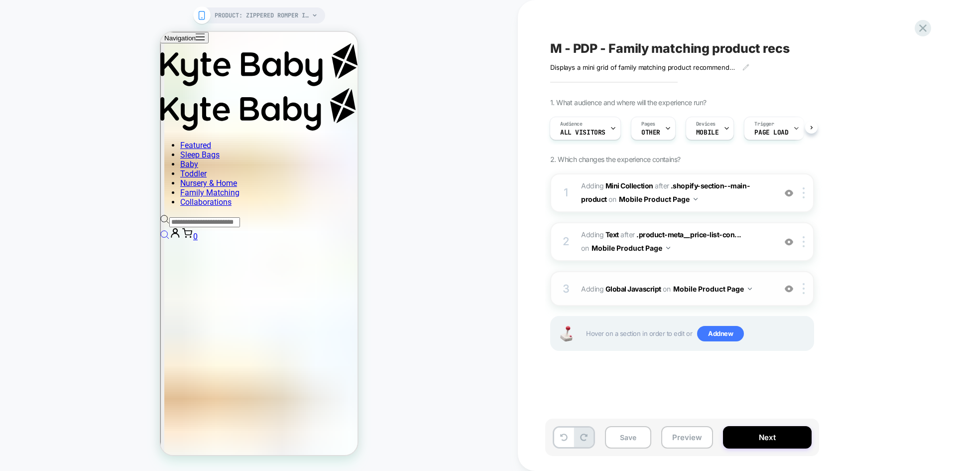
scroll to position [2200, 0]
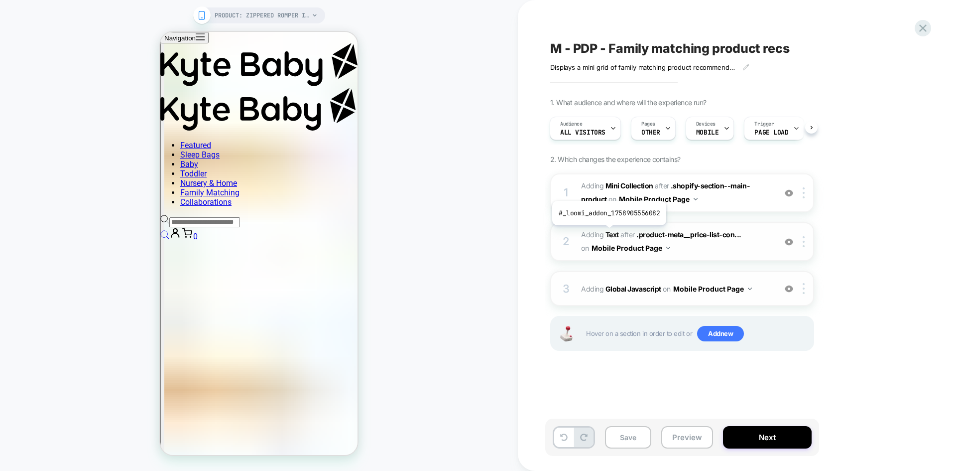
click at [608, 233] on b "Text" at bounding box center [612, 234] width 13 height 8
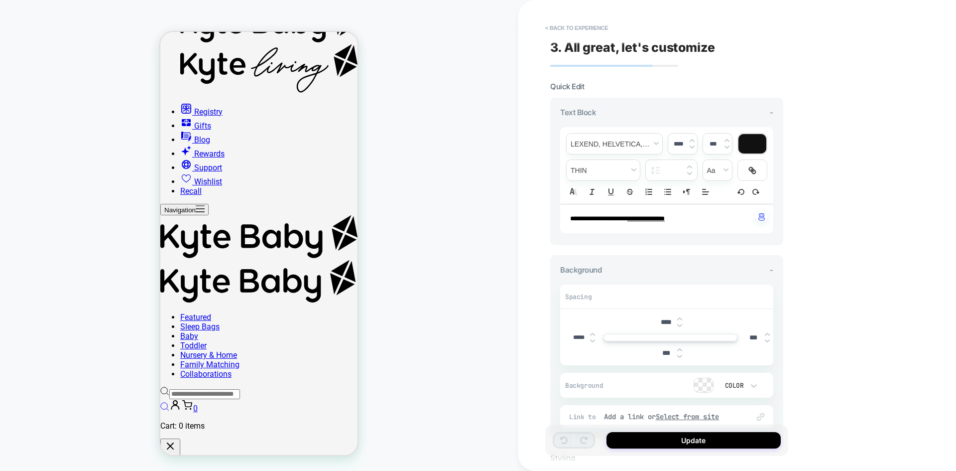
scroll to position [159, 0]
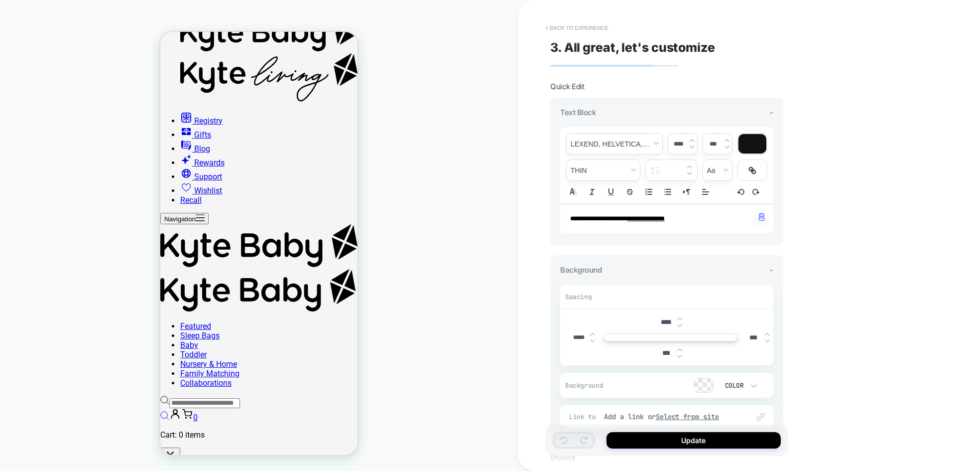
click at [578, 27] on button "< Back to experience" at bounding box center [576, 28] width 73 height 16
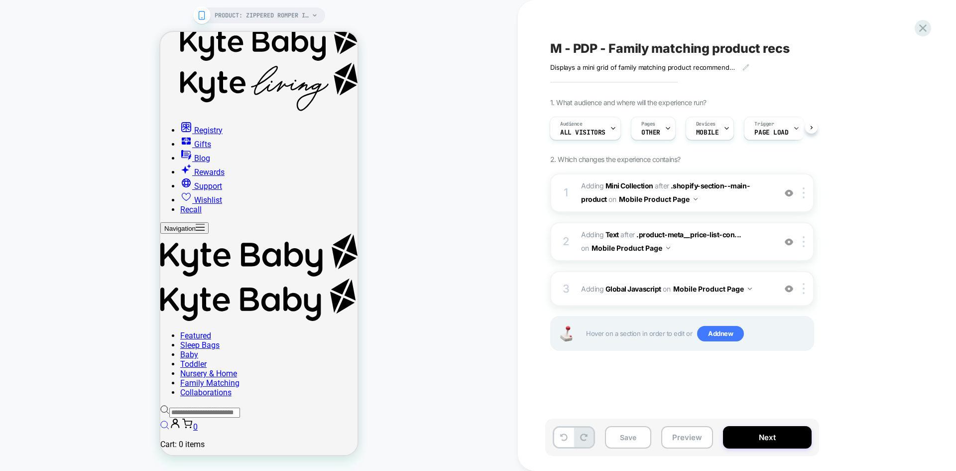
scroll to position [168, 0]
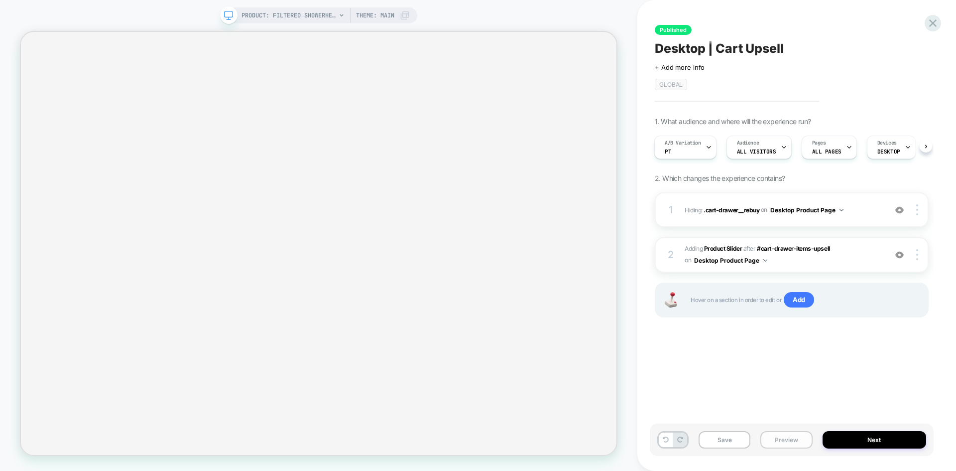
click at [783, 441] on button "Preview" at bounding box center [786, 439] width 52 height 17
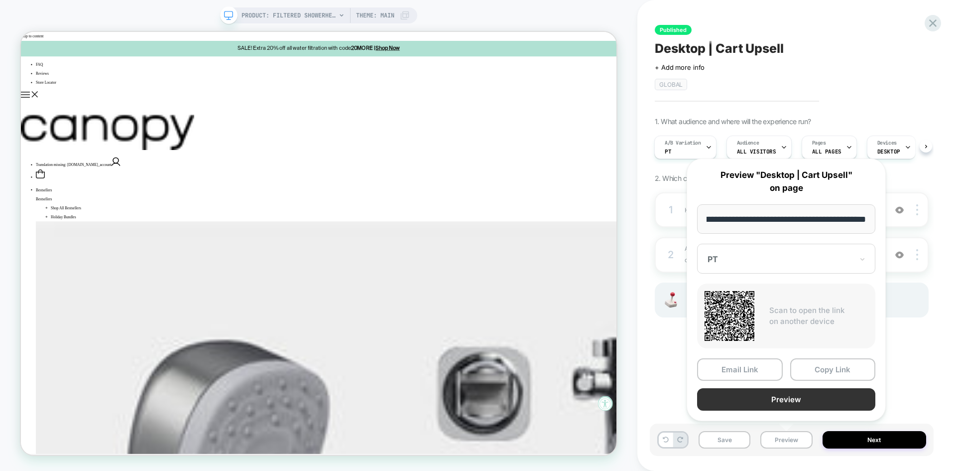
click at [759, 401] on button "Preview" at bounding box center [786, 399] width 178 height 22
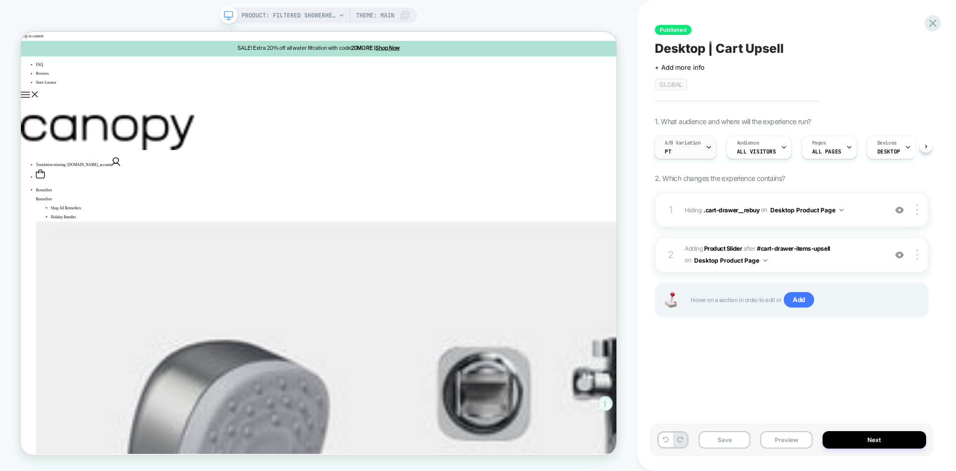
click at [691, 155] on div "A/B Variation PT" at bounding box center [683, 147] width 56 height 22
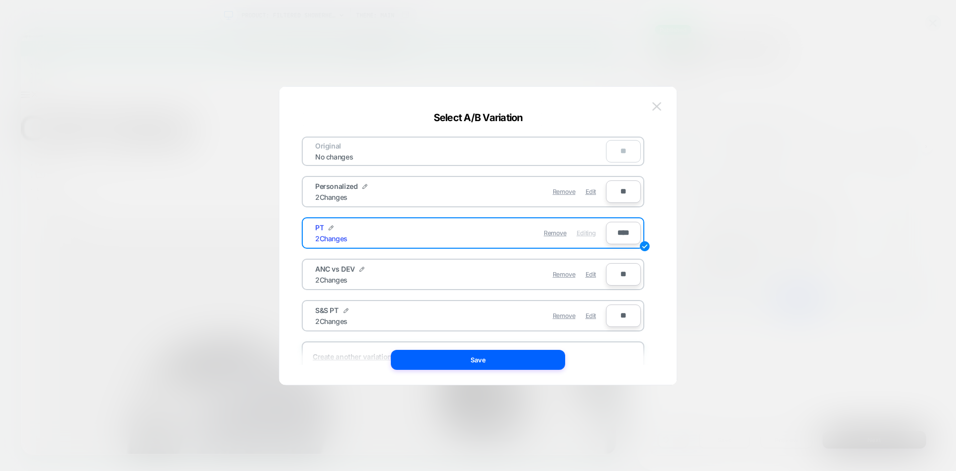
click at [656, 105] on img at bounding box center [656, 106] width 9 height 8
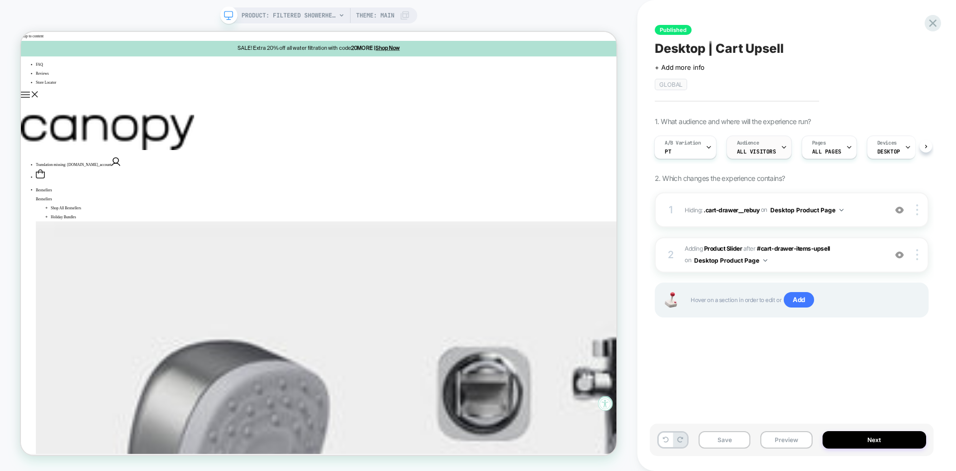
click at [760, 152] on span "All Visitors" at bounding box center [756, 151] width 39 height 7
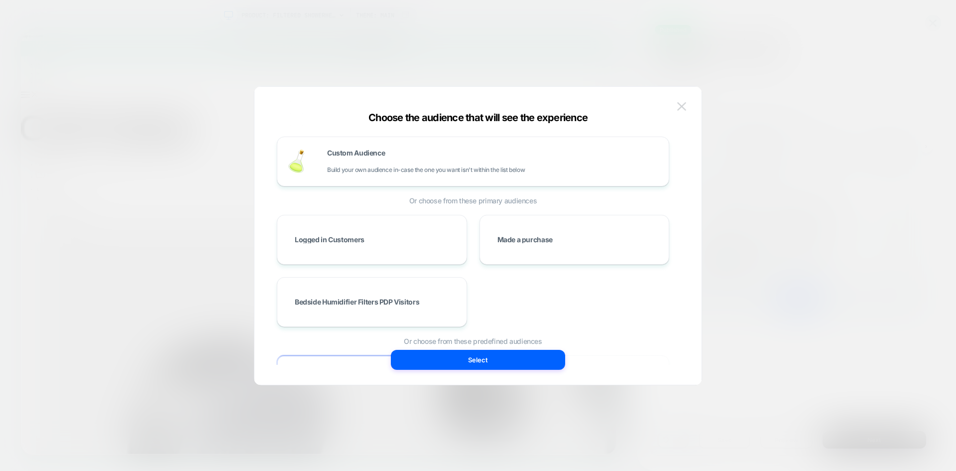
click at [681, 105] on img at bounding box center [681, 106] width 9 height 8
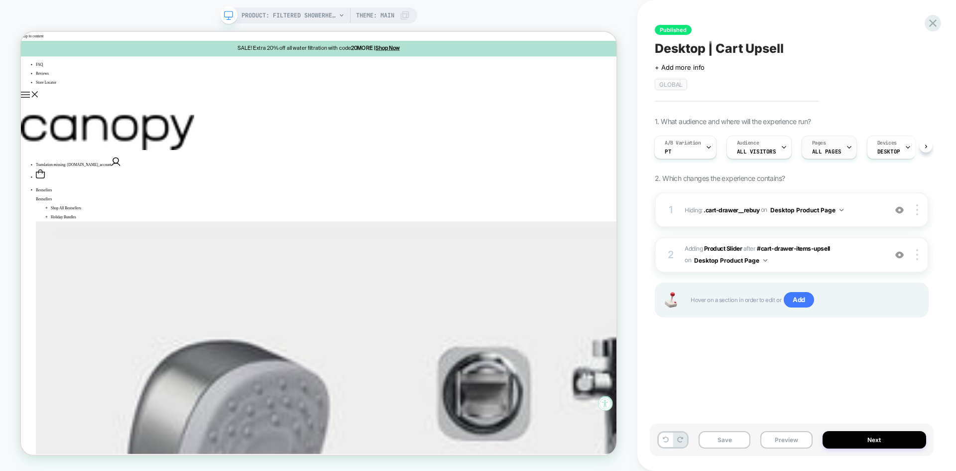
click at [817, 153] on span "ALL PAGES" at bounding box center [826, 151] width 29 height 7
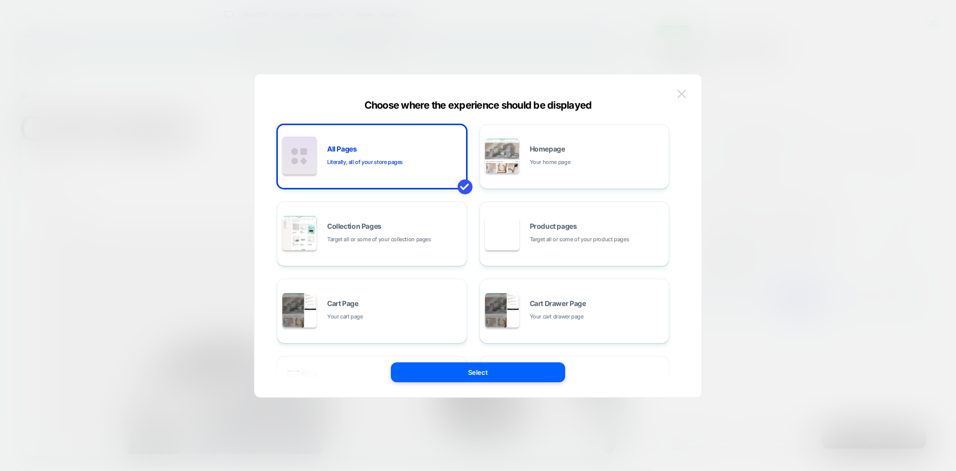
click at [680, 98] on img at bounding box center [681, 94] width 9 height 8
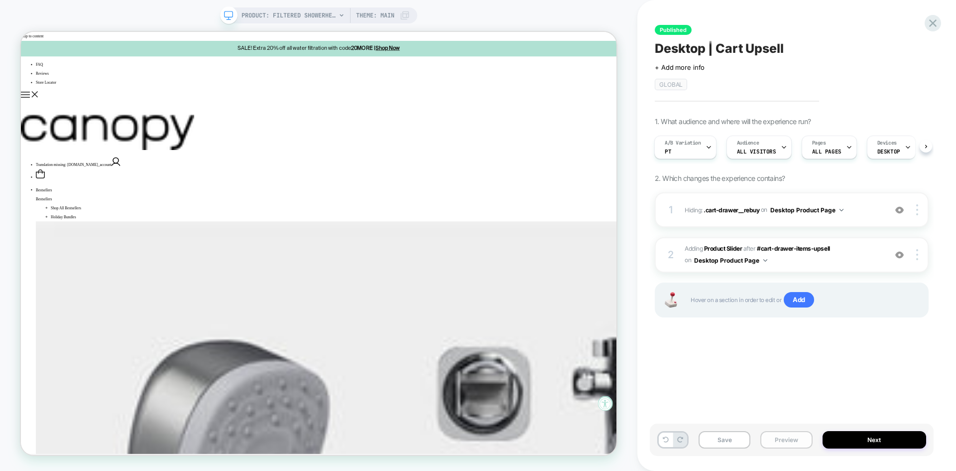
click at [781, 439] on button "Preview" at bounding box center [786, 439] width 52 height 17
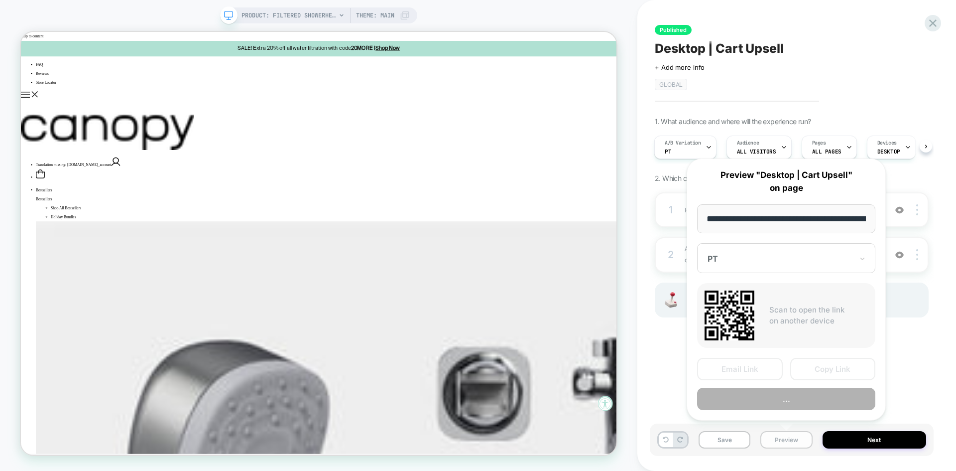
scroll to position [0, 172]
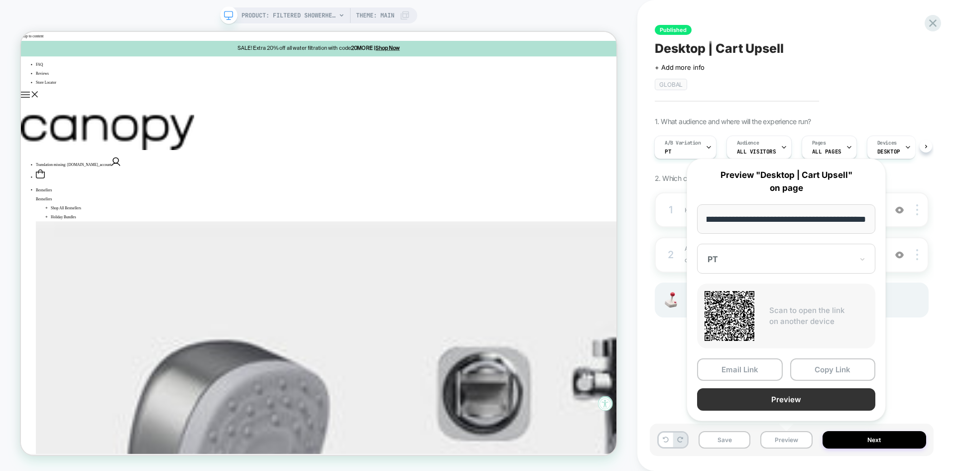
click at [804, 403] on button "Preview" at bounding box center [786, 399] width 178 height 22
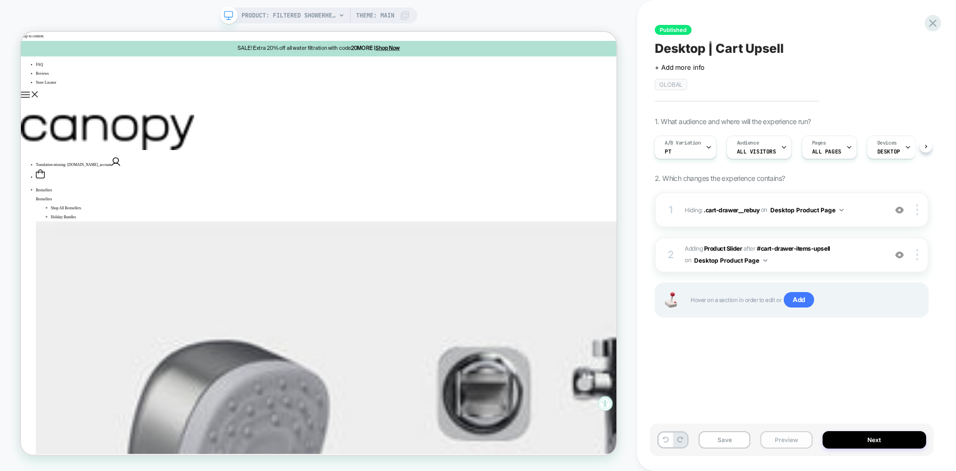
click at [788, 444] on button "Preview" at bounding box center [786, 439] width 52 height 17
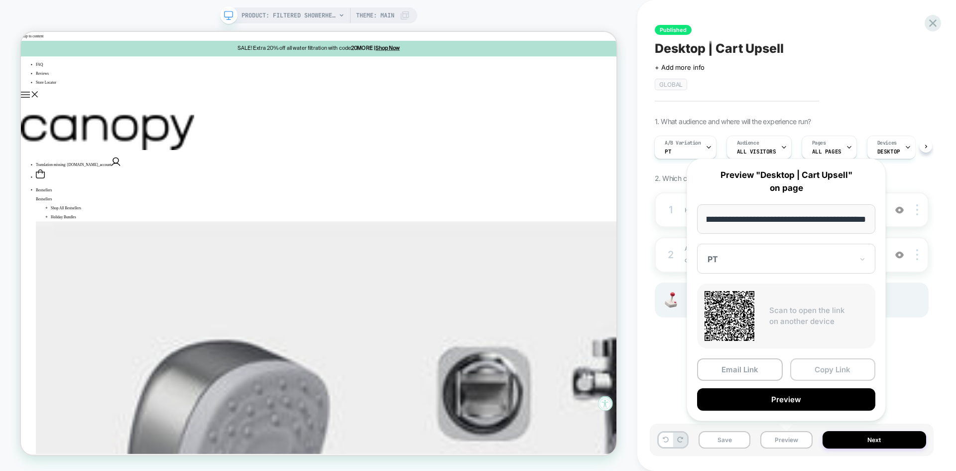
scroll to position [0, 0]
click at [822, 370] on button "Copy Link" at bounding box center [833, 369] width 86 height 22
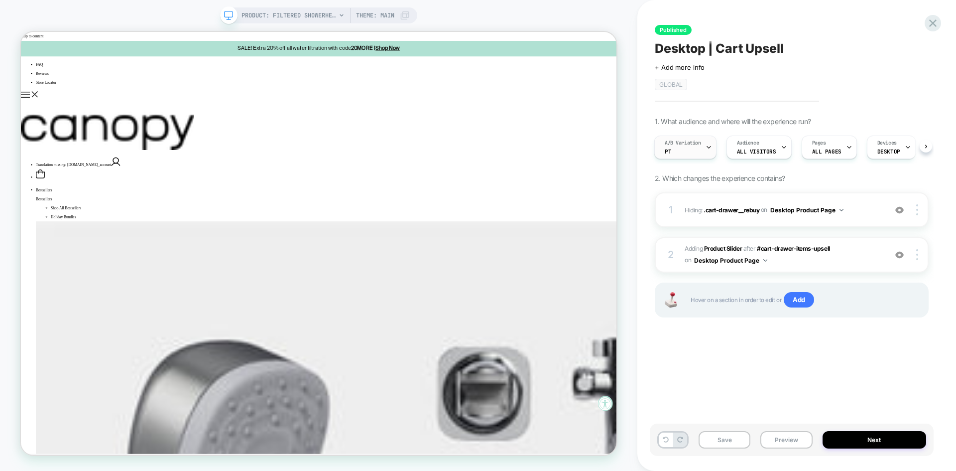
click at [703, 148] on div "A/B Variation PT" at bounding box center [683, 147] width 56 height 22
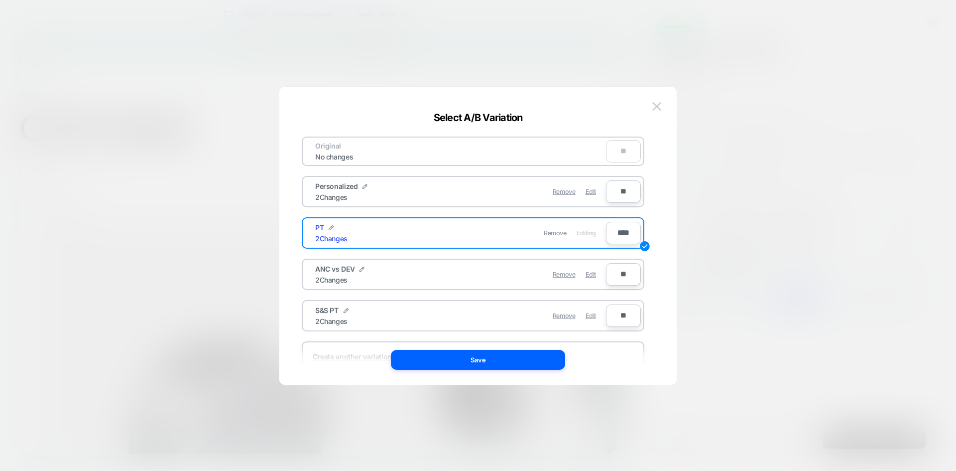
scroll to position [37, 0]
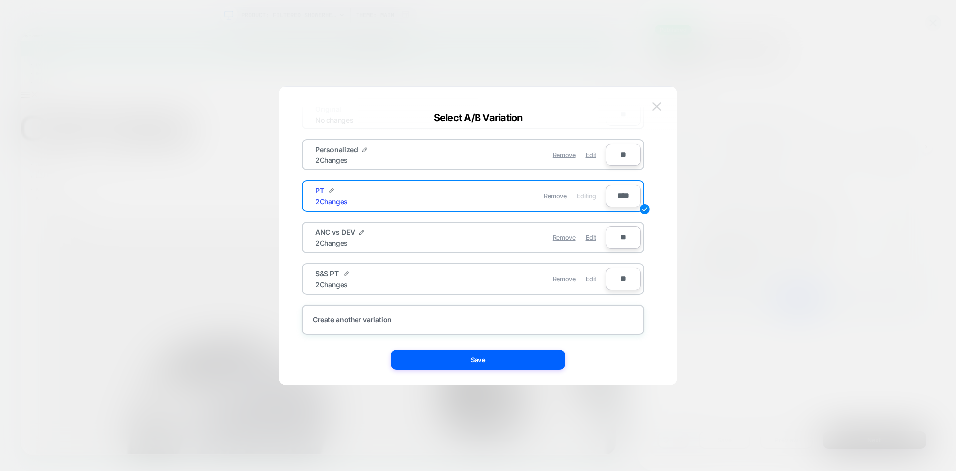
click at [657, 108] on img at bounding box center [656, 106] width 9 height 8
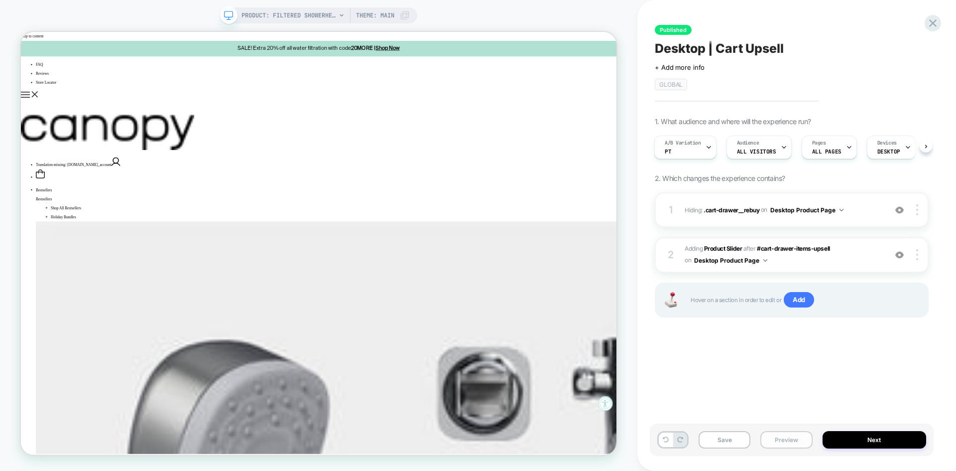
click at [782, 444] on button "Preview" at bounding box center [786, 439] width 52 height 17
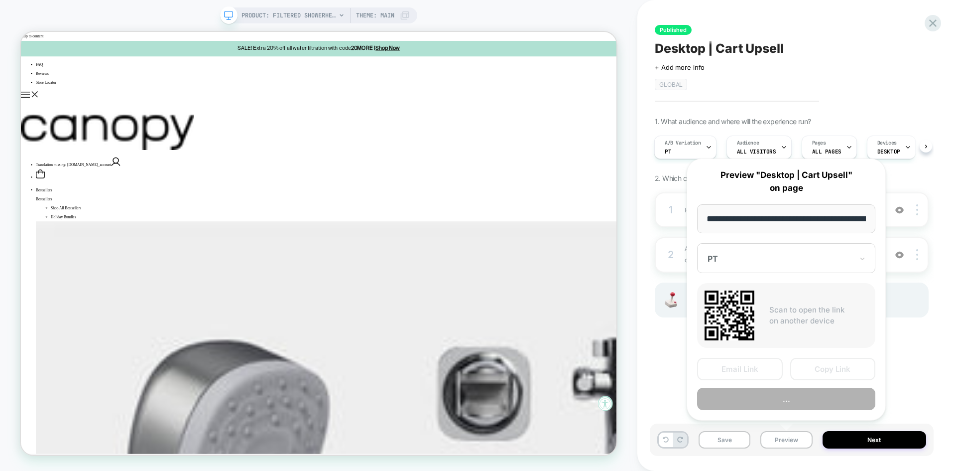
scroll to position [0, 172]
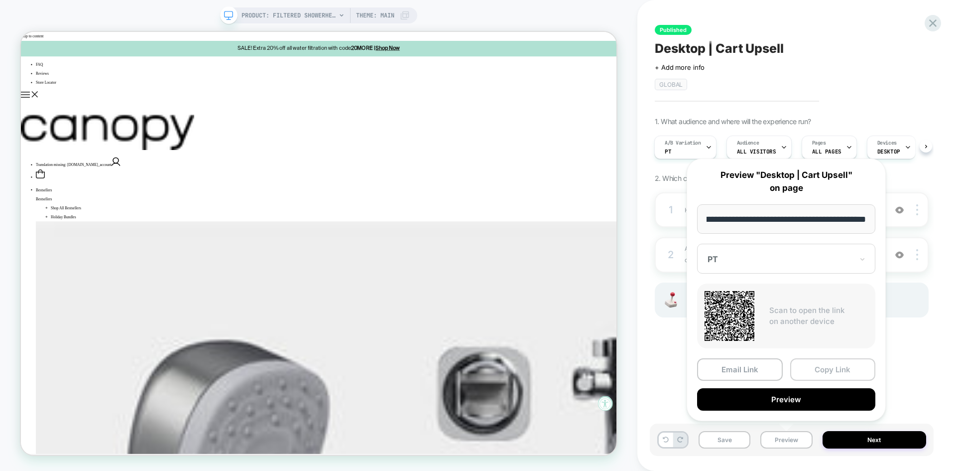
click at [828, 369] on button "Copy Link" at bounding box center [833, 369] width 86 height 22
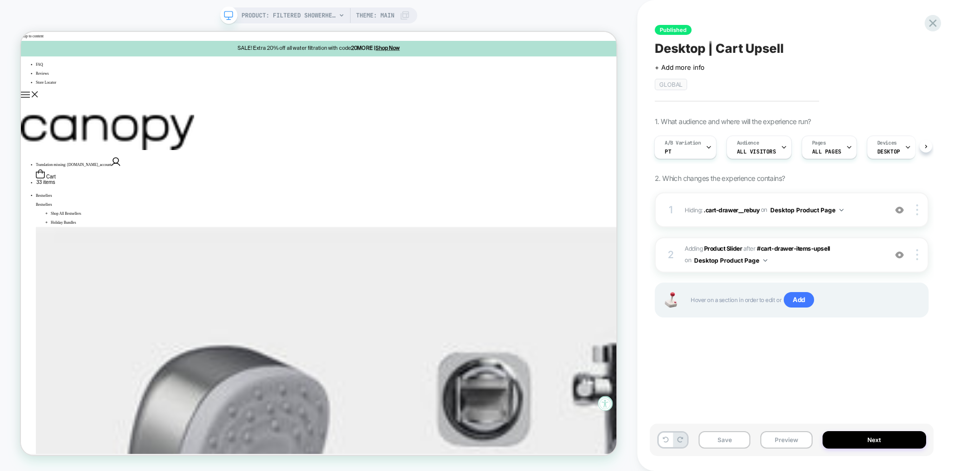
scroll to position [0, 1]
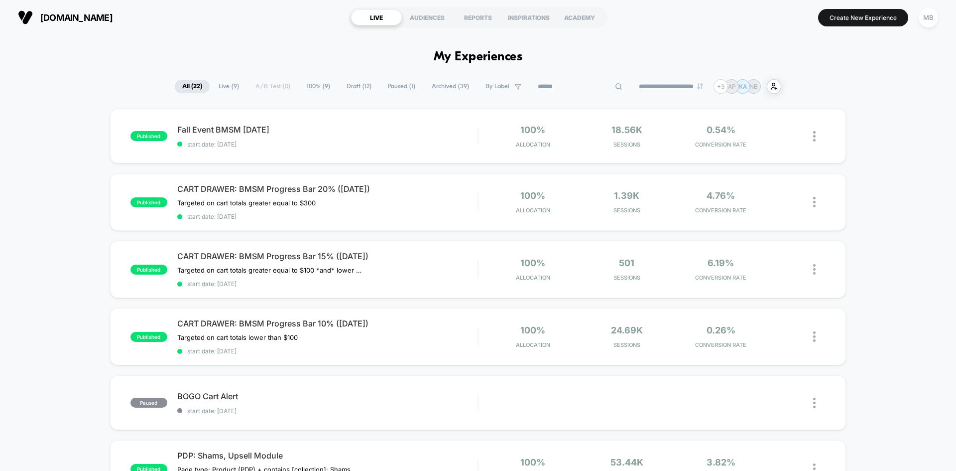
click at [568, 88] on input at bounding box center [580, 87] width 100 height 12
type input "**********"
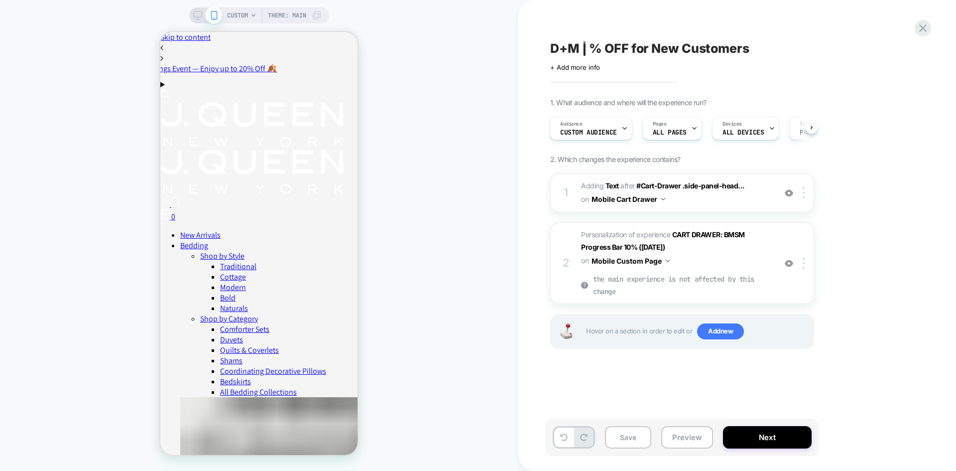
scroll to position [0, 1]
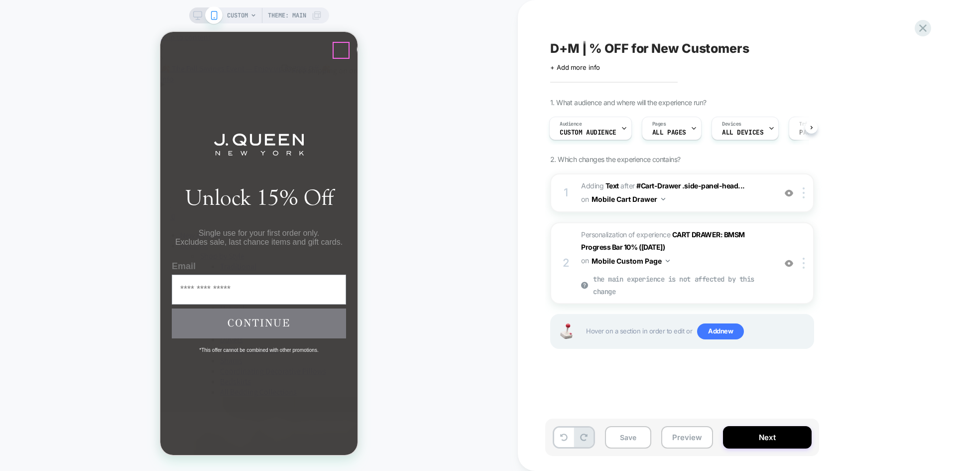
click at [361, 49] on circle "Close dialog" at bounding box center [368, 51] width 14 height 14
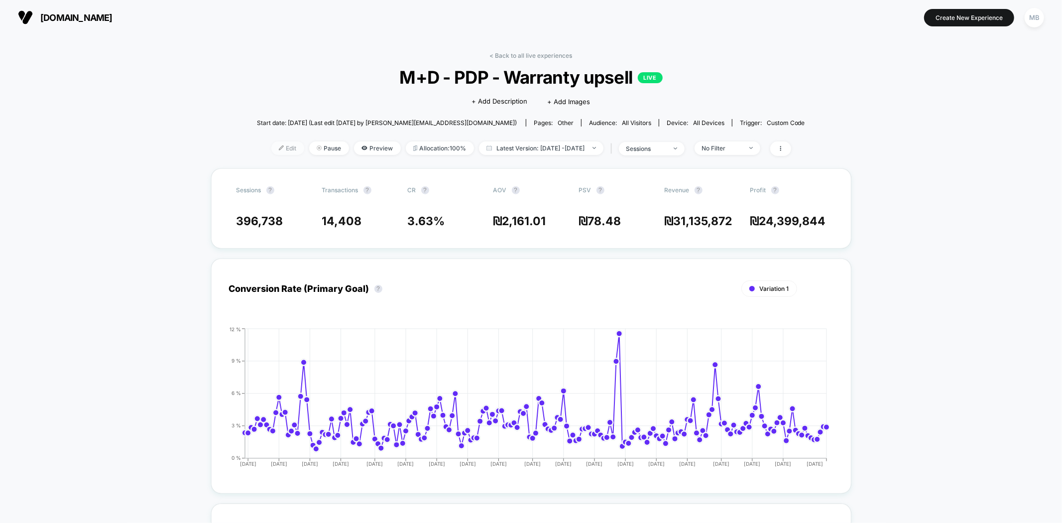
click at [274, 146] on span "Edit" at bounding box center [287, 147] width 33 height 13
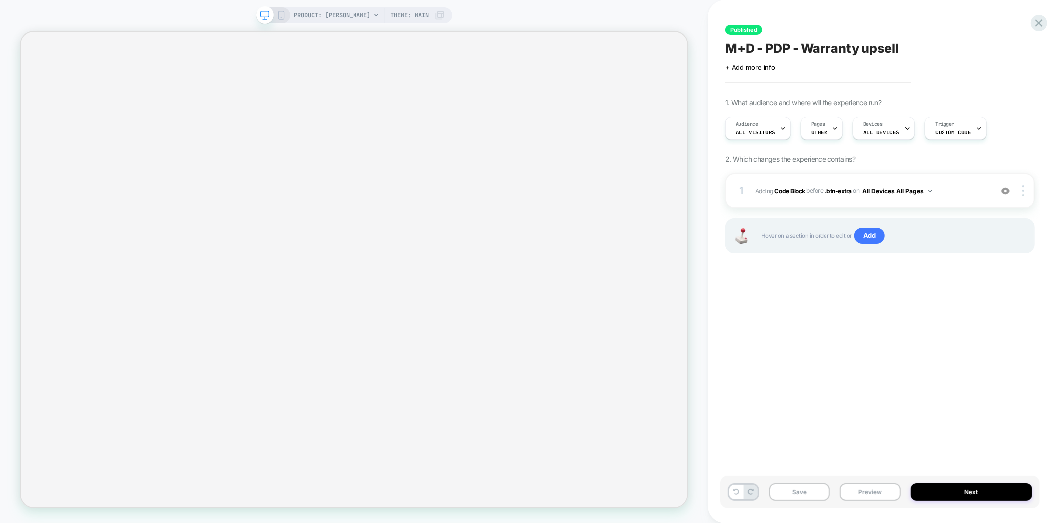
click at [397, 12] on span "Theme: MAIN" at bounding box center [410, 15] width 38 height 16
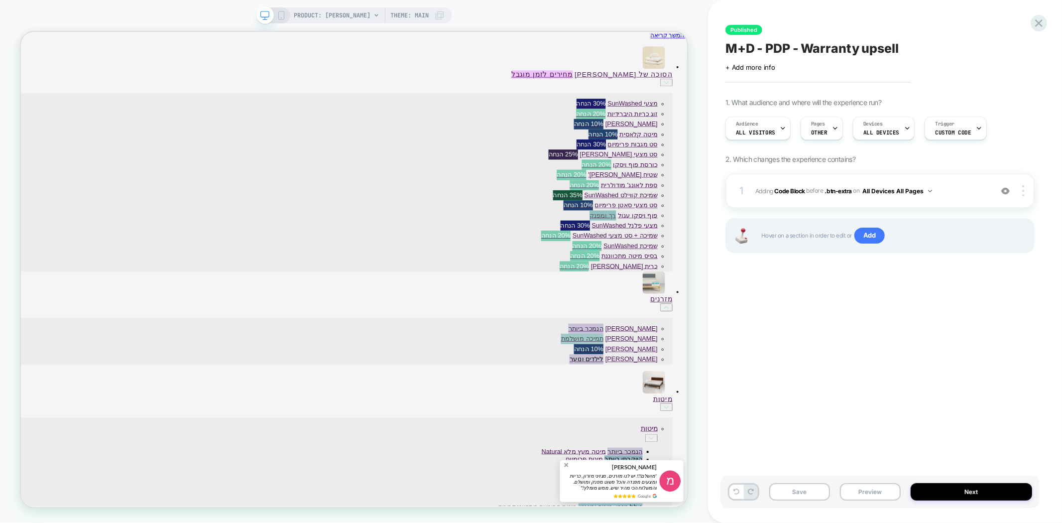
click at [420, 19] on span "Theme: MAIN" at bounding box center [410, 15] width 38 height 16
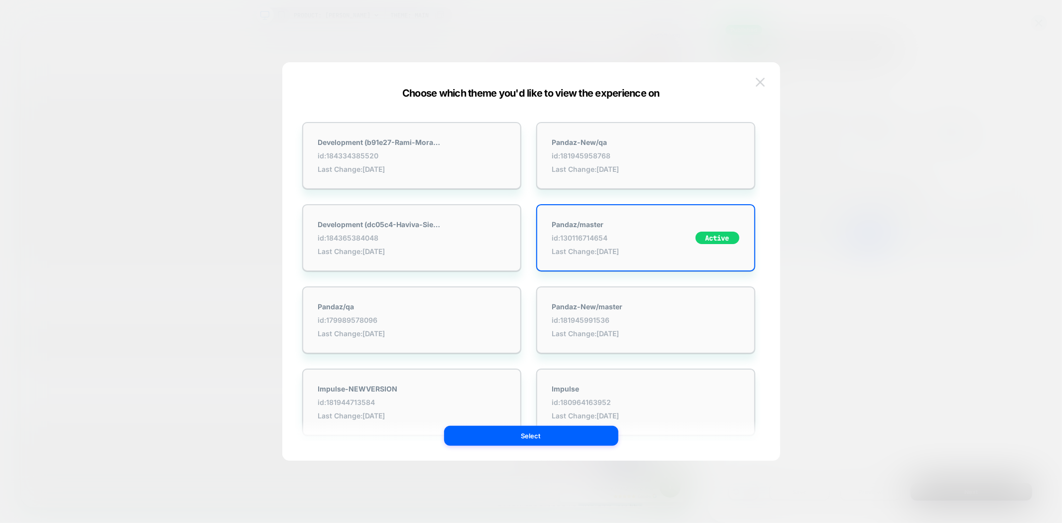
click at [760, 82] on img at bounding box center [760, 82] width 9 height 8
